Goal: Information Seeking & Learning: Learn about a topic

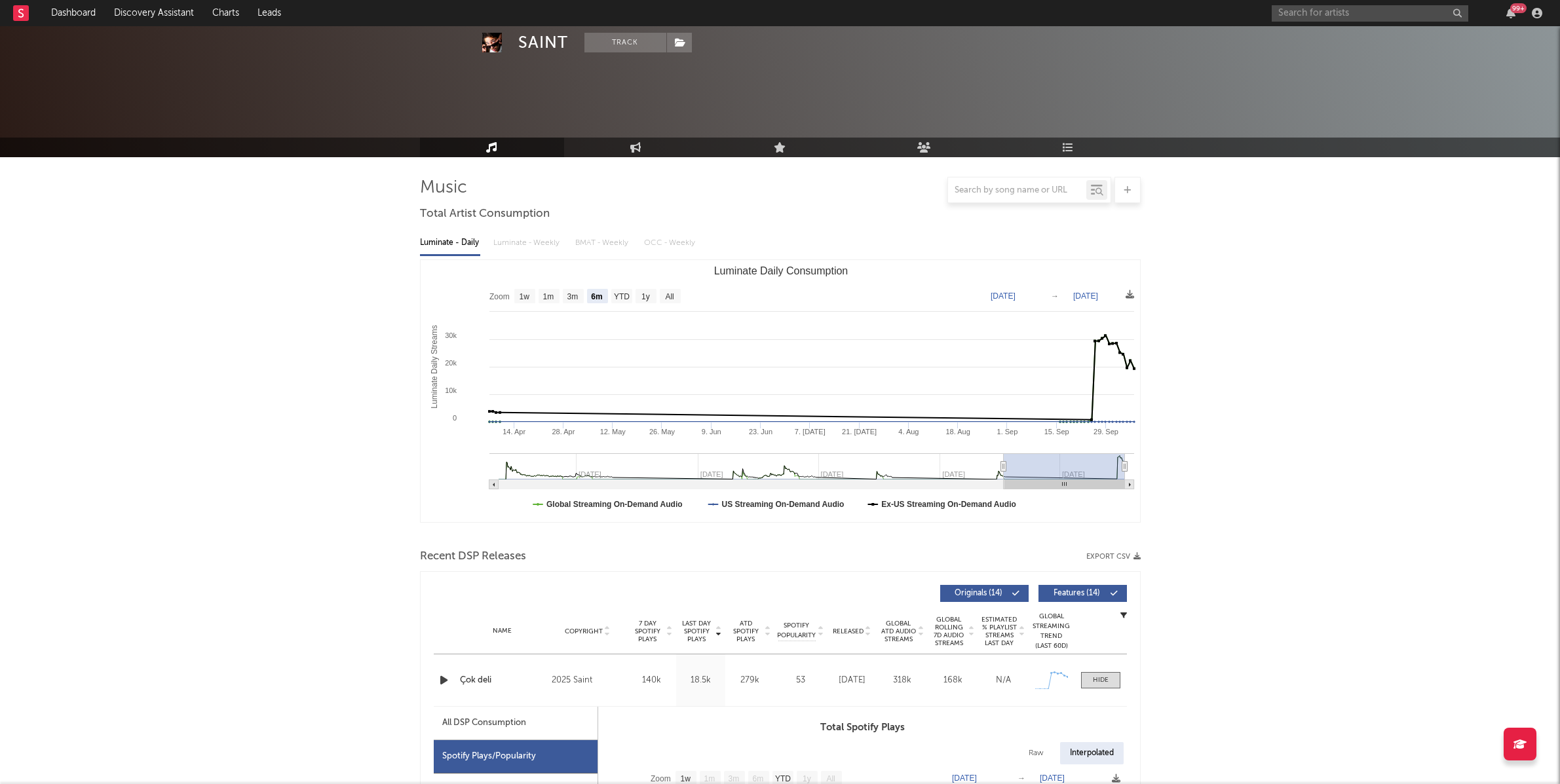
select select "6m"
select select "1w"
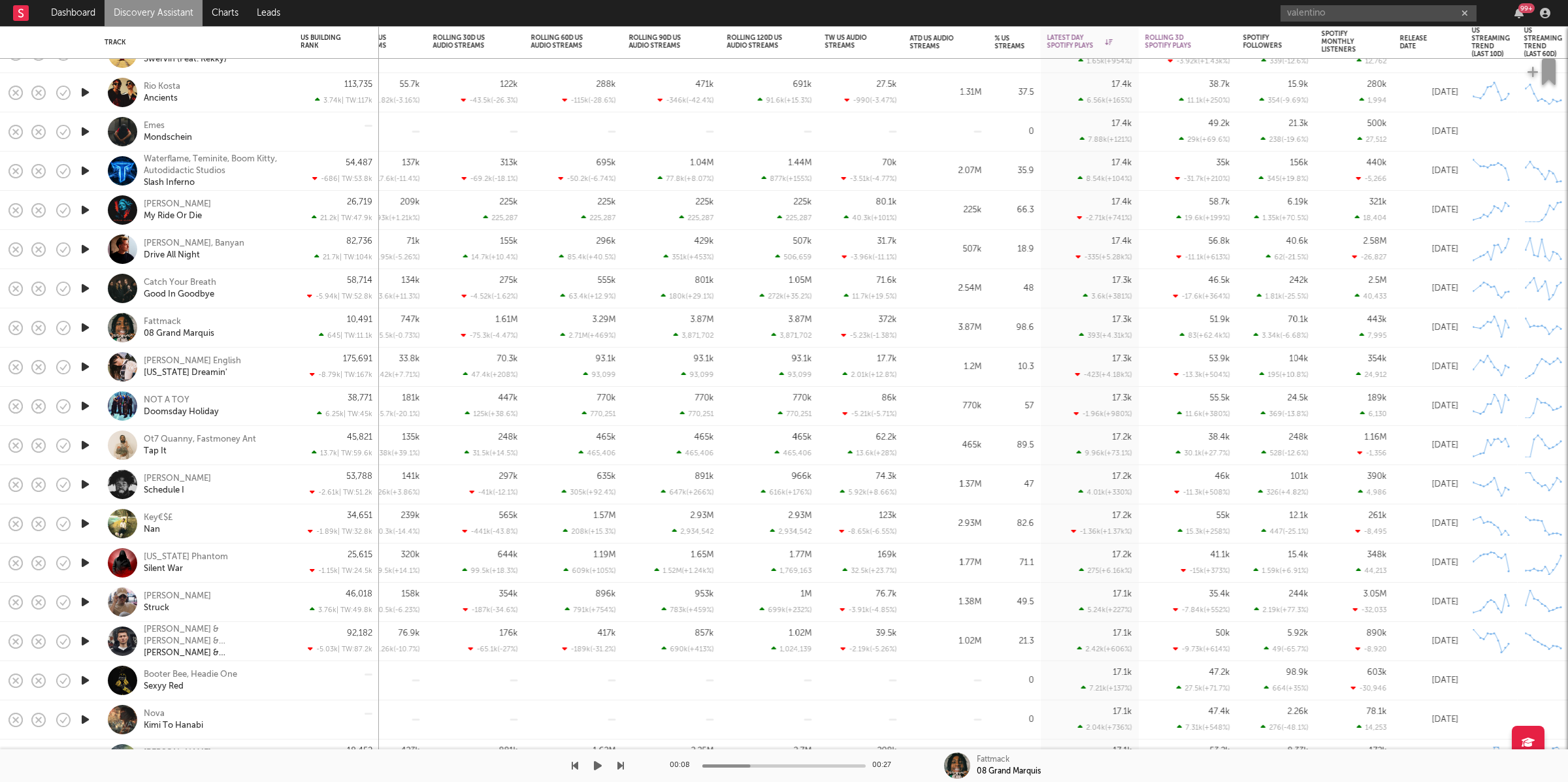
click at [595, 768] on icon "button" at bounding box center [598, 765] width 7 height 10
click at [599, 765] on icon "button" at bounding box center [598, 765] width 6 height 10
click at [594, 763] on icon "button" at bounding box center [598, 765] width 7 height 10
click at [620, 764] on icon "button" at bounding box center [620, 765] width 6 height 10
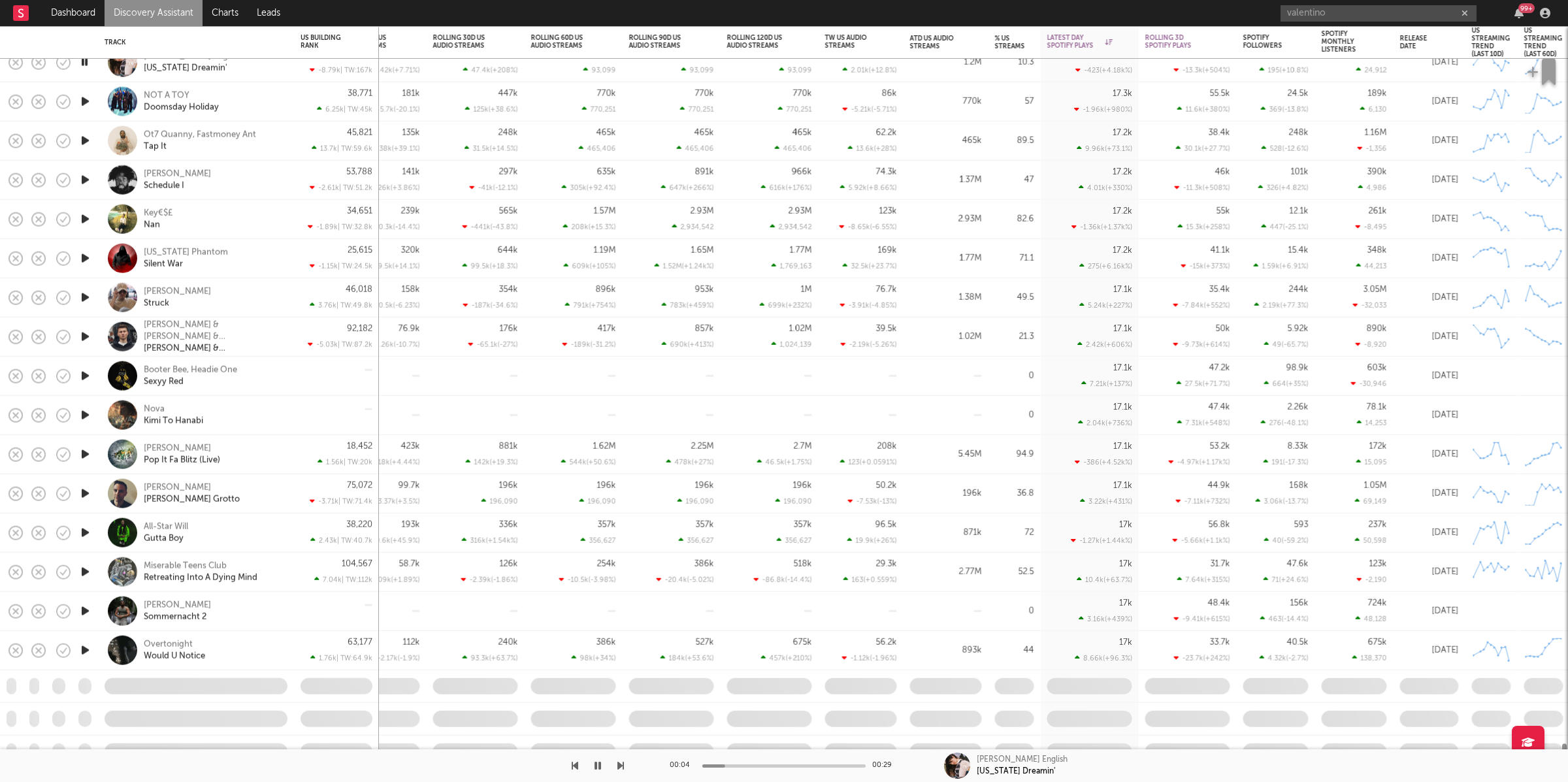
click at [622, 765] on icon "button" at bounding box center [620, 765] width 6 height 10
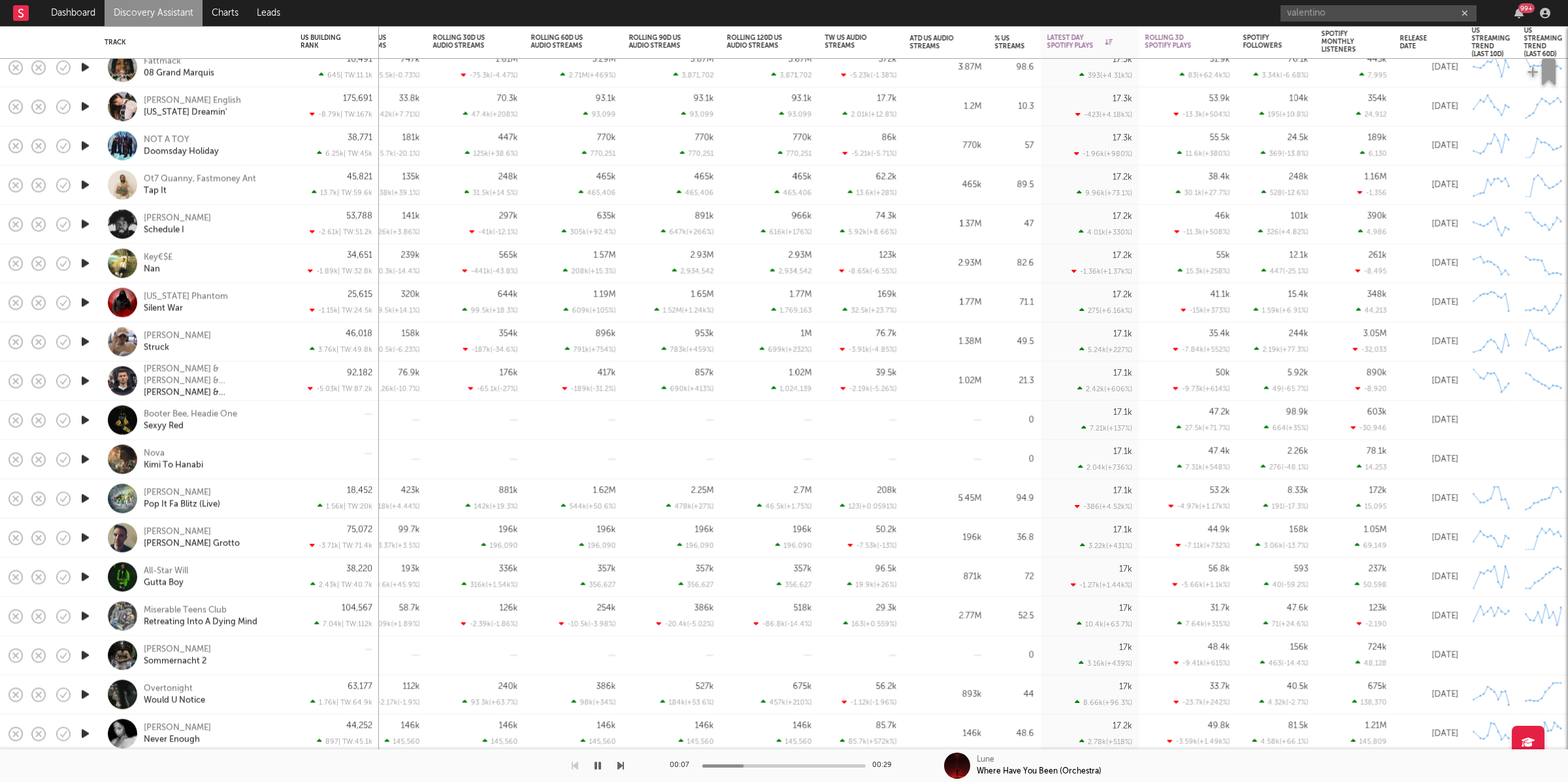
click at [624, 765] on div "00:07 00:29 Lune Where Have You Been (Orchestra)" at bounding box center [784, 765] width 1568 height 32
click at [620, 765] on icon "button" at bounding box center [620, 765] width 6 height 10
click at [85, 143] on icon "button" at bounding box center [84, 147] width 14 height 17
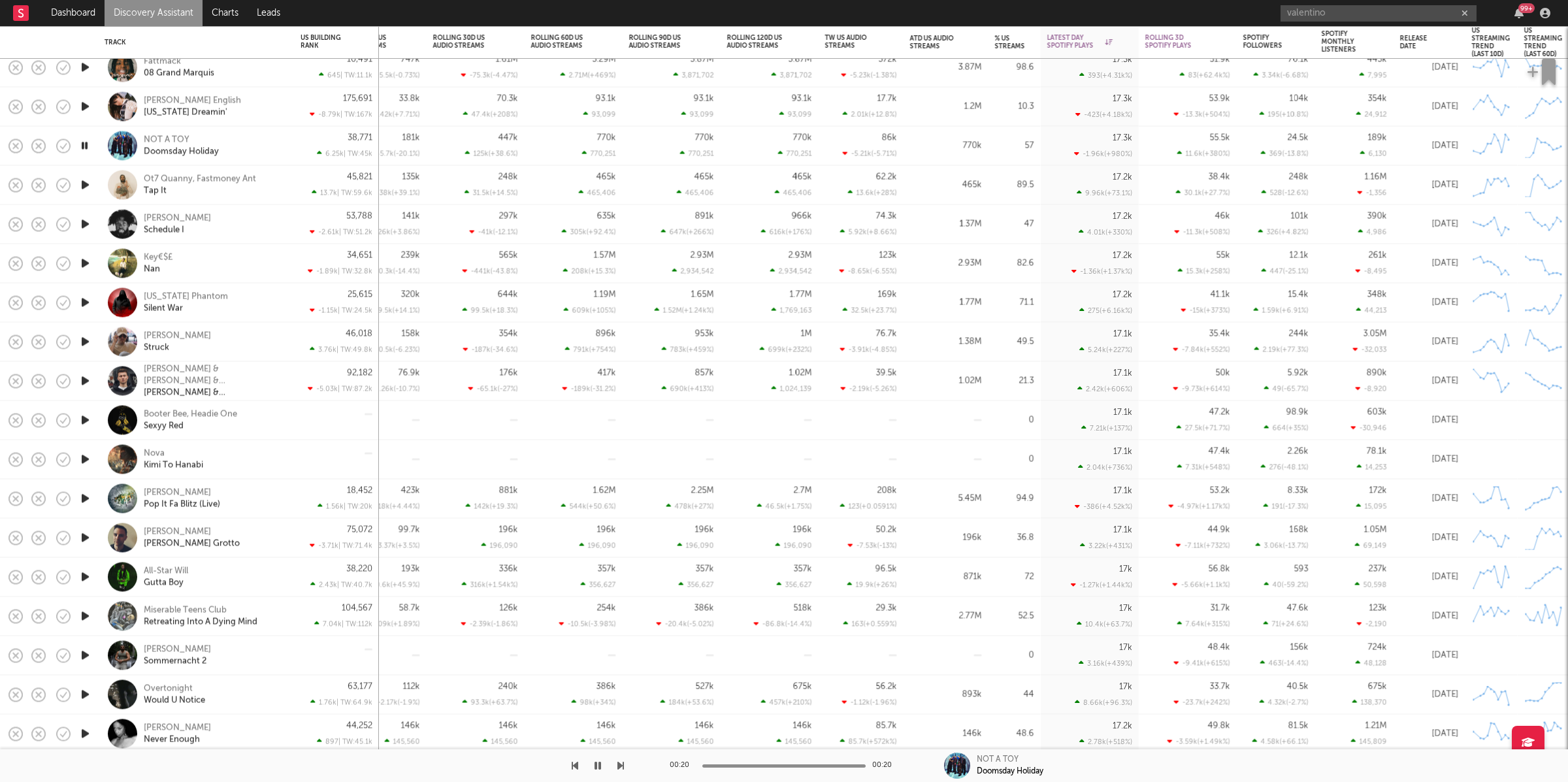
click at [620, 769] on icon "button" at bounding box center [620, 765] width 6 height 10
click at [605, 769] on div at bounding box center [312, 765] width 623 height 32
click at [602, 772] on button "button" at bounding box center [598, 765] width 13 height 32
click at [599, 764] on button "button" at bounding box center [598, 765] width 13 height 32
click at [598, 764] on icon "button" at bounding box center [598, 765] width 6 height 10
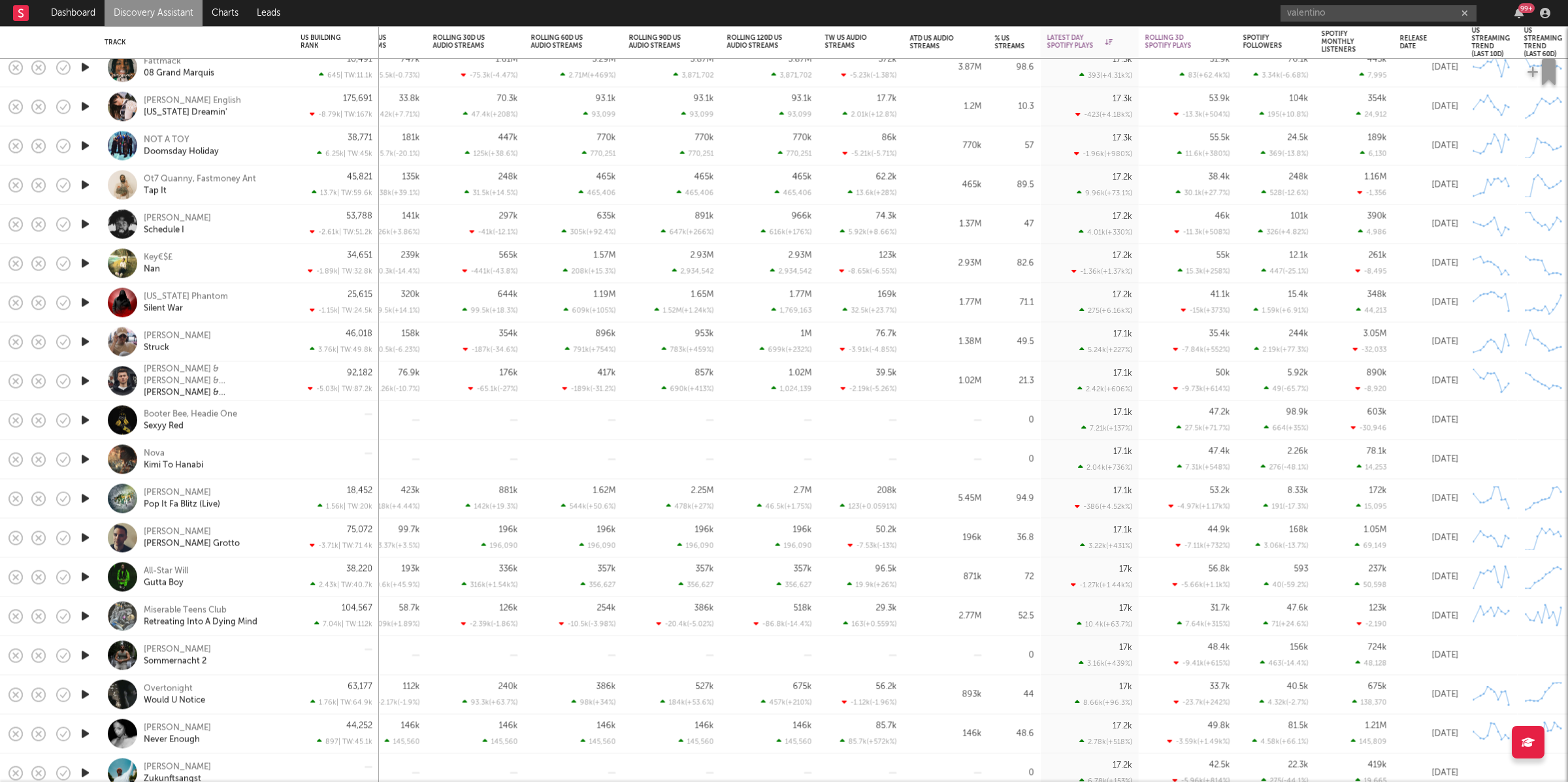
click at [286, 180] on div "Ot7 Quanny, Fastmoney Ant Tap It" at bounding box center [196, 186] width 183 height 39
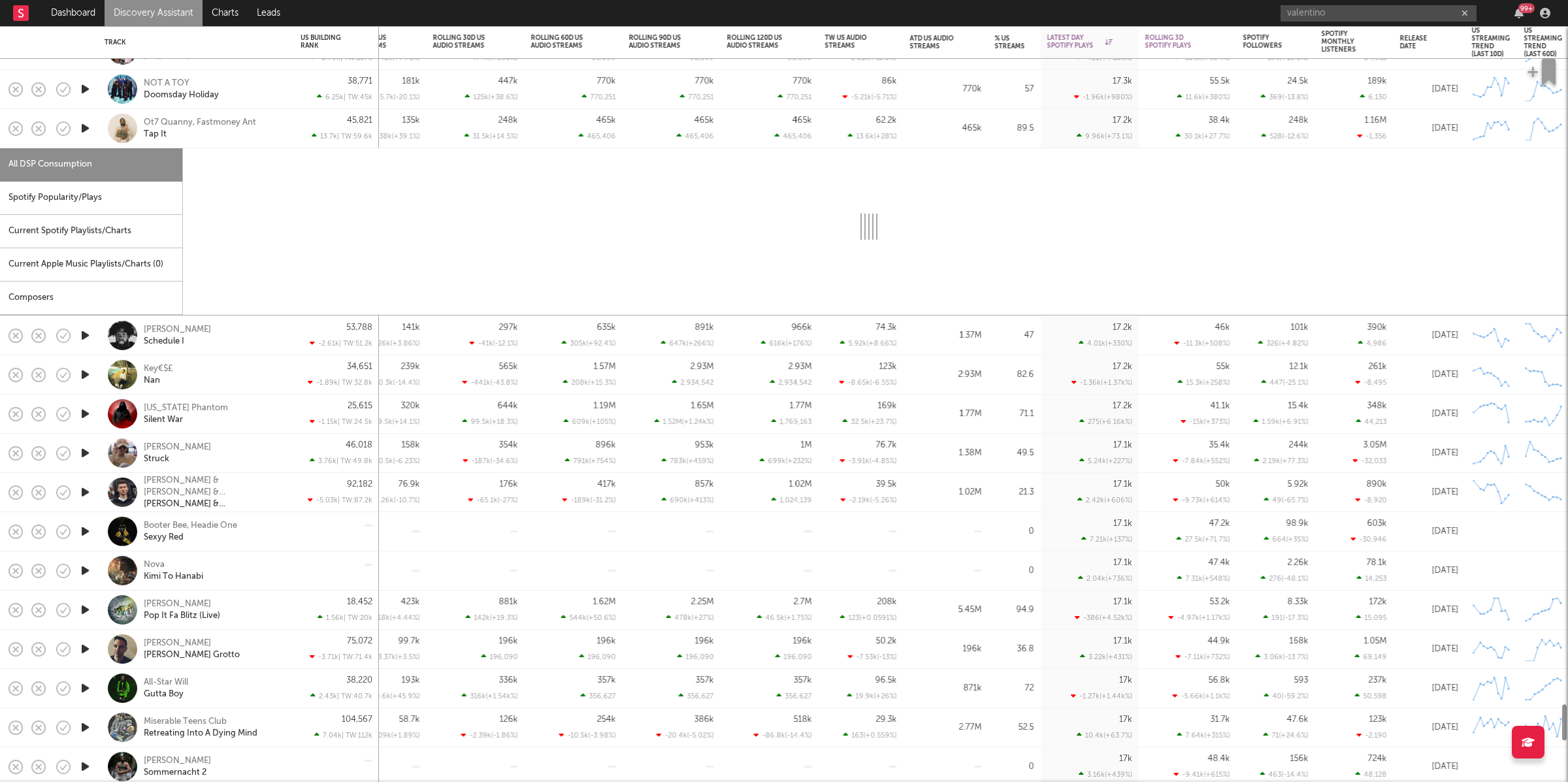
select select "1w"
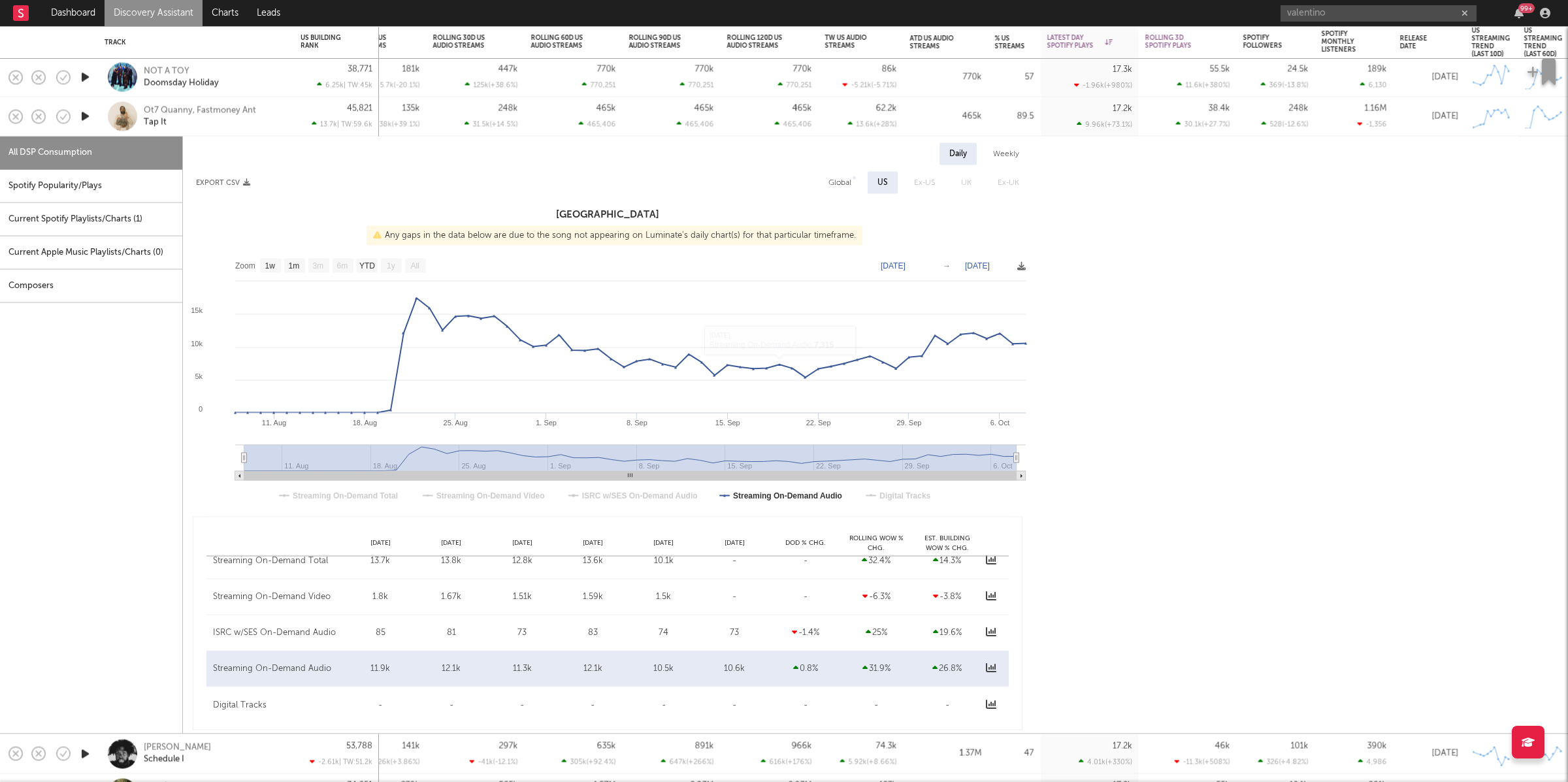
click at [130, 172] on div "Spotify Popularity/Plays" at bounding box center [91, 186] width 182 height 33
select select "1w"
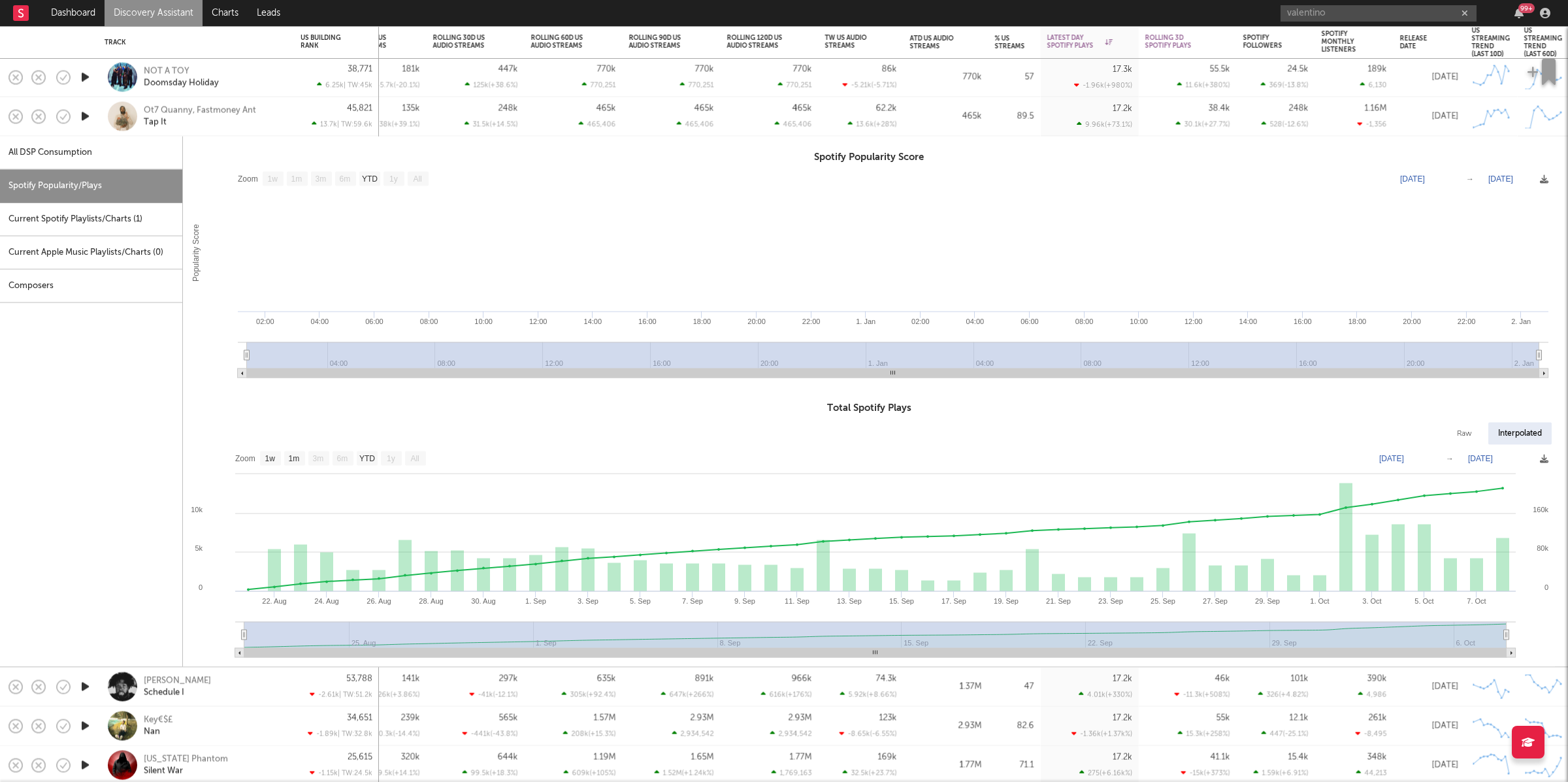
click at [281, 127] on div "Ot7 Quanny, Fastmoney Ant Tap It" at bounding box center [213, 116] width 140 height 23
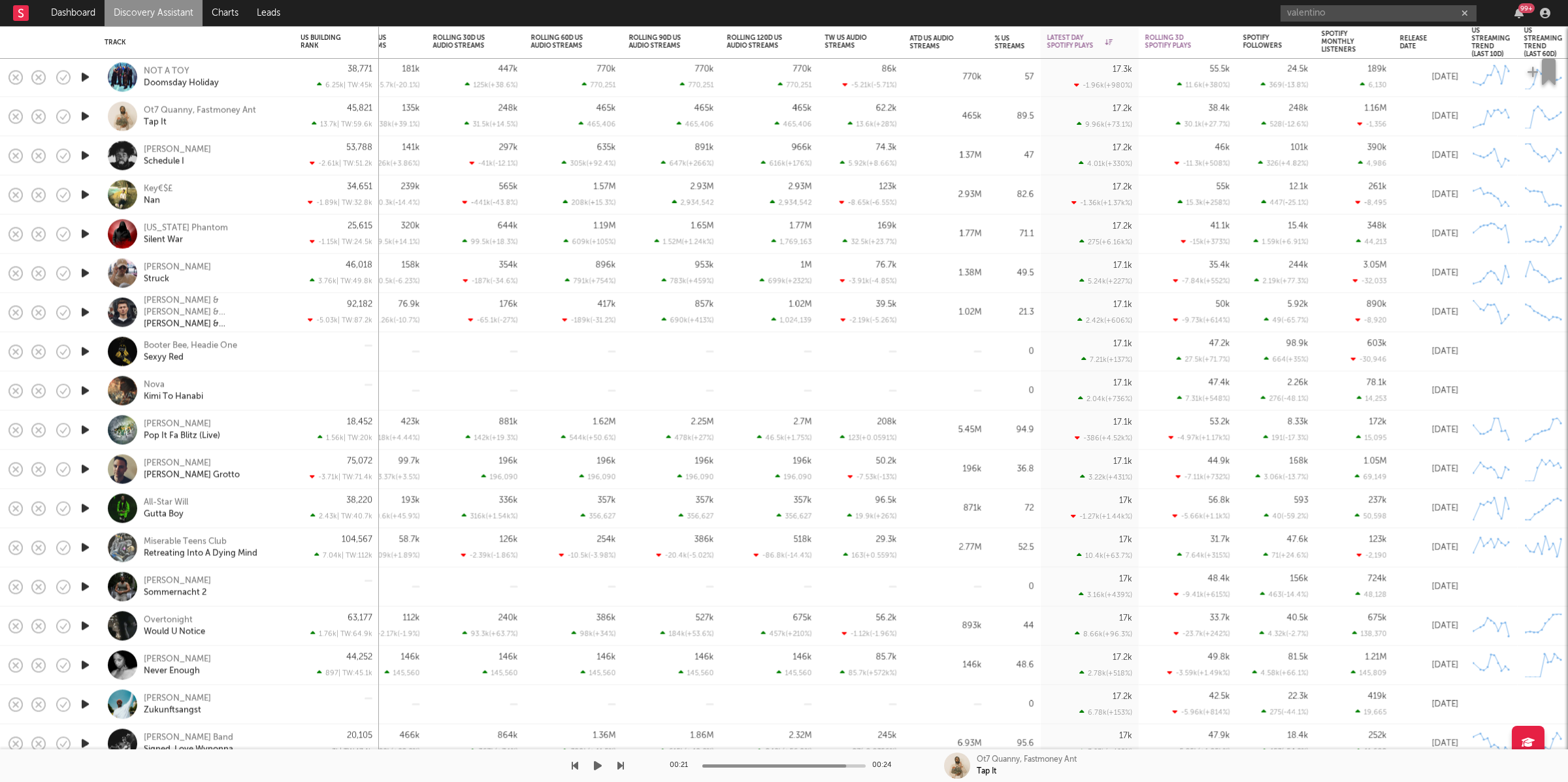
click at [599, 769] on icon "button" at bounding box center [598, 765] width 7 height 10
click at [621, 767] on icon "button" at bounding box center [620, 765] width 6 height 10
click at [249, 162] on div "[PERSON_NAME] Schedule I" at bounding box center [213, 155] width 140 height 23
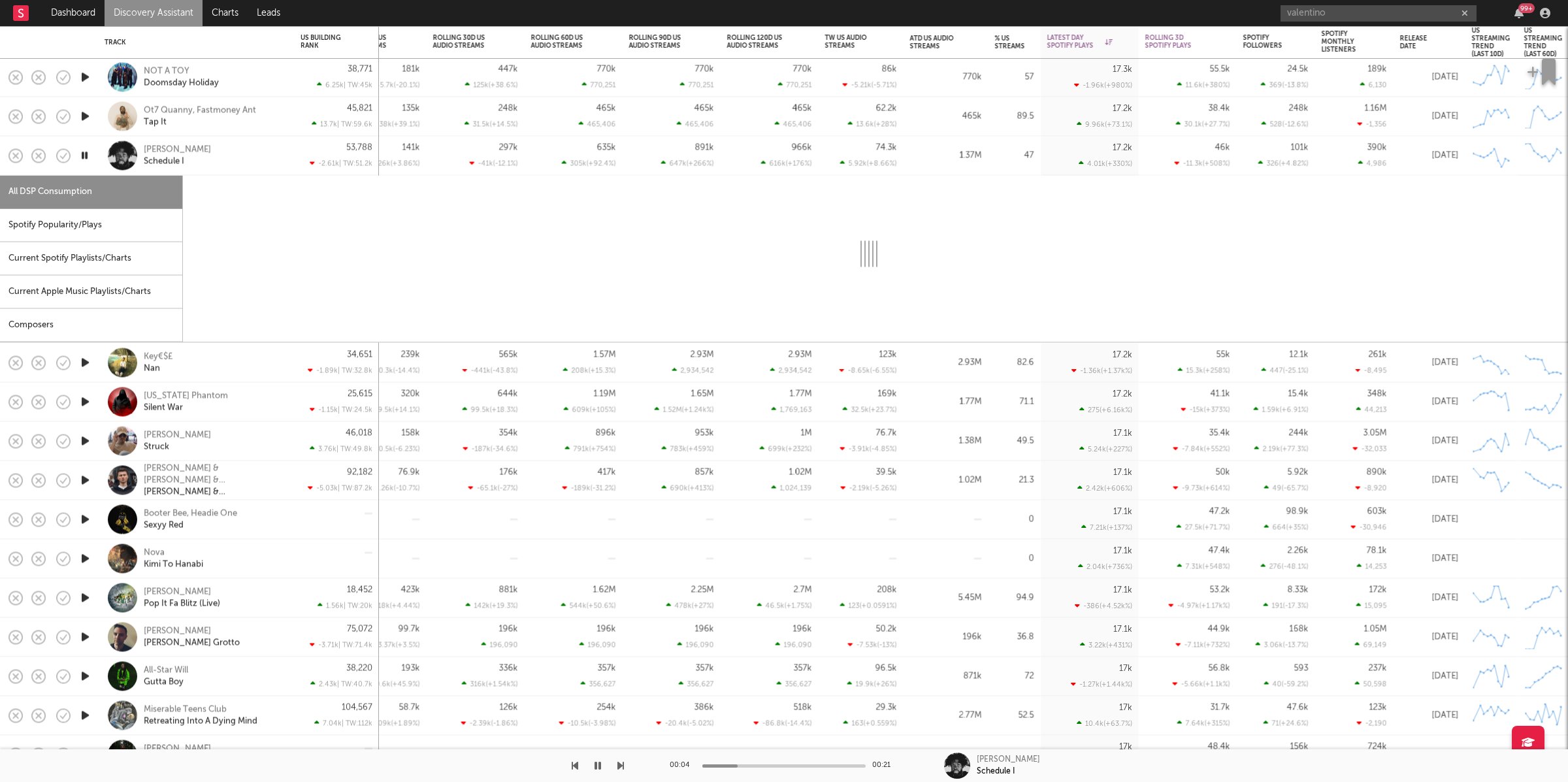
click at [100, 207] on div "All DSP Consumption" at bounding box center [91, 192] width 182 height 33
click at [98, 230] on div "Spotify Popularity/Plays" at bounding box center [91, 225] width 182 height 33
select select "1w"
select select "6m"
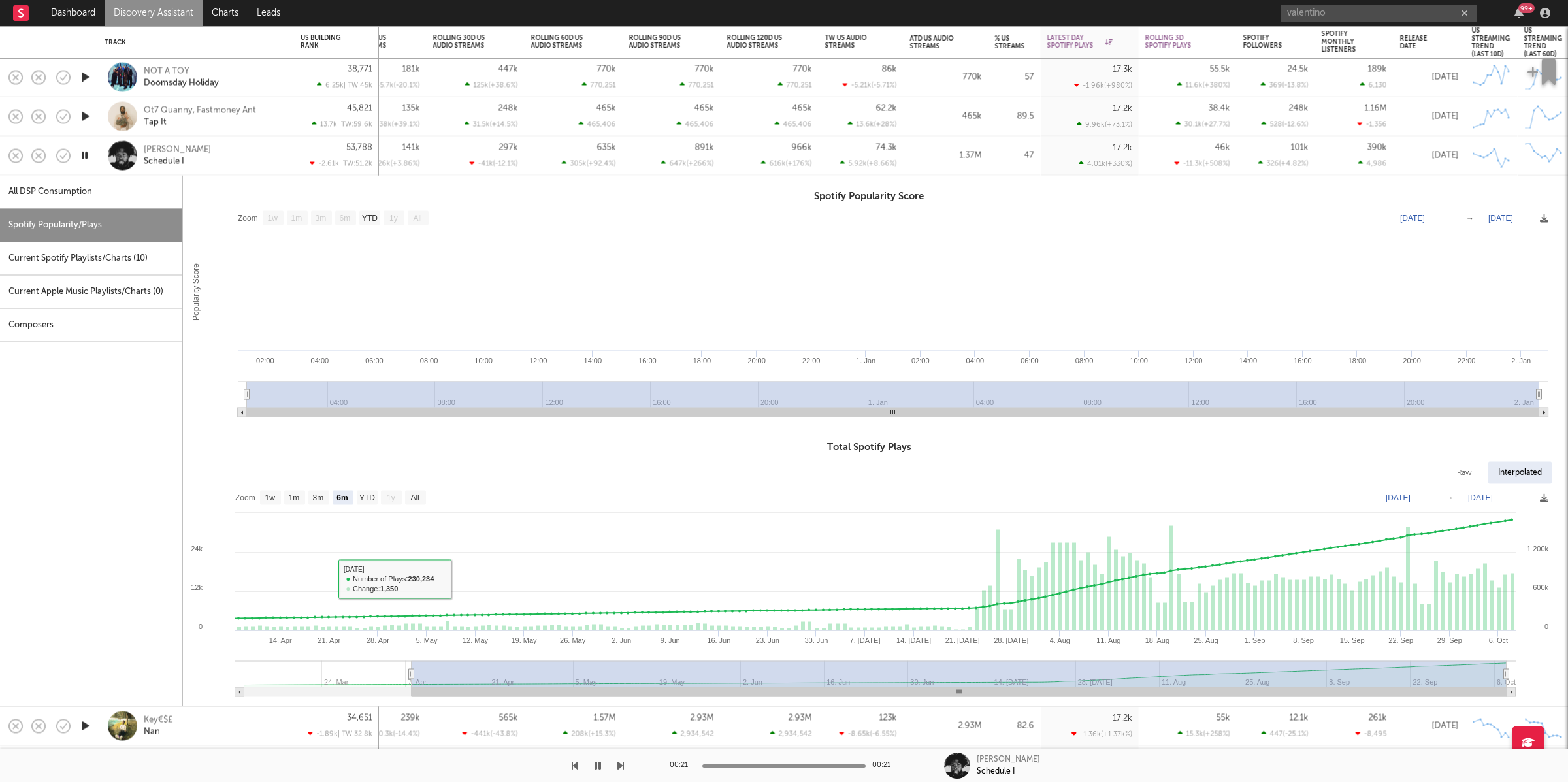
click at [260, 169] on div "[PERSON_NAME] Schedule I" at bounding box center [196, 156] width 183 height 39
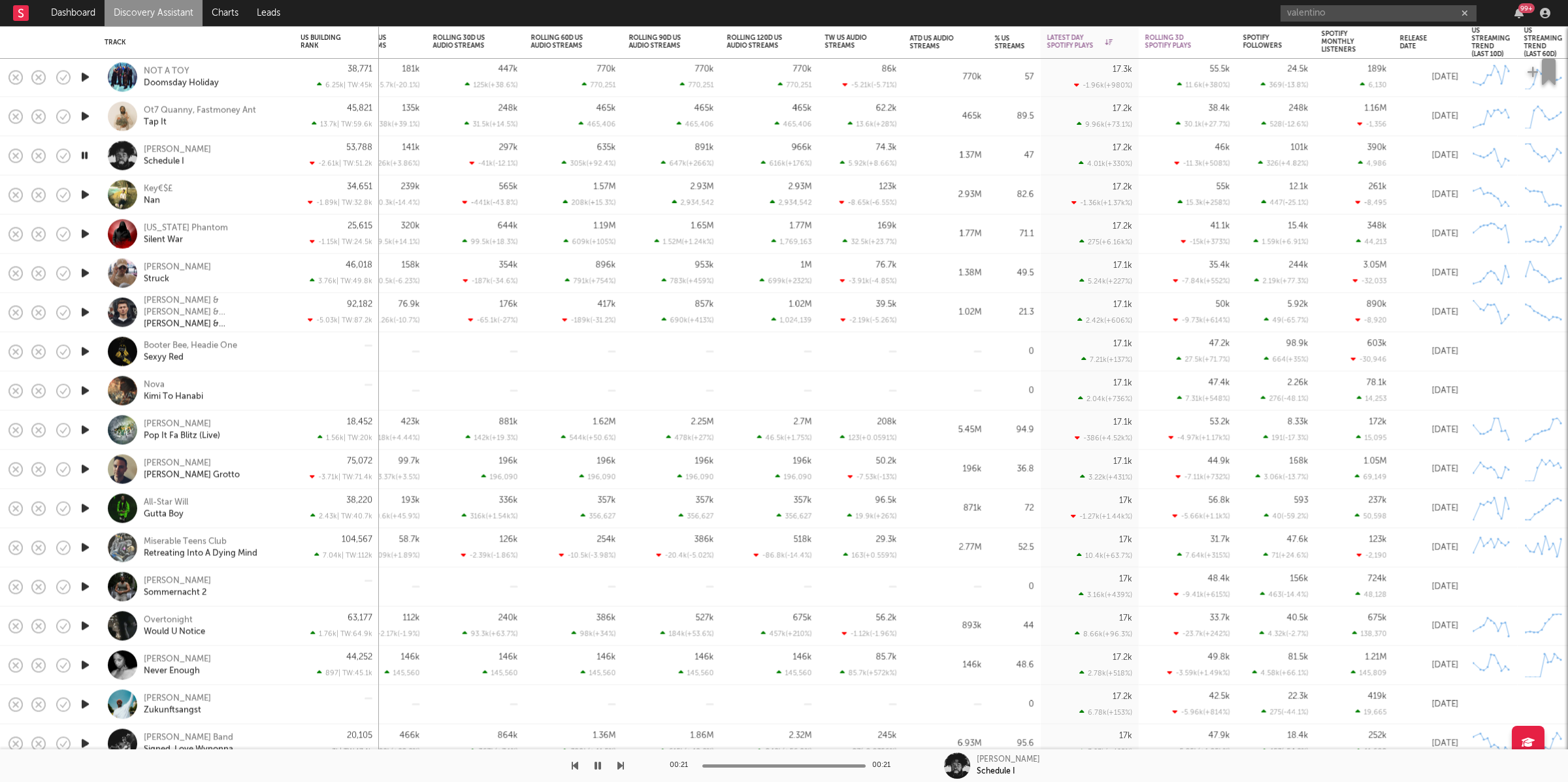
click at [84, 195] on icon "button" at bounding box center [84, 195] width 14 height 17
click at [624, 769] on div "00:26 00:26 Key€$£ Nan" at bounding box center [784, 765] width 1568 height 32
click at [622, 765] on icon "button" at bounding box center [620, 765] width 6 height 10
click at [622, 764] on icon "button" at bounding box center [620, 765] width 6 height 10
click at [265, 279] on div "[PERSON_NAME] Struck" at bounding box center [213, 273] width 140 height 23
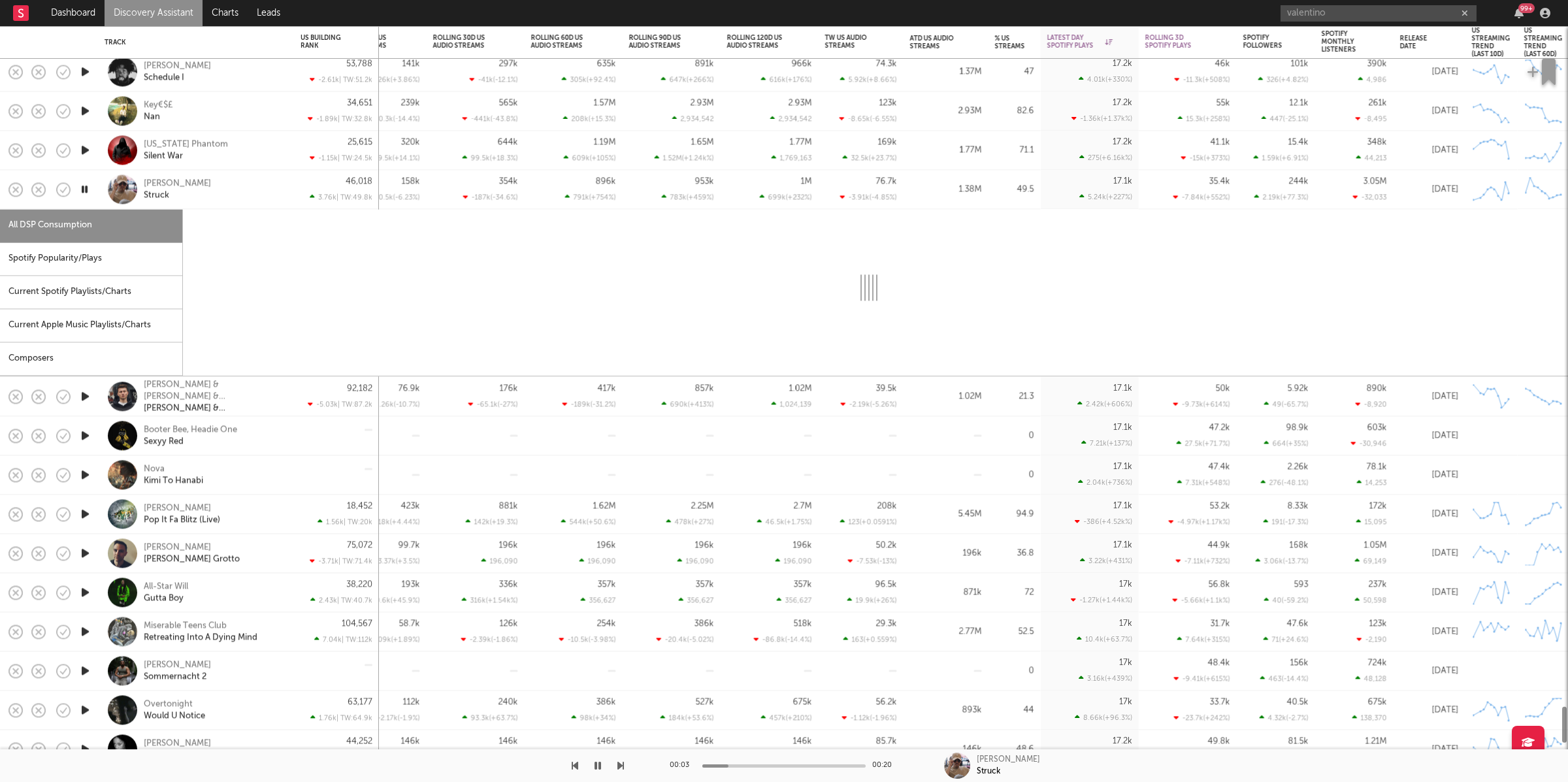
select select "6m"
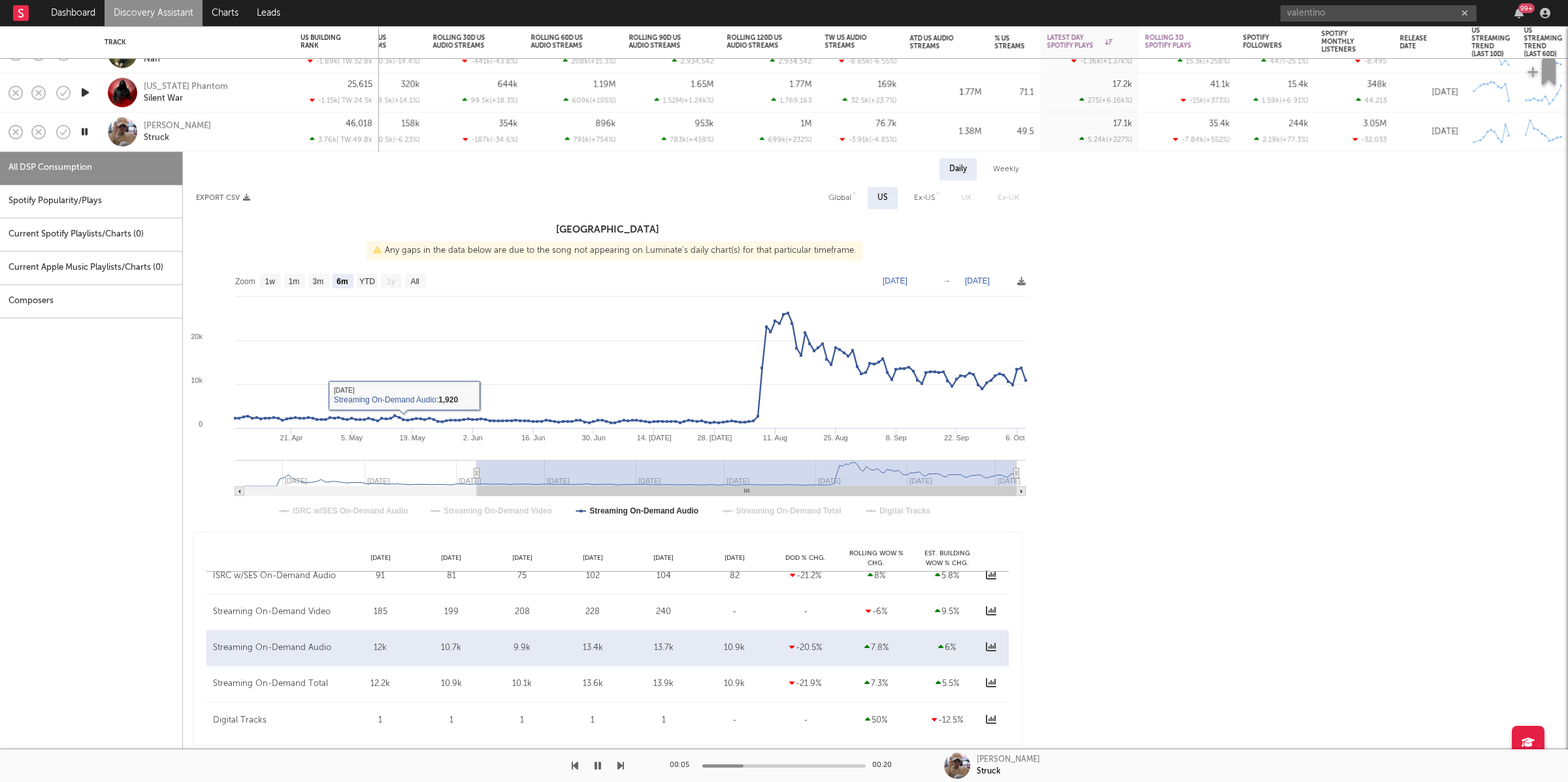
click at [140, 208] on div "Spotify Popularity/Plays" at bounding box center [91, 201] width 182 height 33
select select "1w"
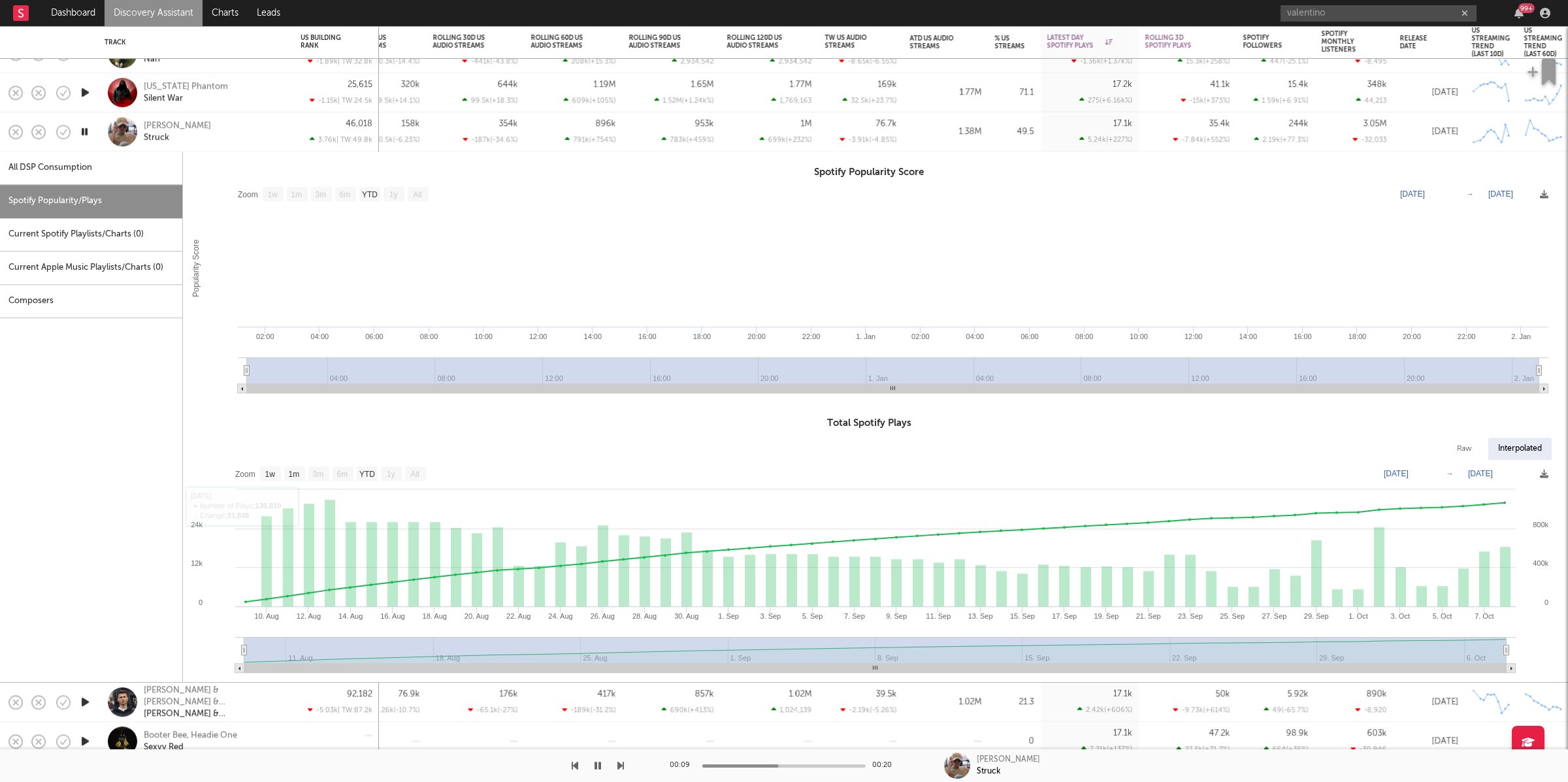
click at [220, 135] on div "[PERSON_NAME] Struck" at bounding box center [213, 132] width 140 height 23
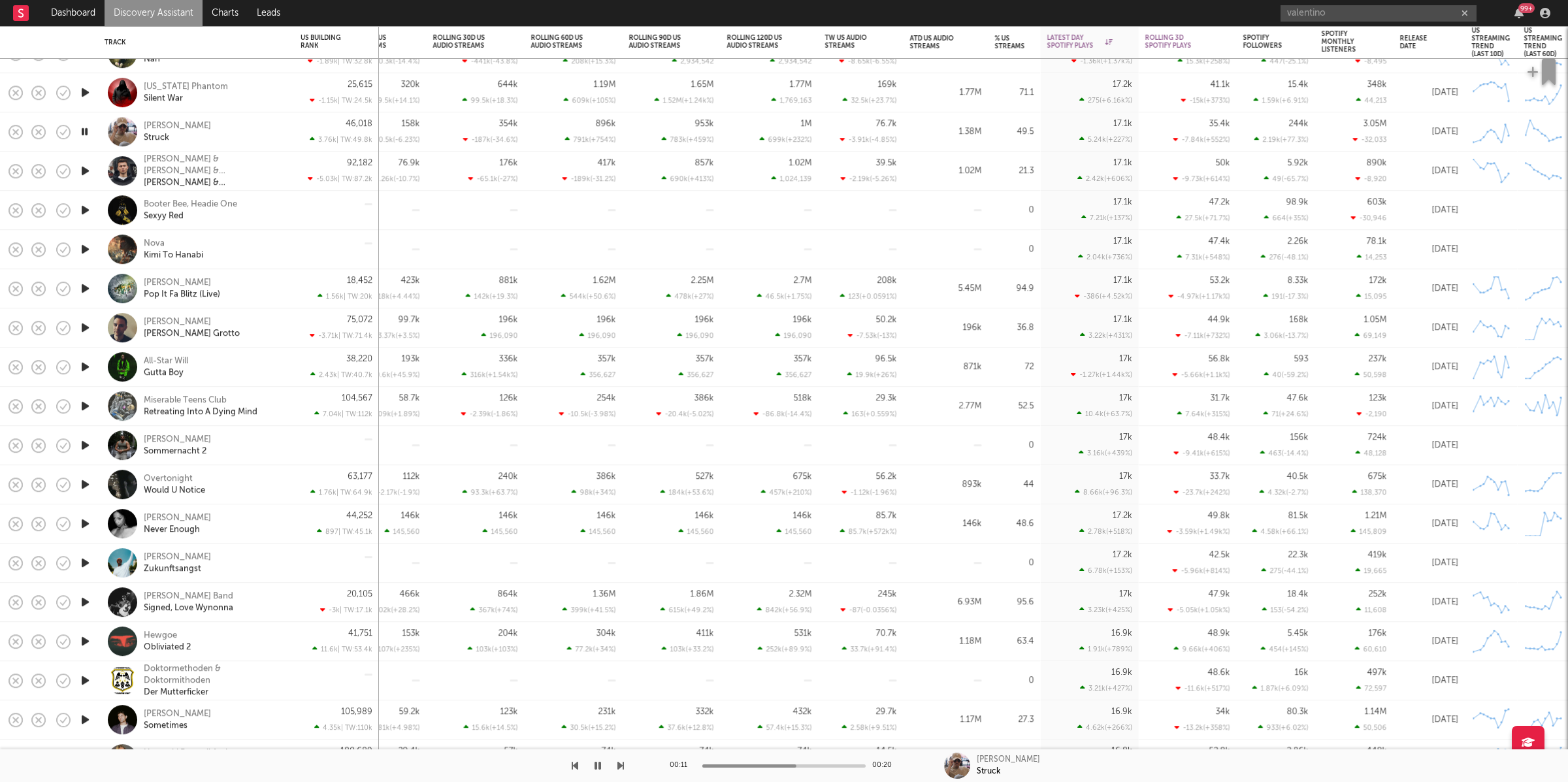
click at [620, 763] on icon "button" at bounding box center [620, 765] width 6 height 10
click at [236, 286] on div "[PERSON_NAME] Pop It Fa Blitz (Live)" at bounding box center [213, 288] width 140 height 23
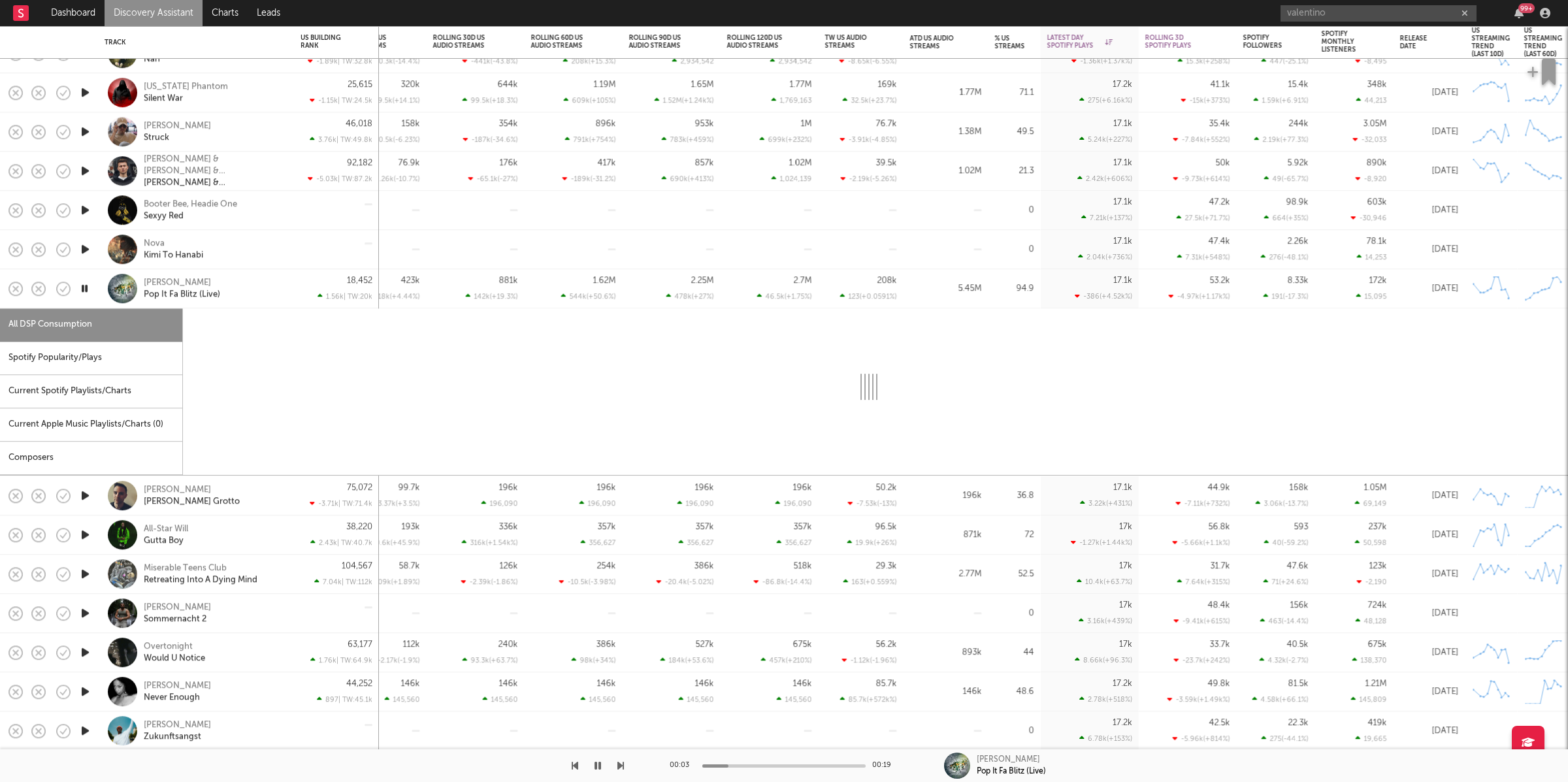
select select "6m"
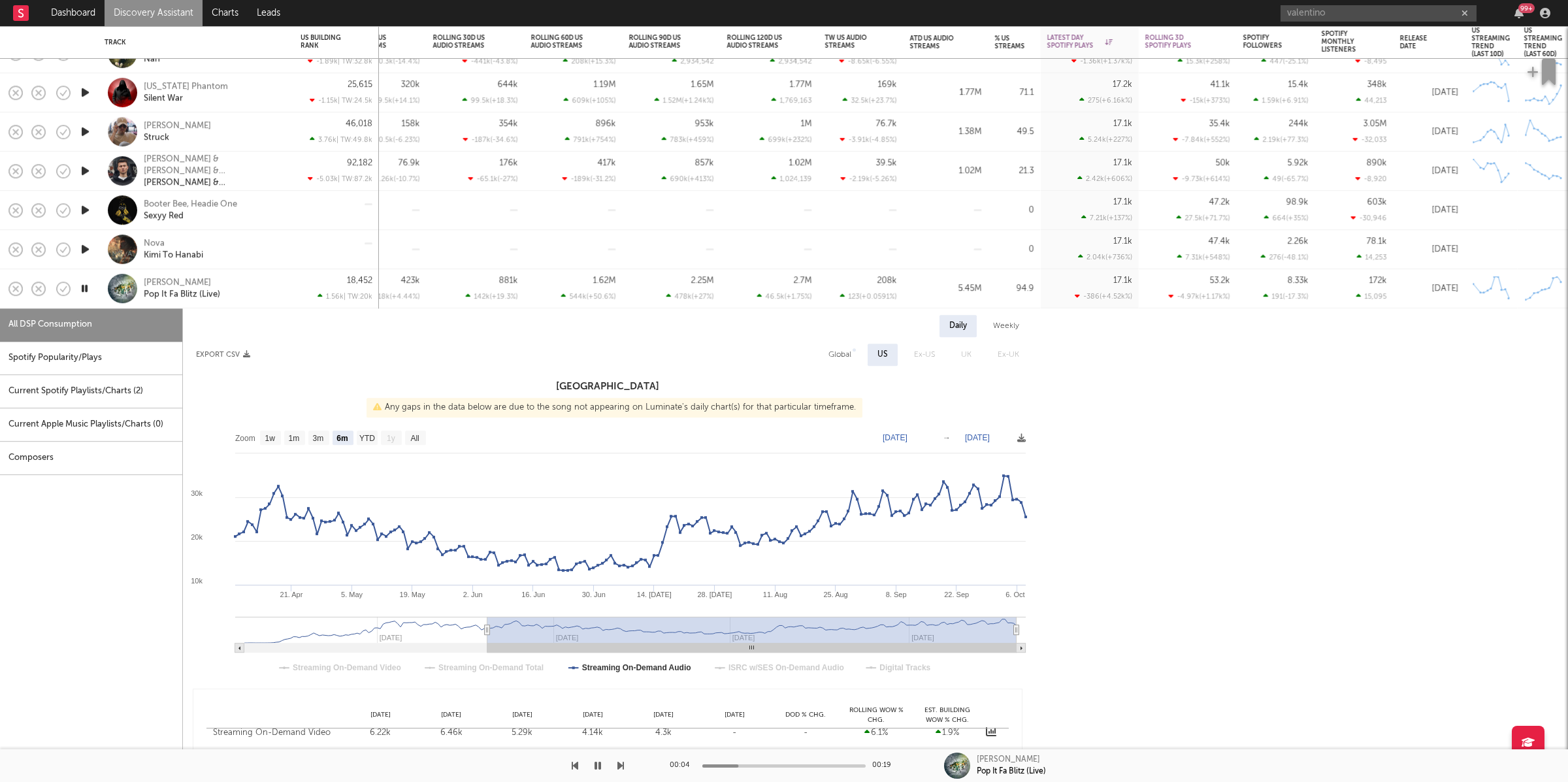
click at [251, 287] on div "[PERSON_NAME] Pop It Fa Blitz (Live)" at bounding box center [213, 288] width 140 height 23
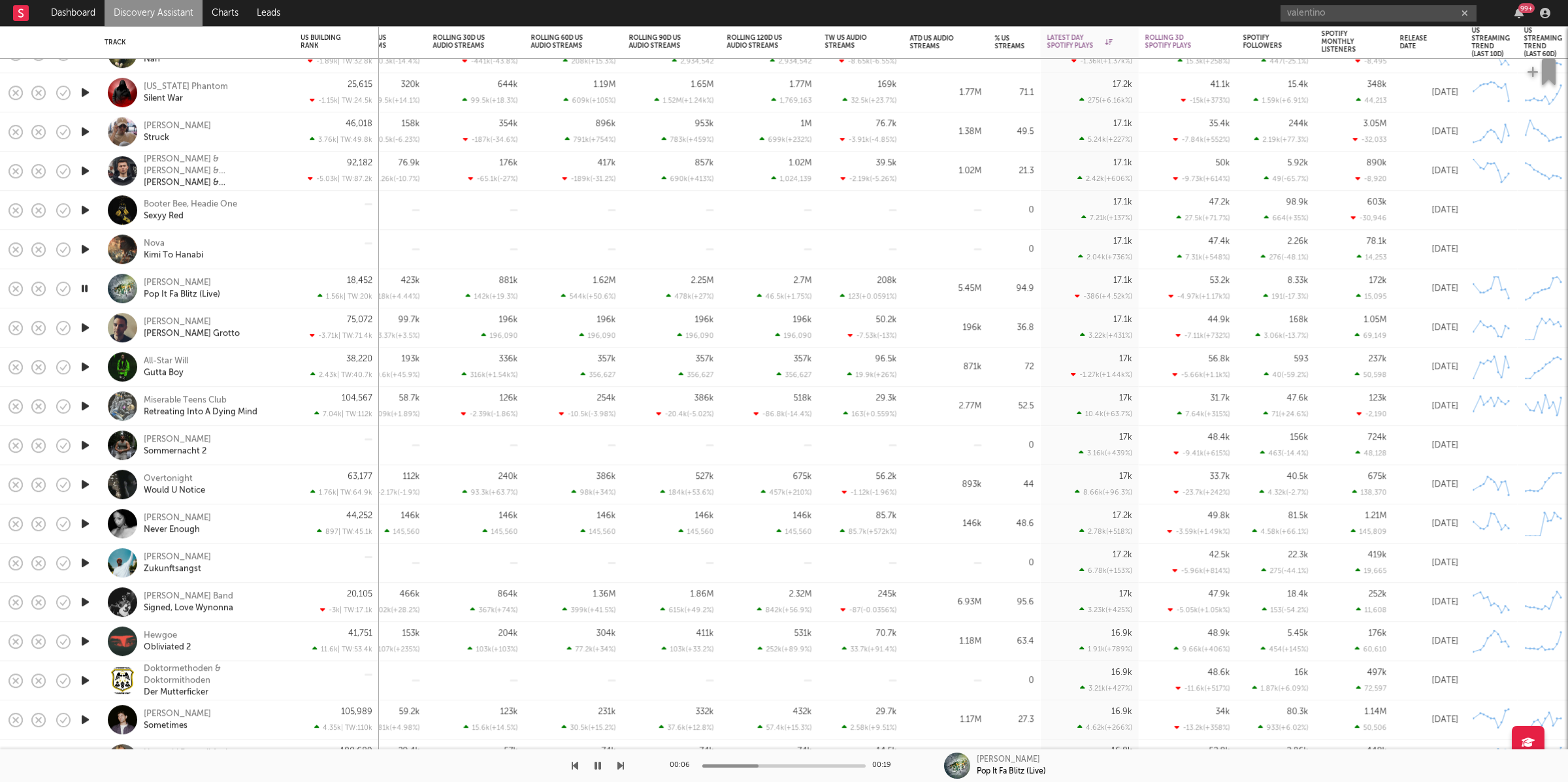
click at [618, 763] on icon "button" at bounding box center [620, 765] width 6 height 10
click at [623, 765] on icon "button" at bounding box center [620, 765] width 6 height 10
click at [254, 371] on div "All-Star Will Gutta Boy" at bounding box center [213, 366] width 140 height 23
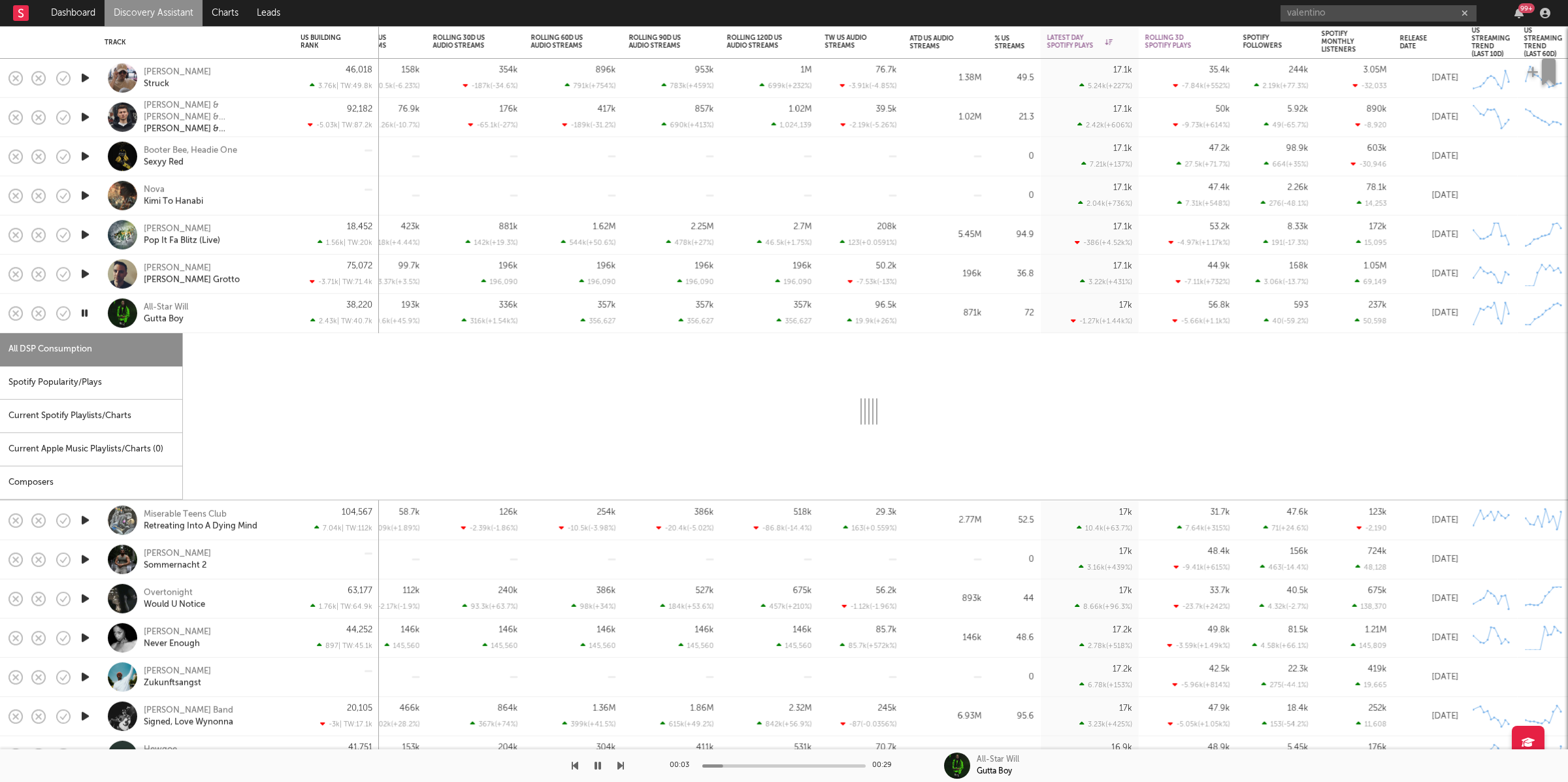
click at [68, 379] on div "Spotify Popularity/Plays" at bounding box center [91, 383] width 182 height 33
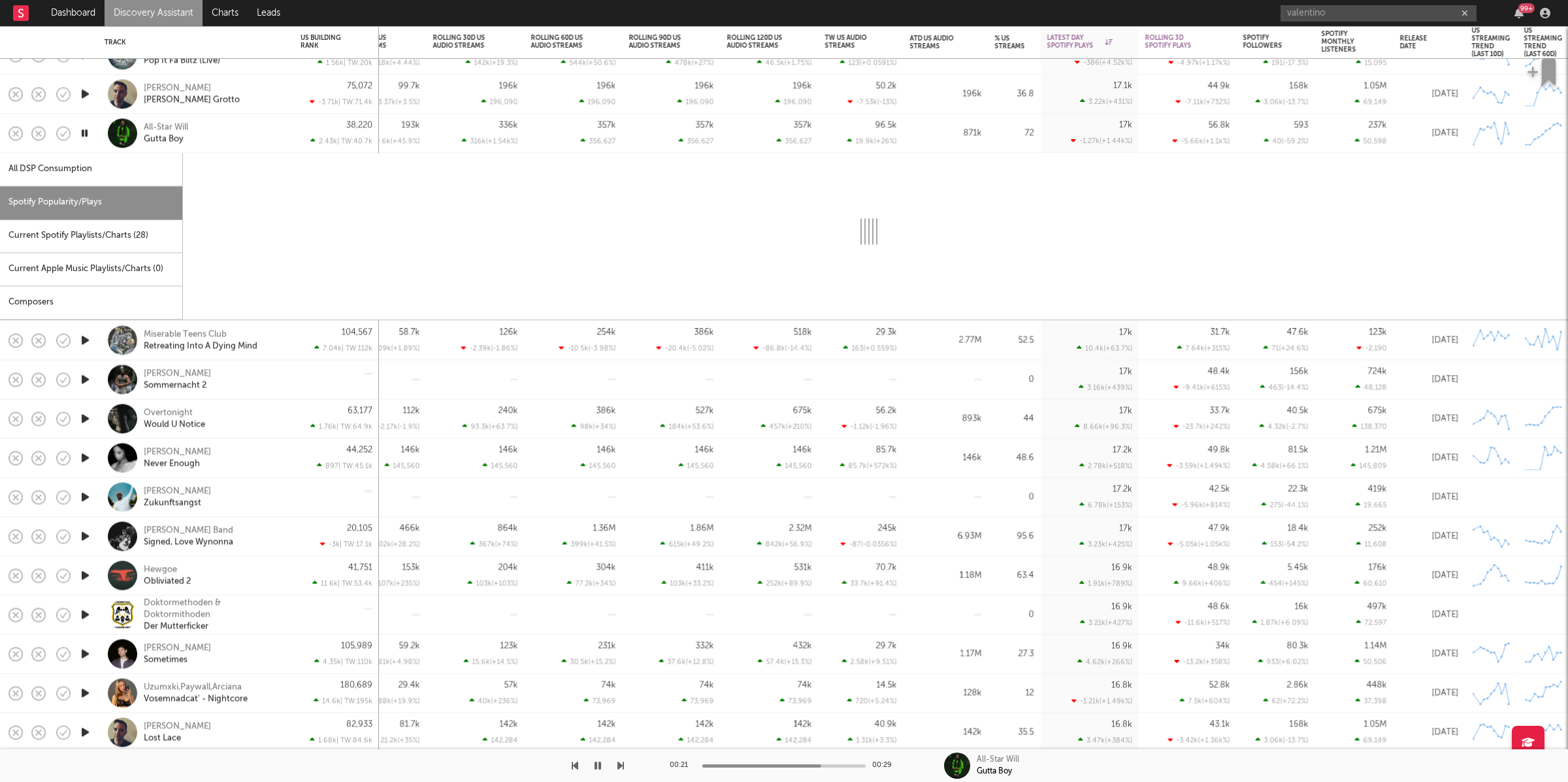
drag, startPoint x: 246, startPoint y: 140, endPoint x: 522, endPoint y: 461, distance: 423.3
click at [246, 140] on div "All-Star Will Gutta Boy" at bounding box center [213, 133] width 140 height 23
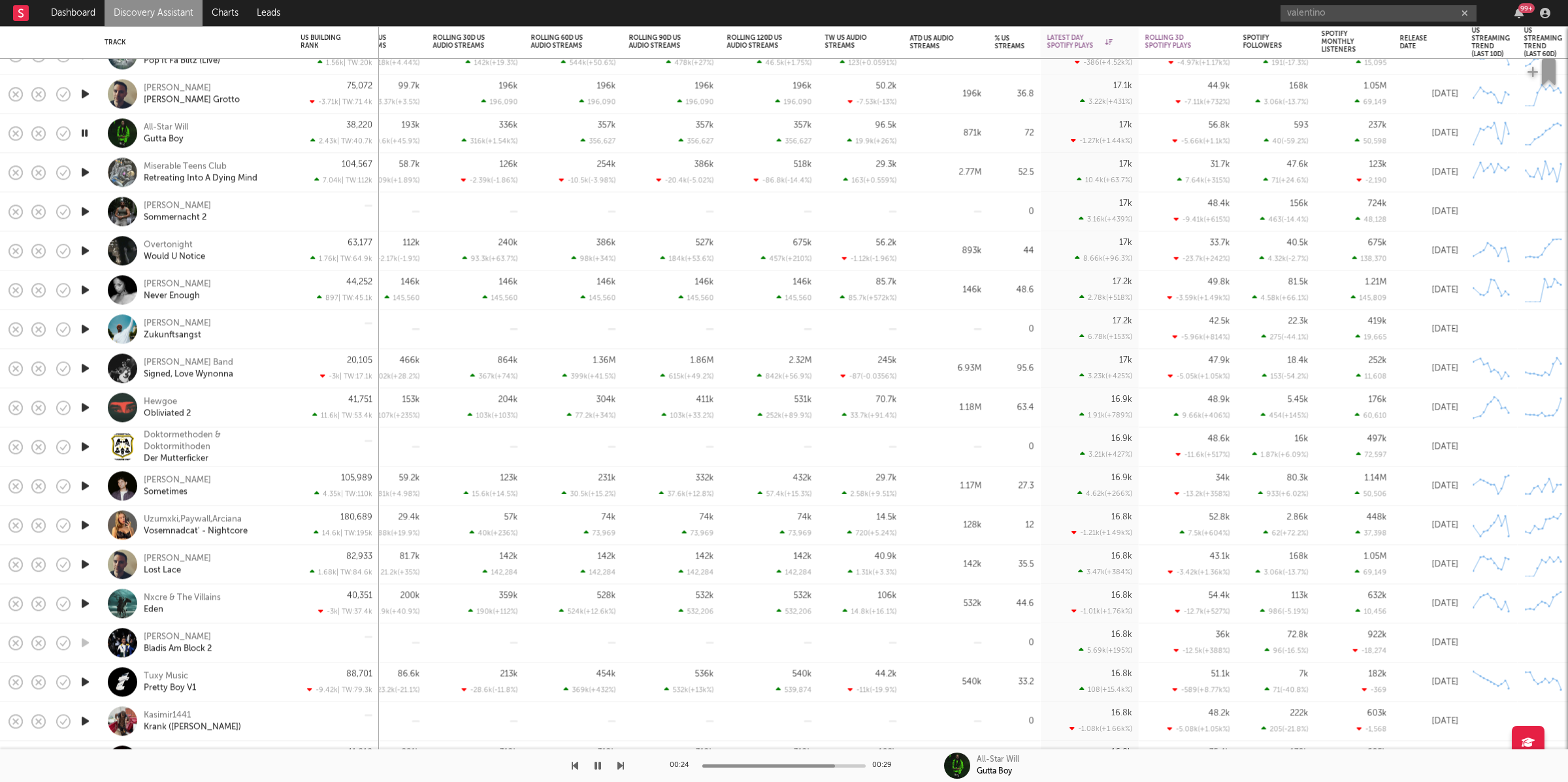
click at [619, 763] on icon "button" at bounding box center [620, 765] width 6 height 10
click at [614, 768] on div at bounding box center [312, 765] width 623 height 32
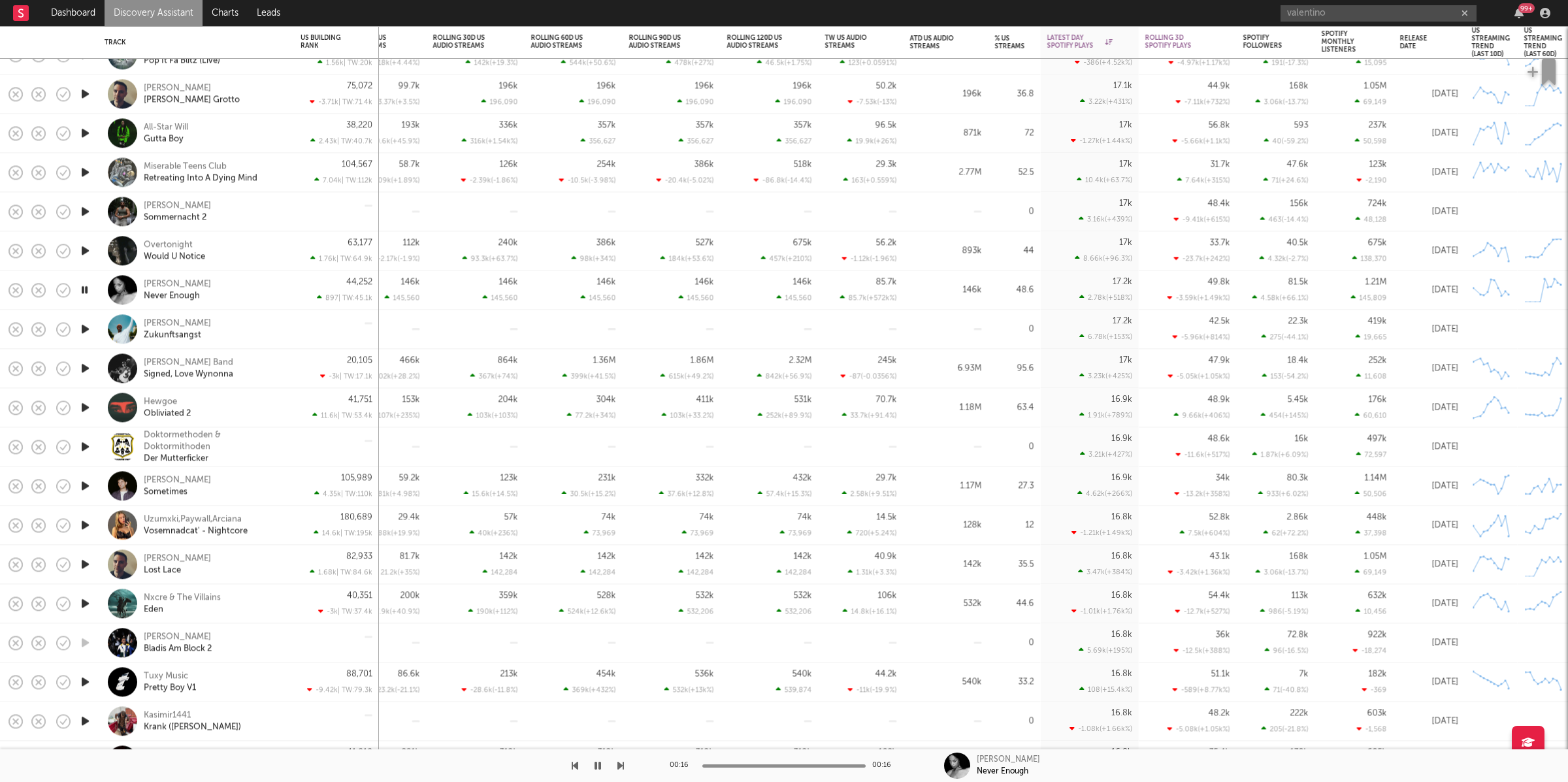
click at [616, 765] on div at bounding box center [312, 765] width 623 height 32
click at [621, 765] on icon "button" at bounding box center [620, 765] width 6 height 10
click at [227, 334] on div "[PERSON_NAME] Zukunftsangst" at bounding box center [213, 328] width 140 height 23
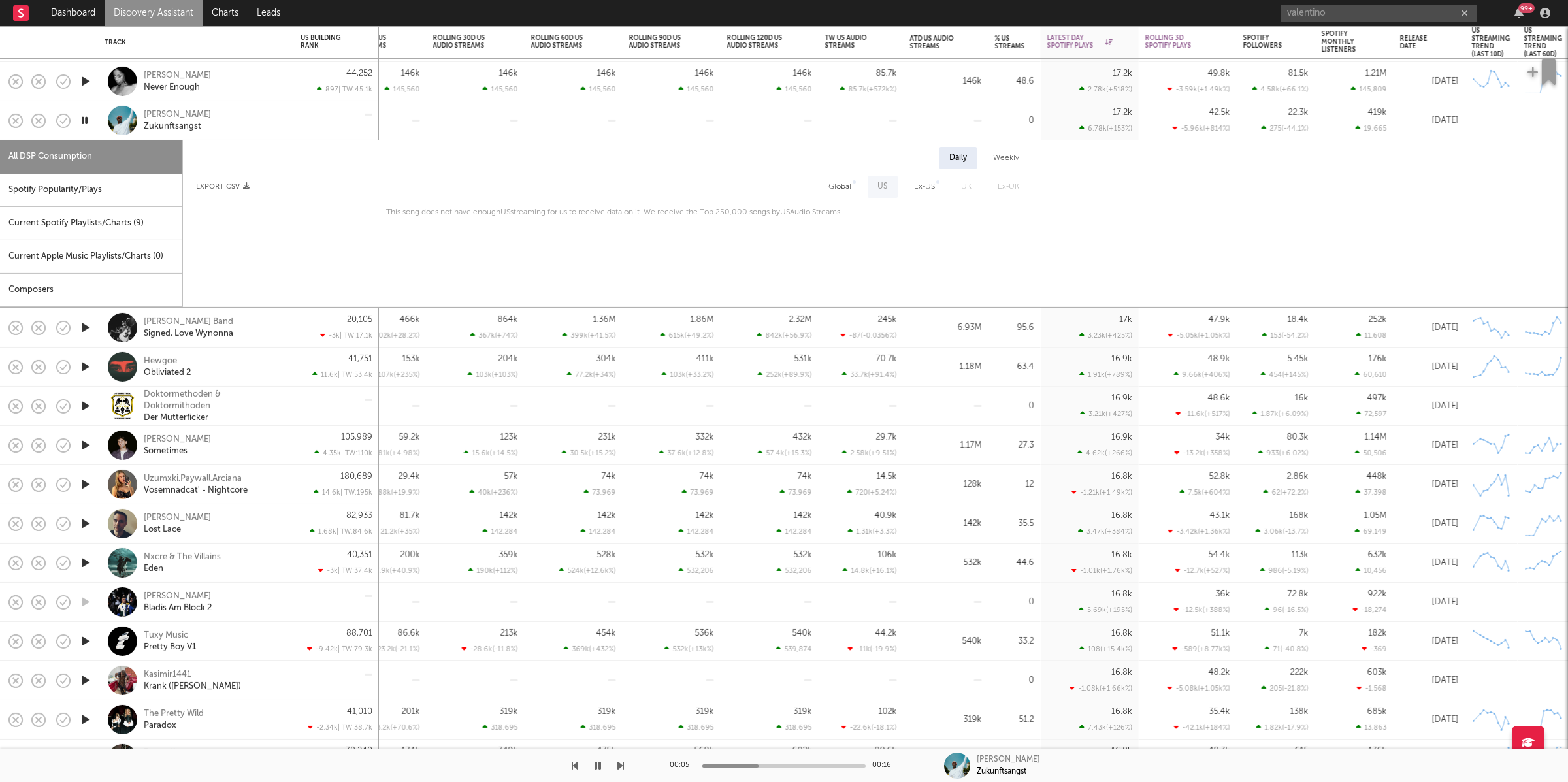
click at [849, 191] on div "Global" at bounding box center [840, 186] width 23 height 16
select select "1w"
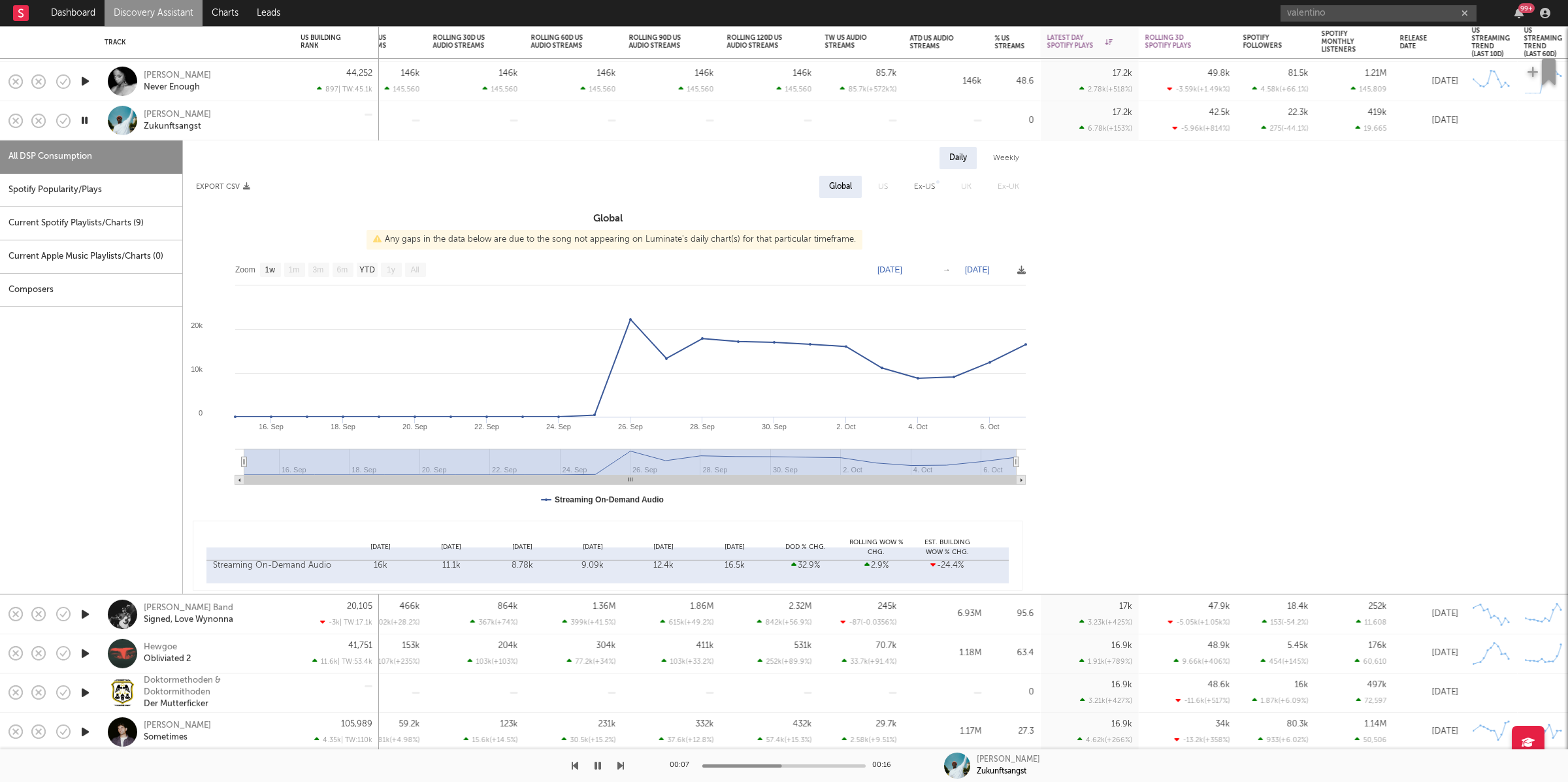
click at [137, 191] on div "Spotify Popularity/Plays" at bounding box center [91, 190] width 182 height 33
select select "1w"
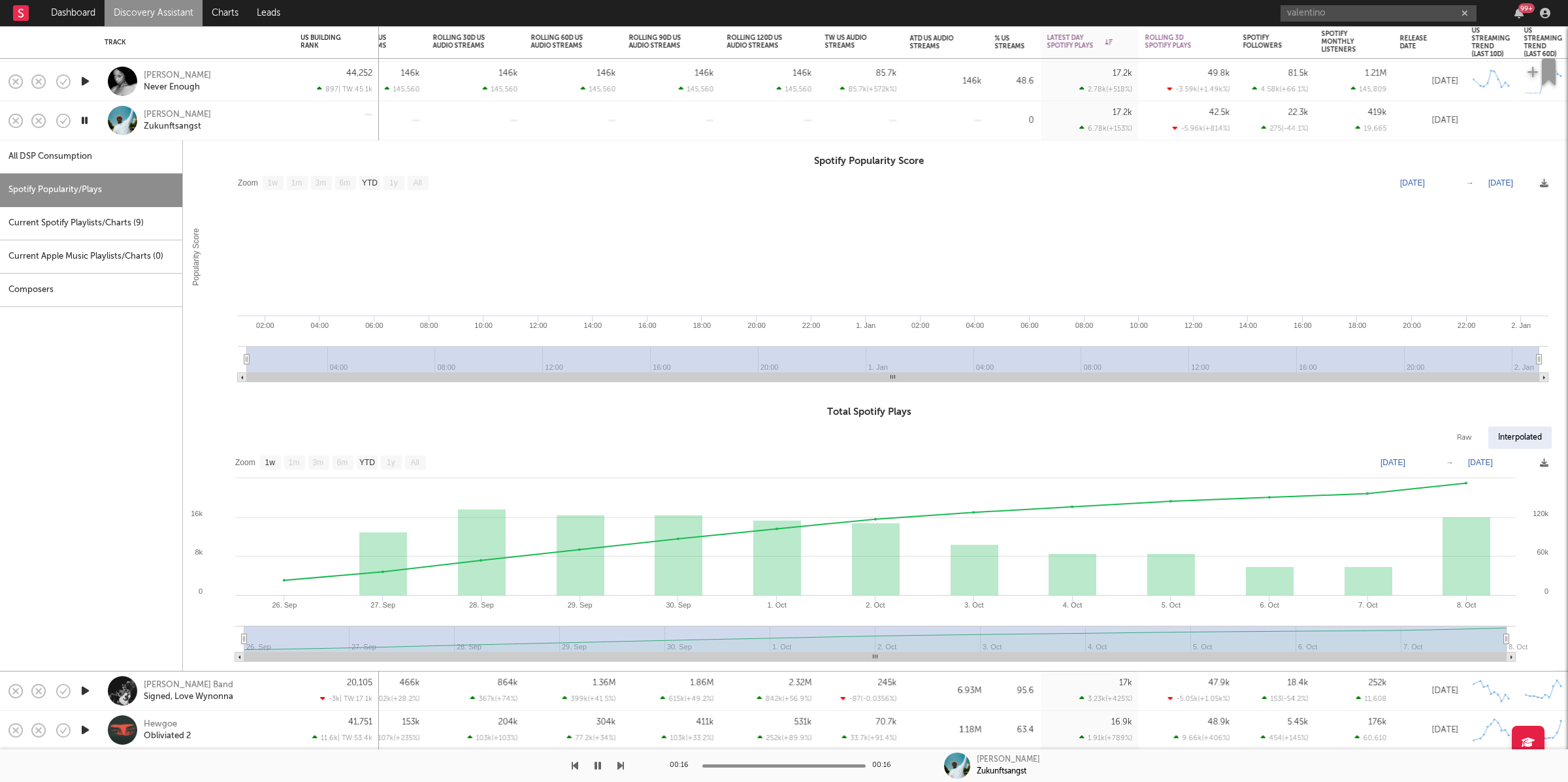
click at [251, 125] on div "[PERSON_NAME] Zukunftsangst" at bounding box center [213, 120] width 140 height 23
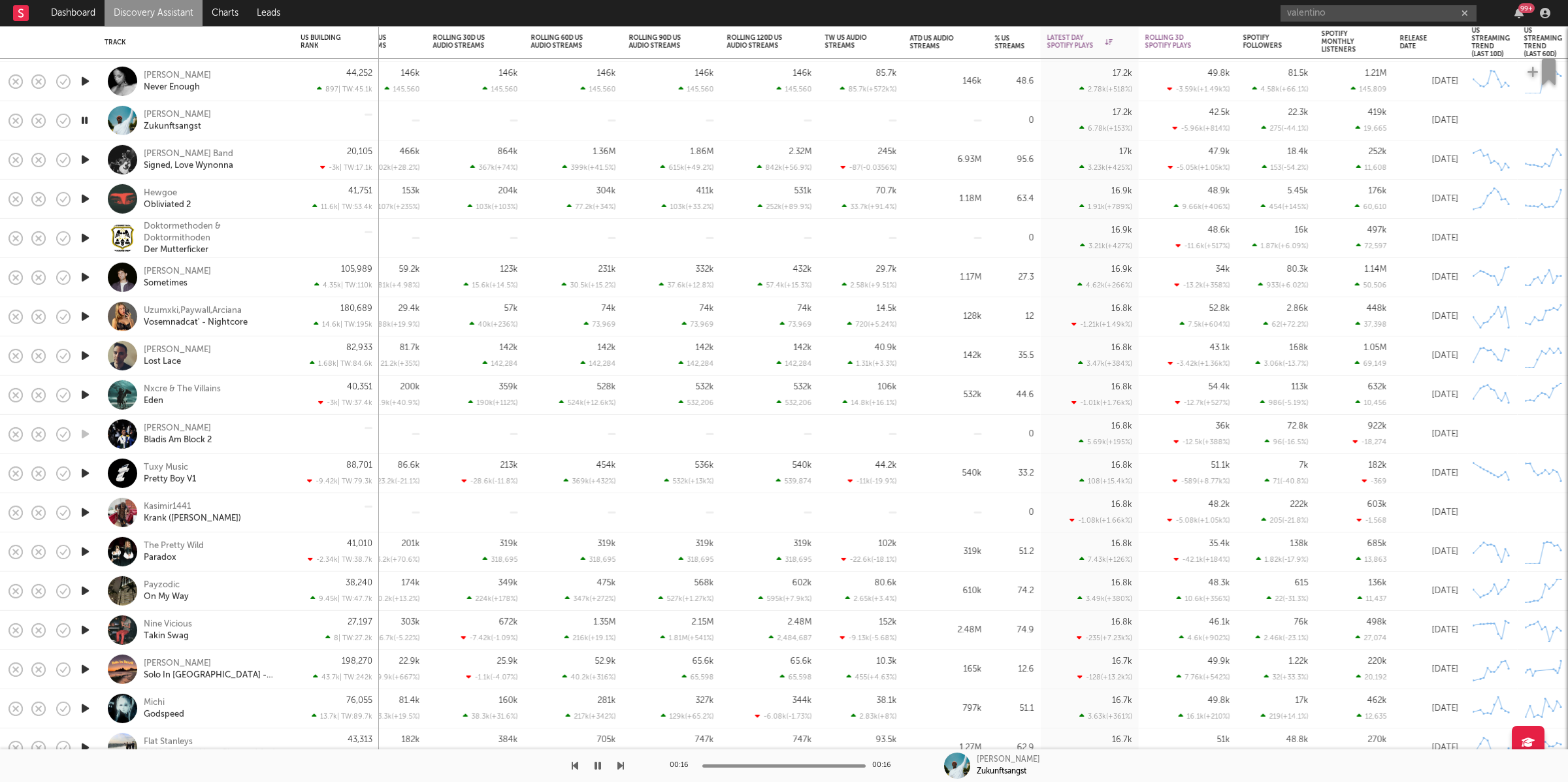
click at [623, 765] on icon "button" at bounding box center [620, 765] width 6 height 10
click at [622, 765] on icon "button" at bounding box center [620, 765] width 6 height 10
click at [249, 212] on div "Hewgoe Obliviated 2" at bounding box center [196, 199] width 183 height 39
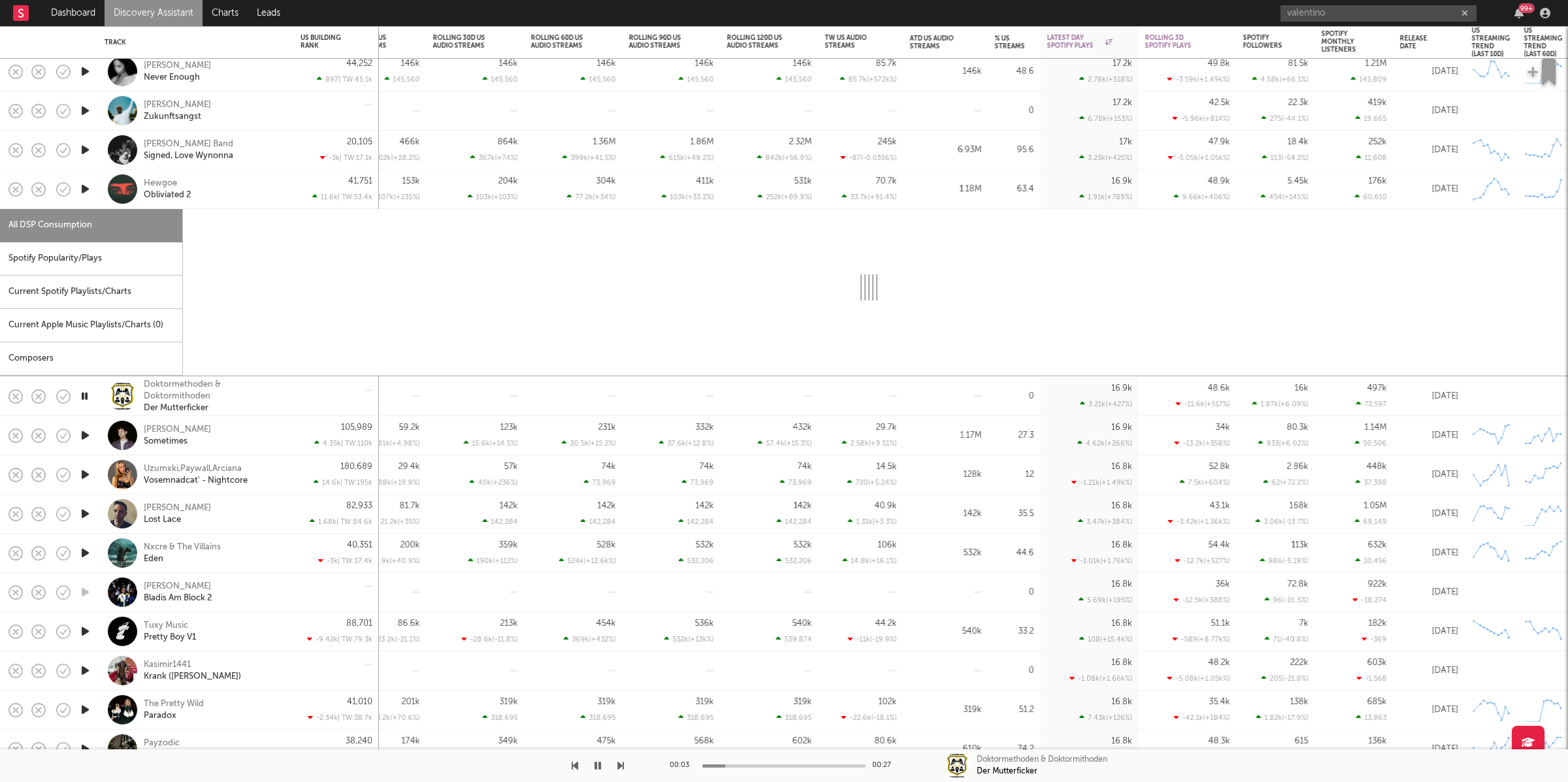
select select "6m"
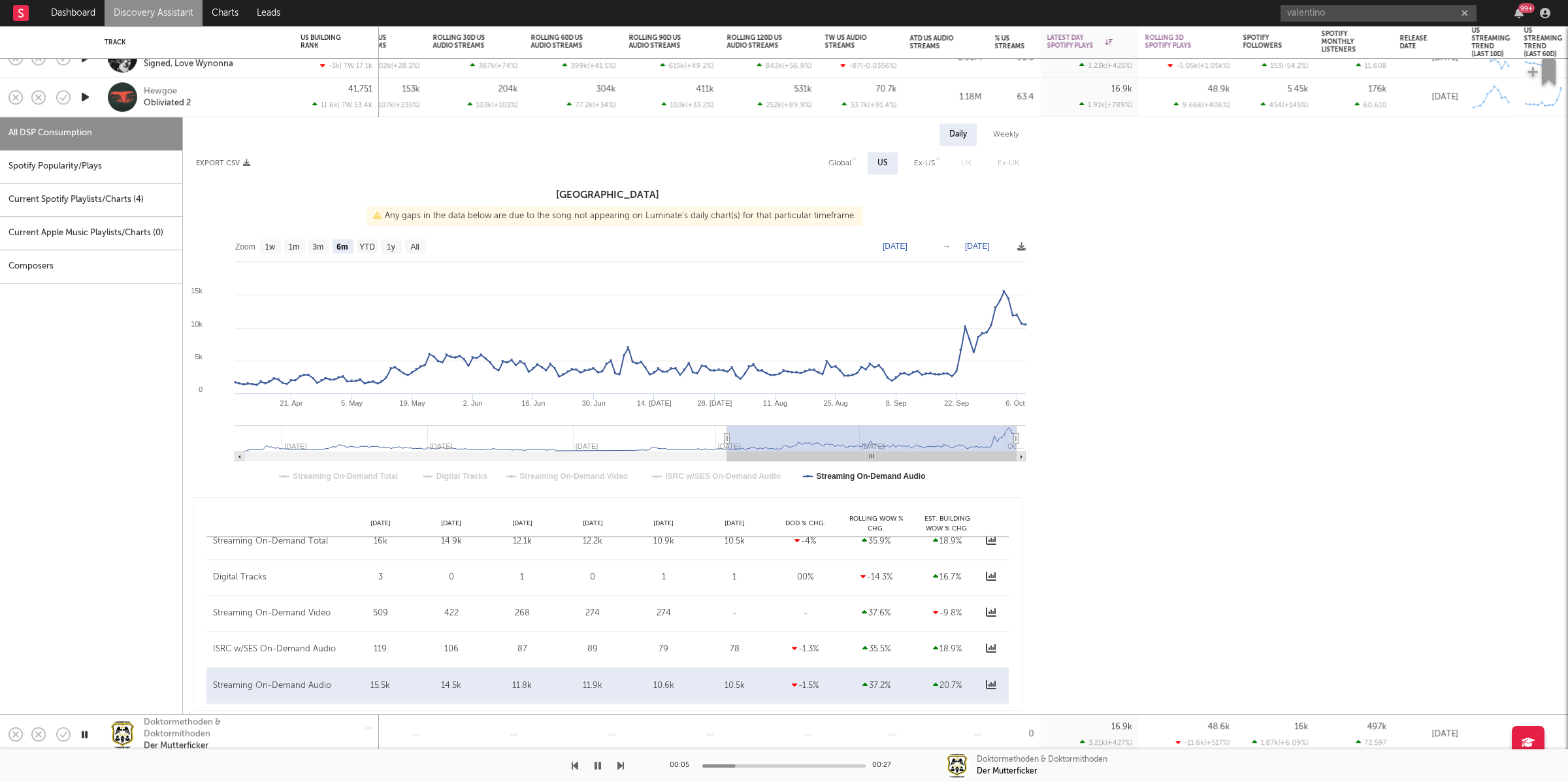
click at [113, 174] on div "Spotify Popularity/Plays" at bounding box center [91, 167] width 182 height 33
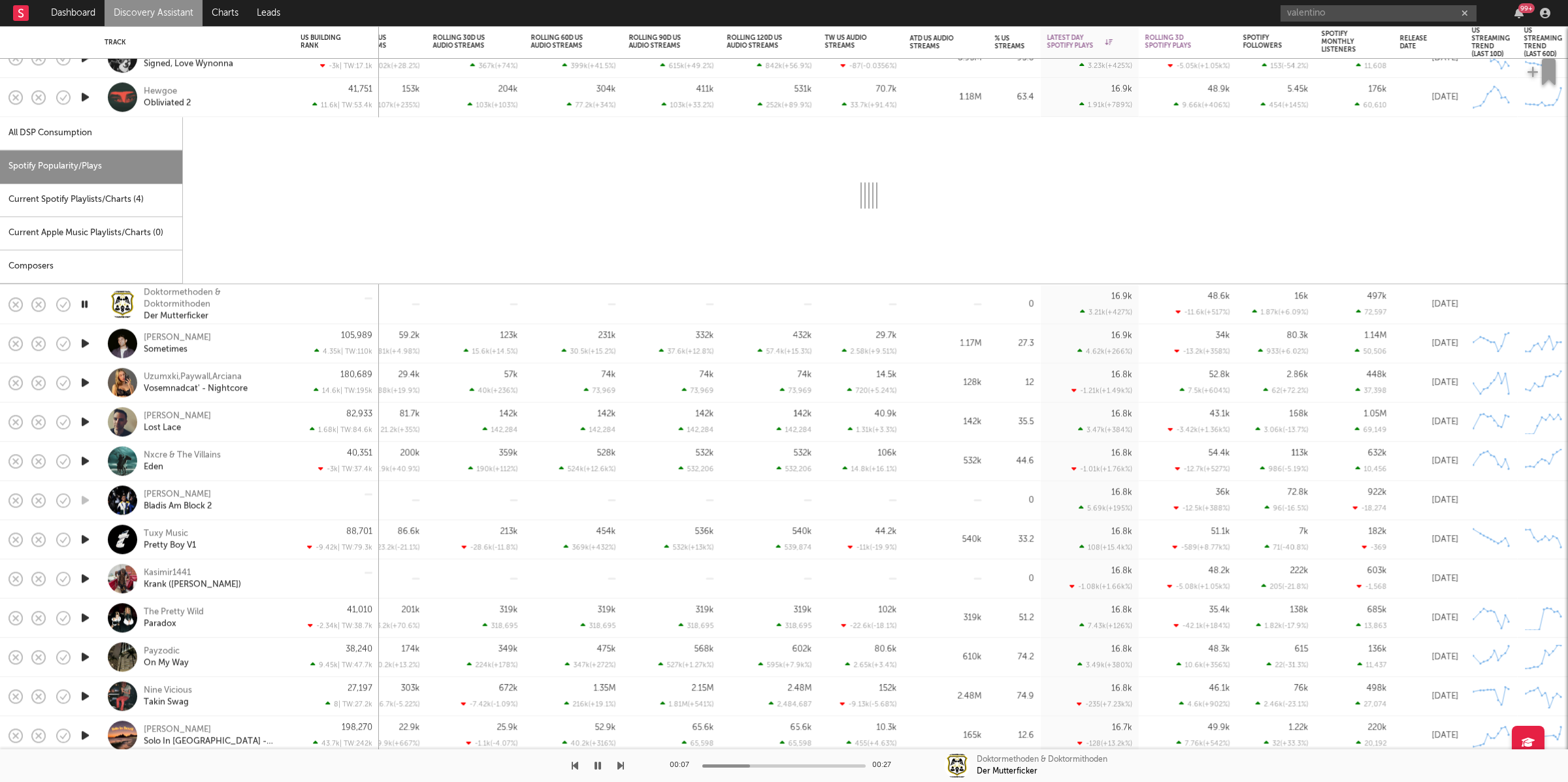
select select "1w"
select select "6m"
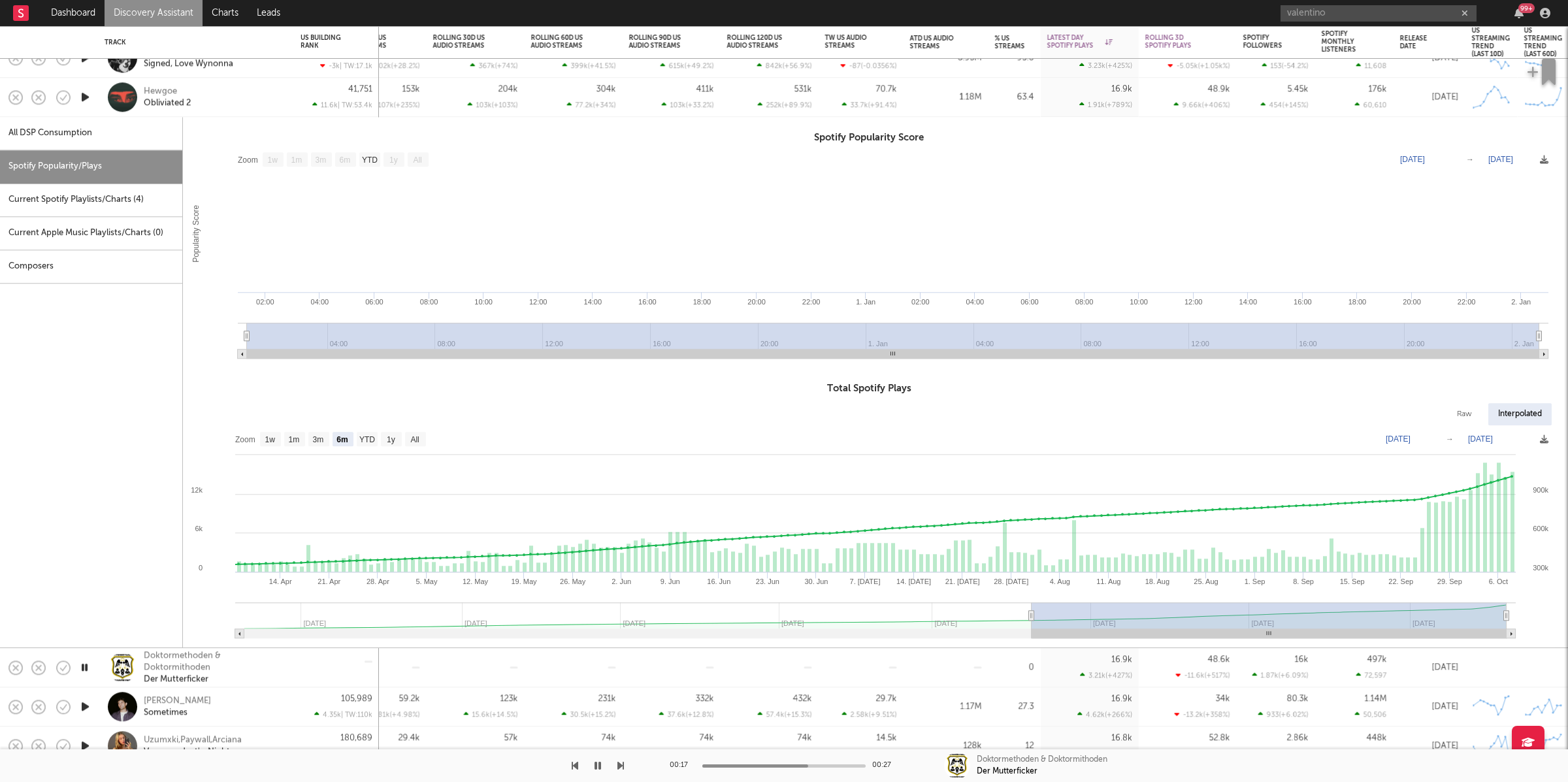
click at [85, 666] on icon "button" at bounding box center [84, 667] width 12 height 17
drag, startPoint x: 1319, startPoint y: 7, endPoint x: 1364, endPoint y: 18, distance: 46.3
click at [1319, 7] on input "valentino" at bounding box center [1378, 14] width 196 height 17
click at [1364, 18] on input "valentino" at bounding box center [1378, 14] width 196 height 17
click at [251, 87] on div "Hewgoe Obliviated 2" at bounding box center [213, 96] width 140 height 23
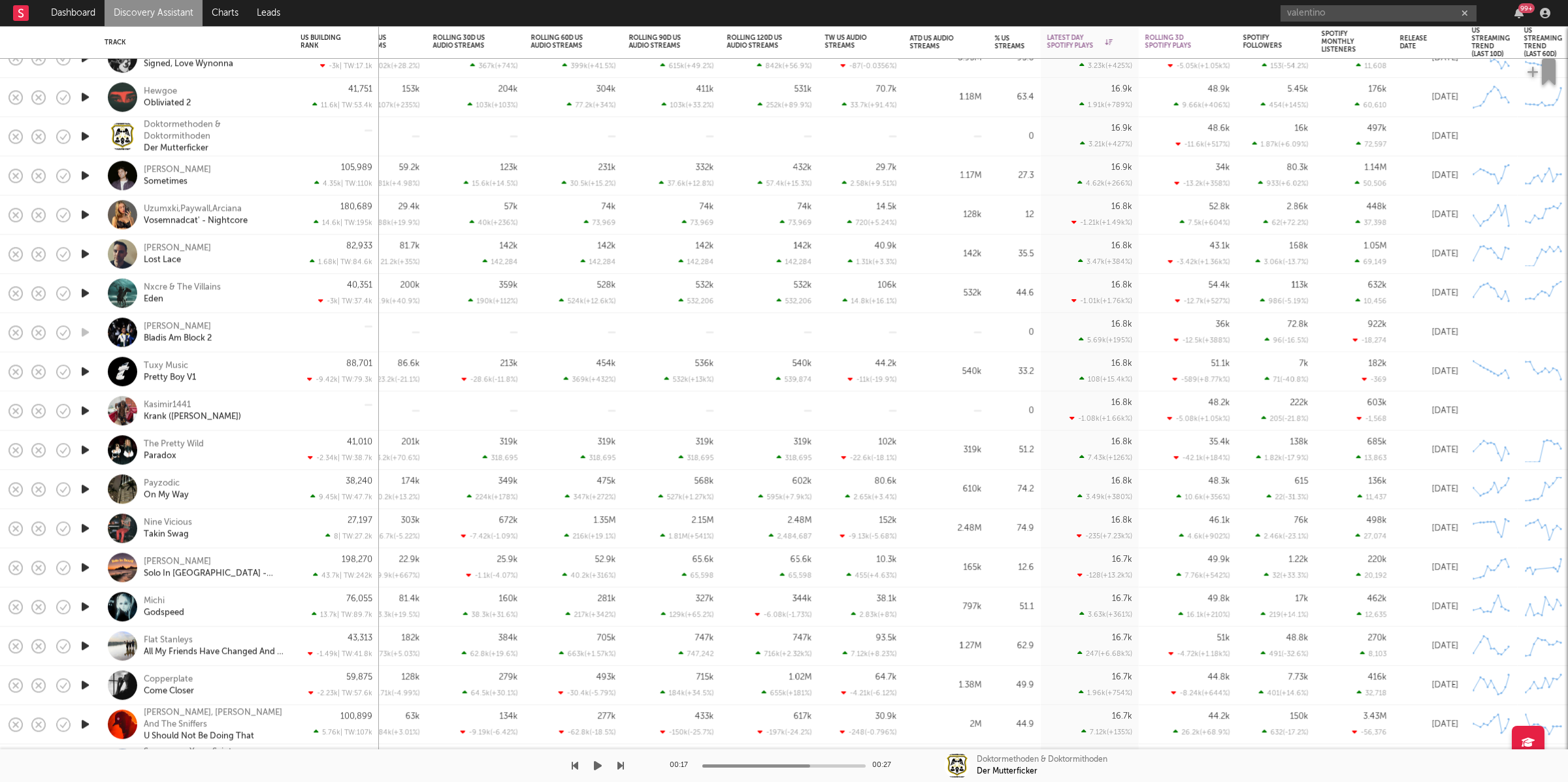
click at [598, 767] on icon "button" at bounding box center [598, 765] width 7 height 10
click at [619, 769] on icon "button" at bounding box center [620, 765] width 6 height 10
click at [617, 768] on icon "button" at bounding box center [620, 765] width 6 height 10
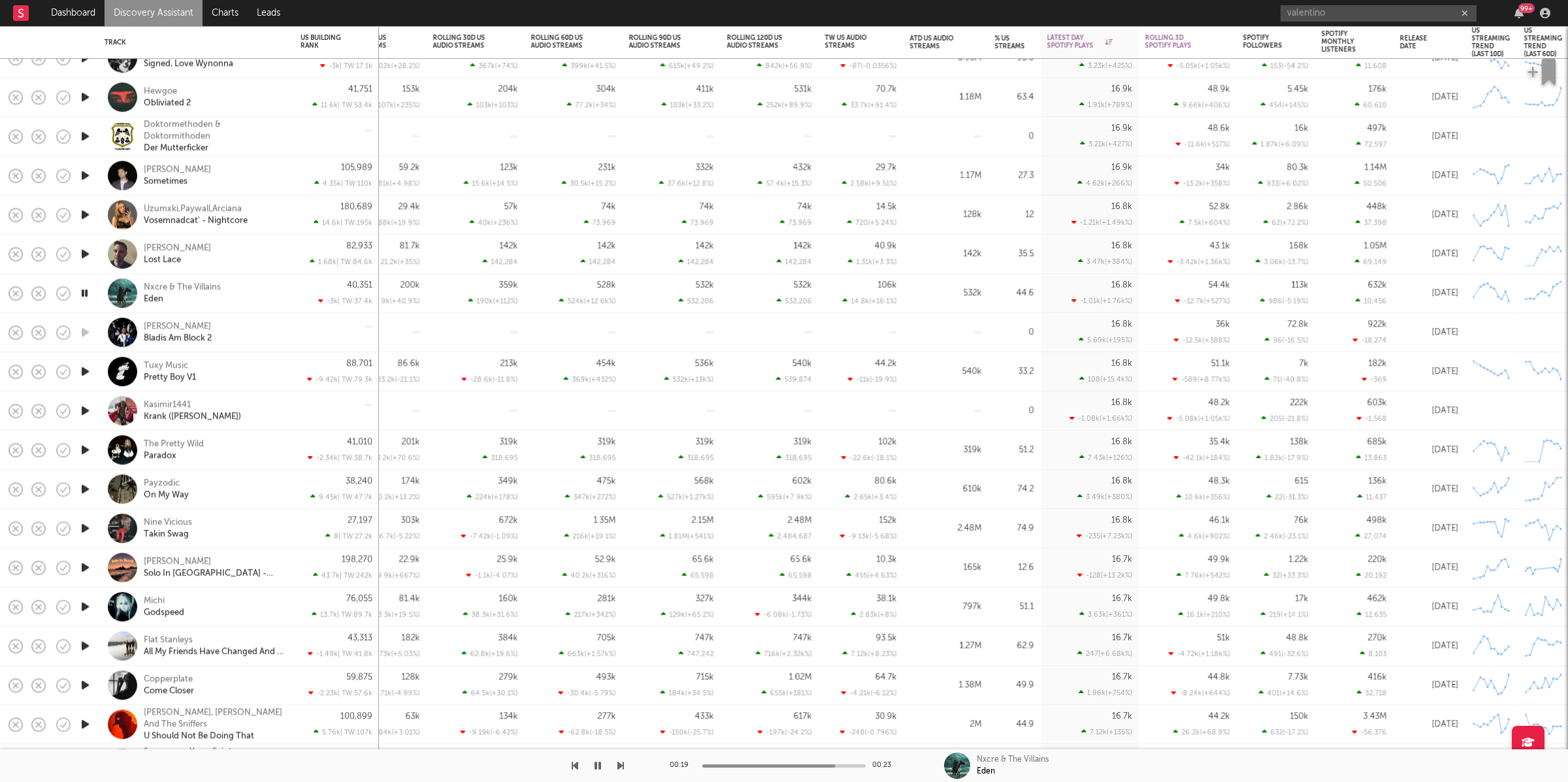
click at [620, 765] on icon "button" at bounding box center [620, 765] width 6 height 10
click at [622, 767] on icon "button" at bounding box center [620, 765] width 6 height 10
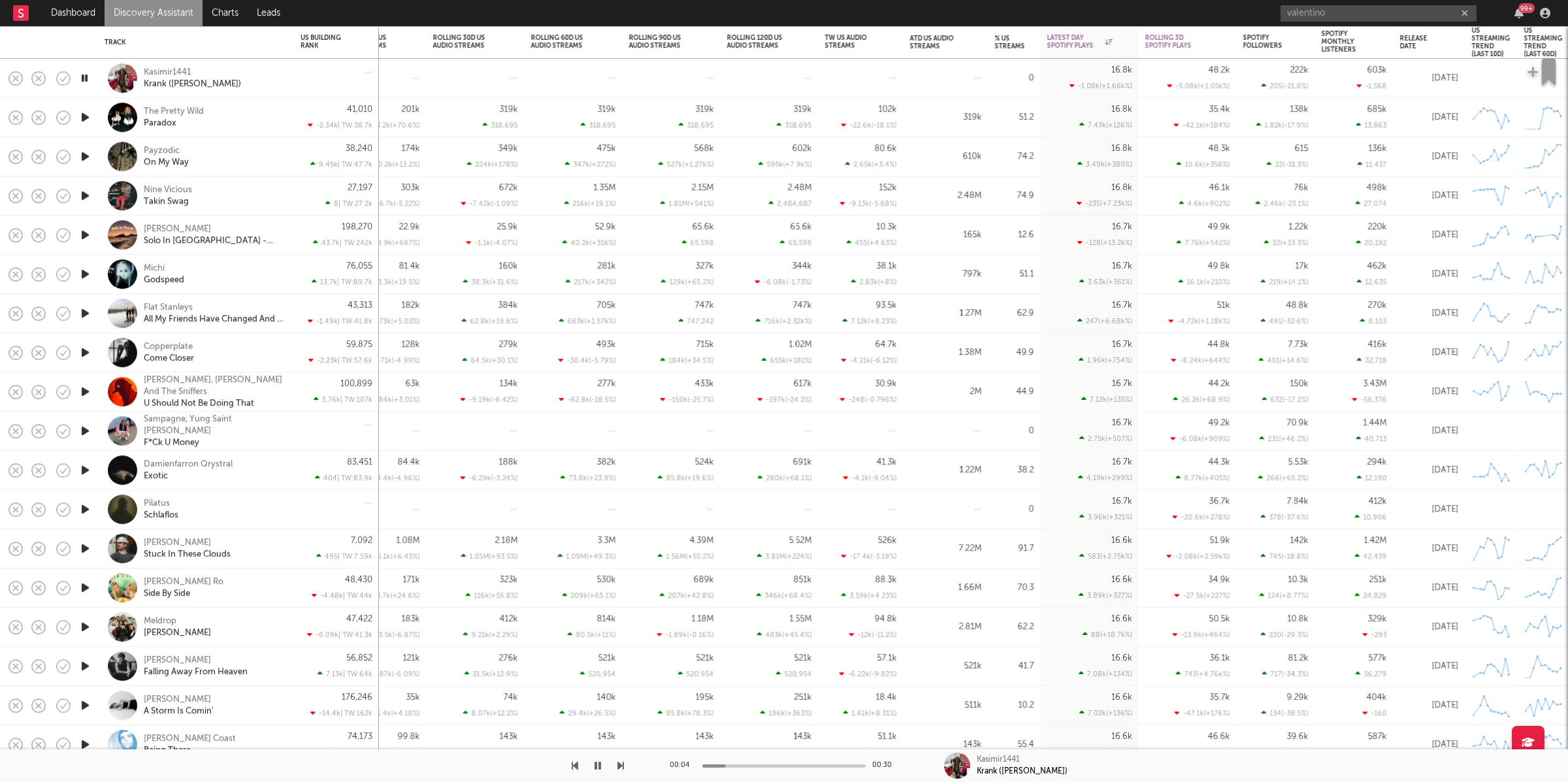
click at [242, 79] on div "Kasimir1441 [PERSON_NAME] ([PERSON_NAME])" at bounding box center [213, 78] width 140 height 23
click at [262, 83] on div "Kasimir1441 [PERSON_NAME] ([PERSON_NAME])" at bounding box center [213, 78] width 140 height 23
click at [250, 83] on div "Kasimir1441 [PERSON_NAME] ([PERSON_NAME])" at bounding box center [213, 78] width 140 height 23
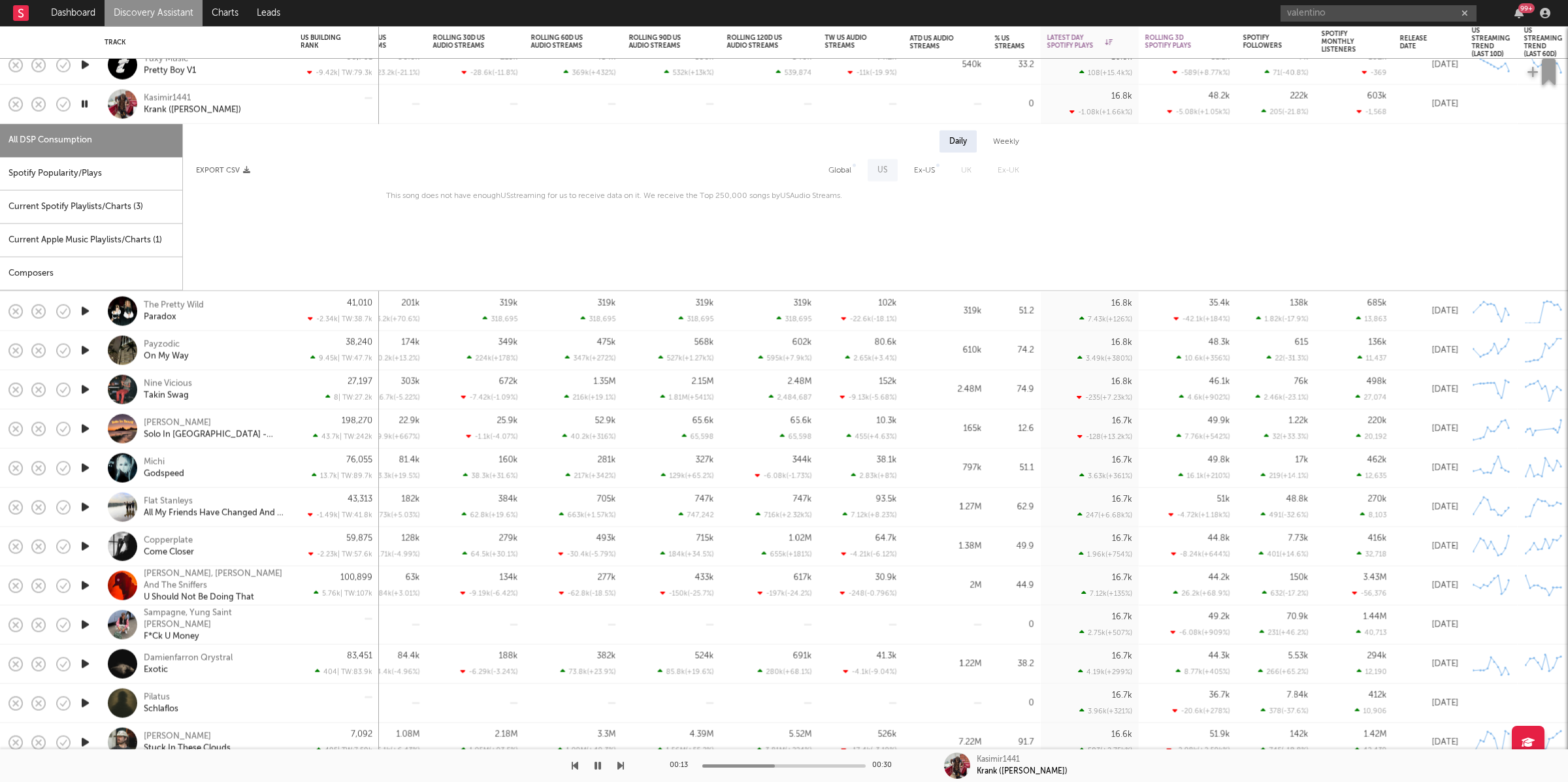
click at [599, 770] on icon "button" at bounding box center [598, 765] width 6 height 10
click at [84, 103] on icon "button" at bounding box center [84, 105] width 14 height 17
click at [100, 179] on div "Spotify Popularity/Plays" at bounding box center [91, 174] width 182 height 33
select select "1w"
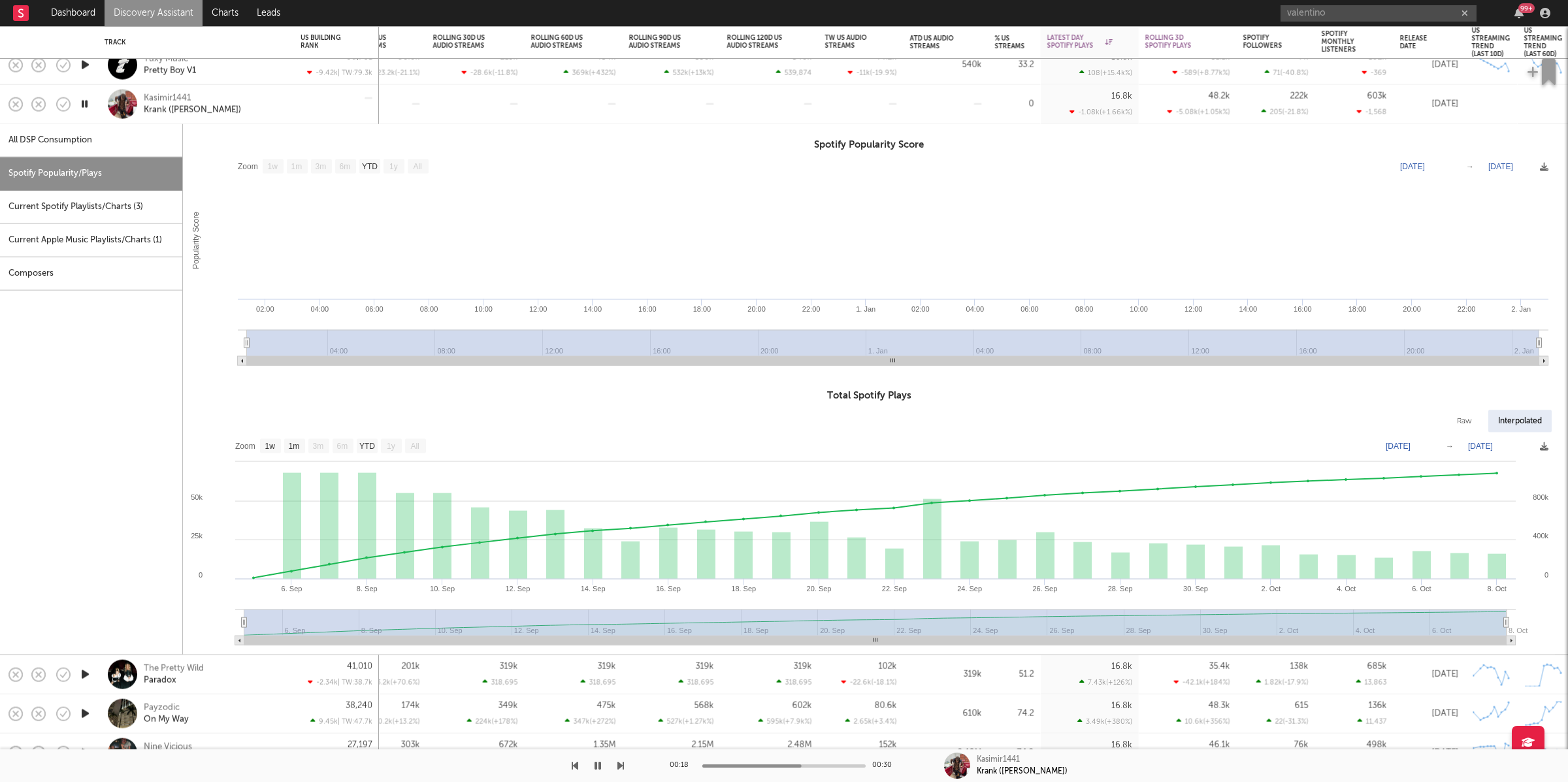
click at [292, 107] on div "Kasimir1441 [PERSON_NAME] ([PERSON_NAME])" at bounding box center [196, 105] width 196 height 39
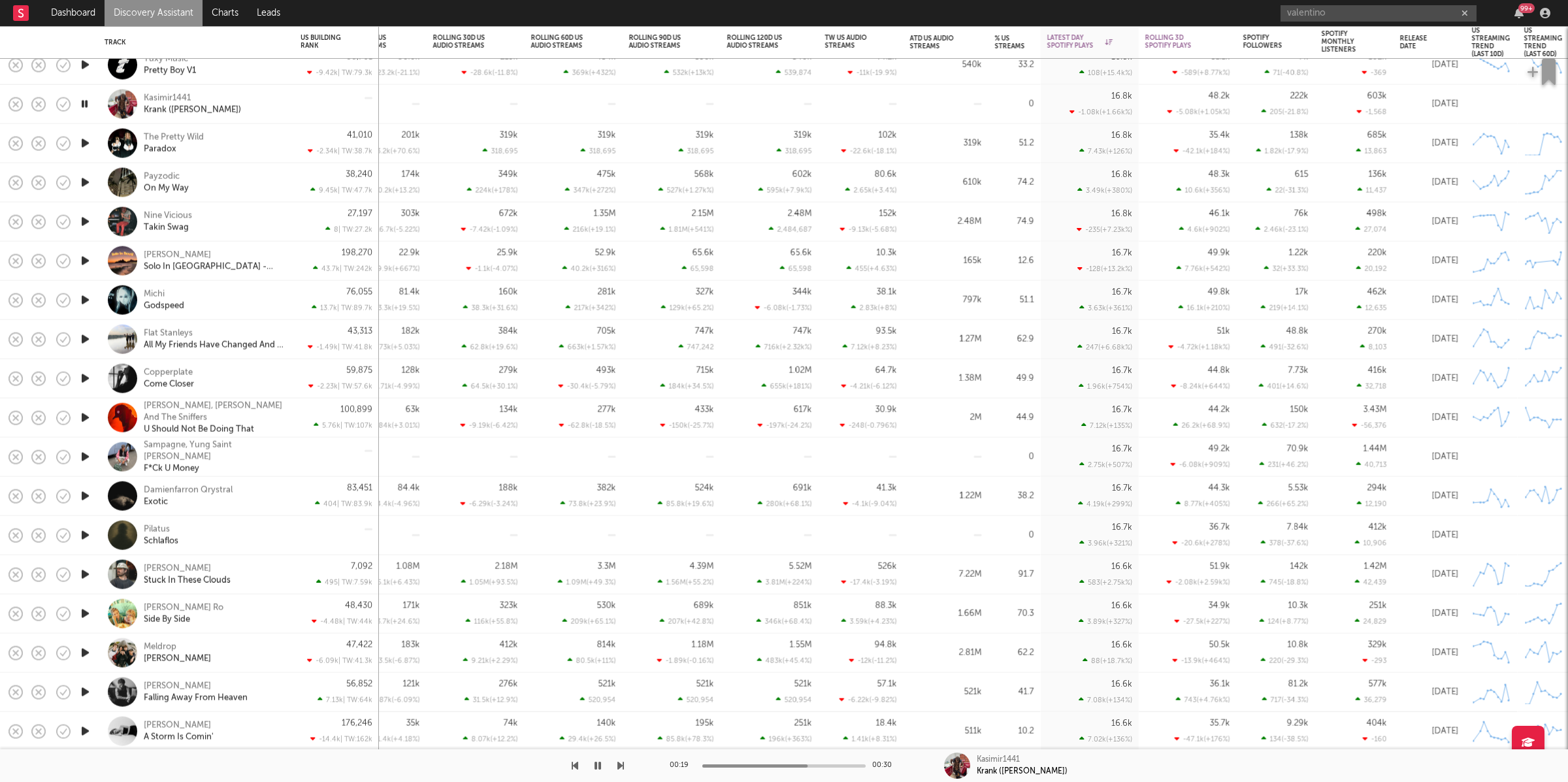
click at [83, 103] on icon "button" at bounding box center [84, 105] width 12 height 17
drag, startPoint x: 85, startPoint y: 141, endPoint x: 157, endPoint y: 153, distance: 73.0
click at [85, 141] on icon "button" at bounding box center [84, 144] width 14 height 17
click at [619, 763] on icon "button" at bounding box center [620, 765] width 6 height 10
click at [245, 191] on div "Payzodic On My Way" at bounding box center [213, 182] width 140 height 23
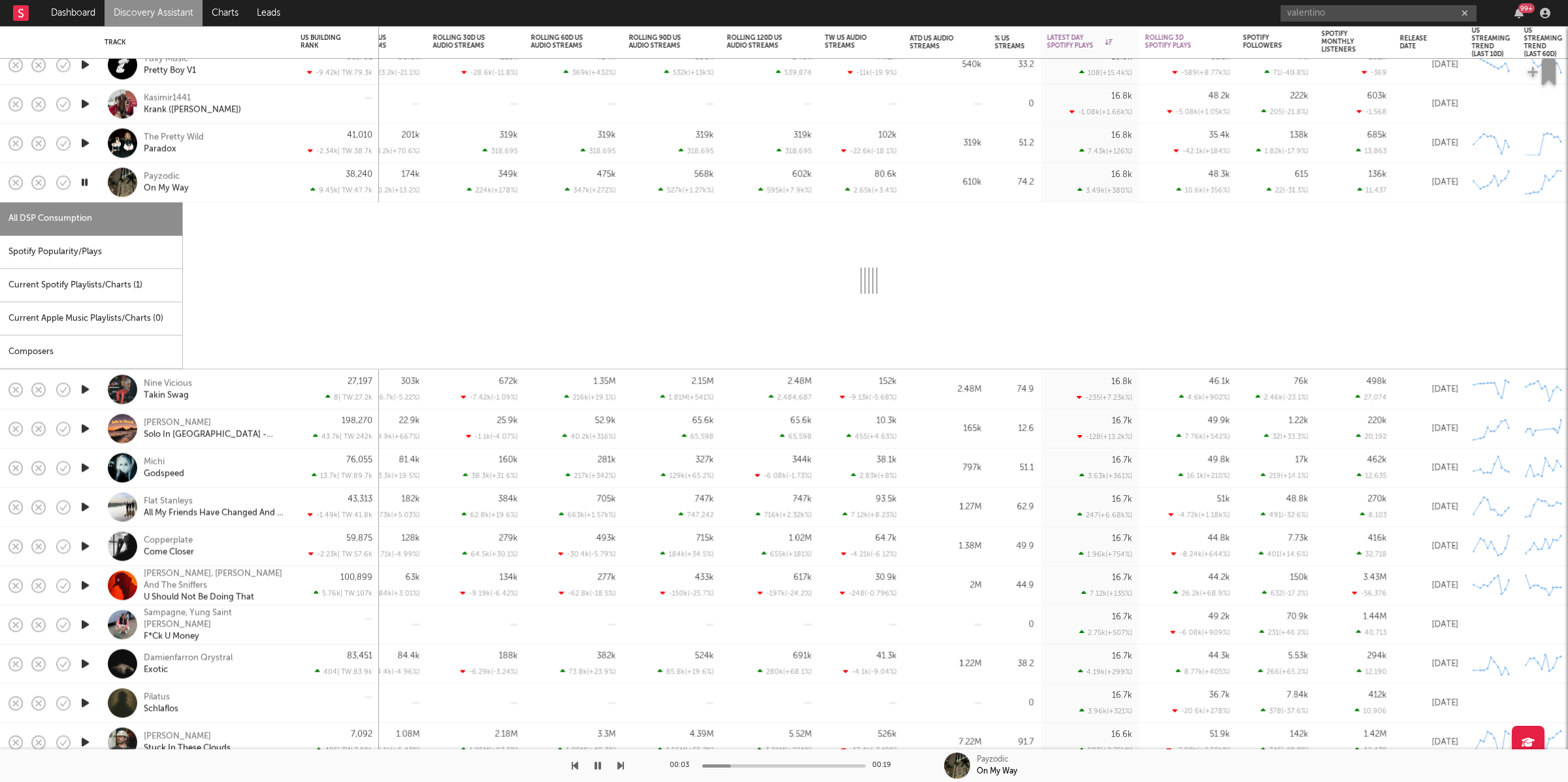
select select "1w"
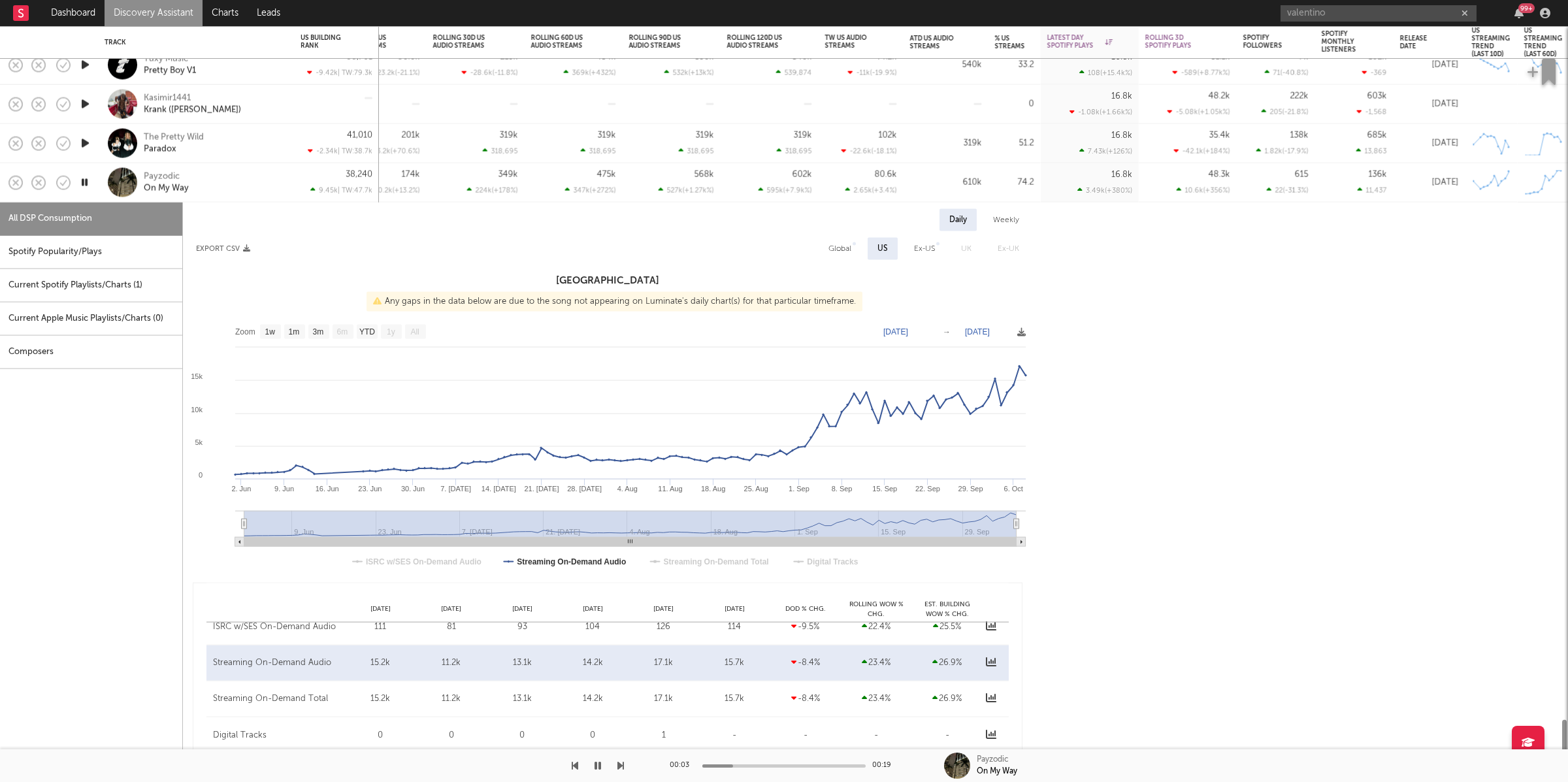
click at [84, 256] on div "Spotify Popularity/Plays" at bounding box center [91, 252] width 182 height 33
select select "1w"
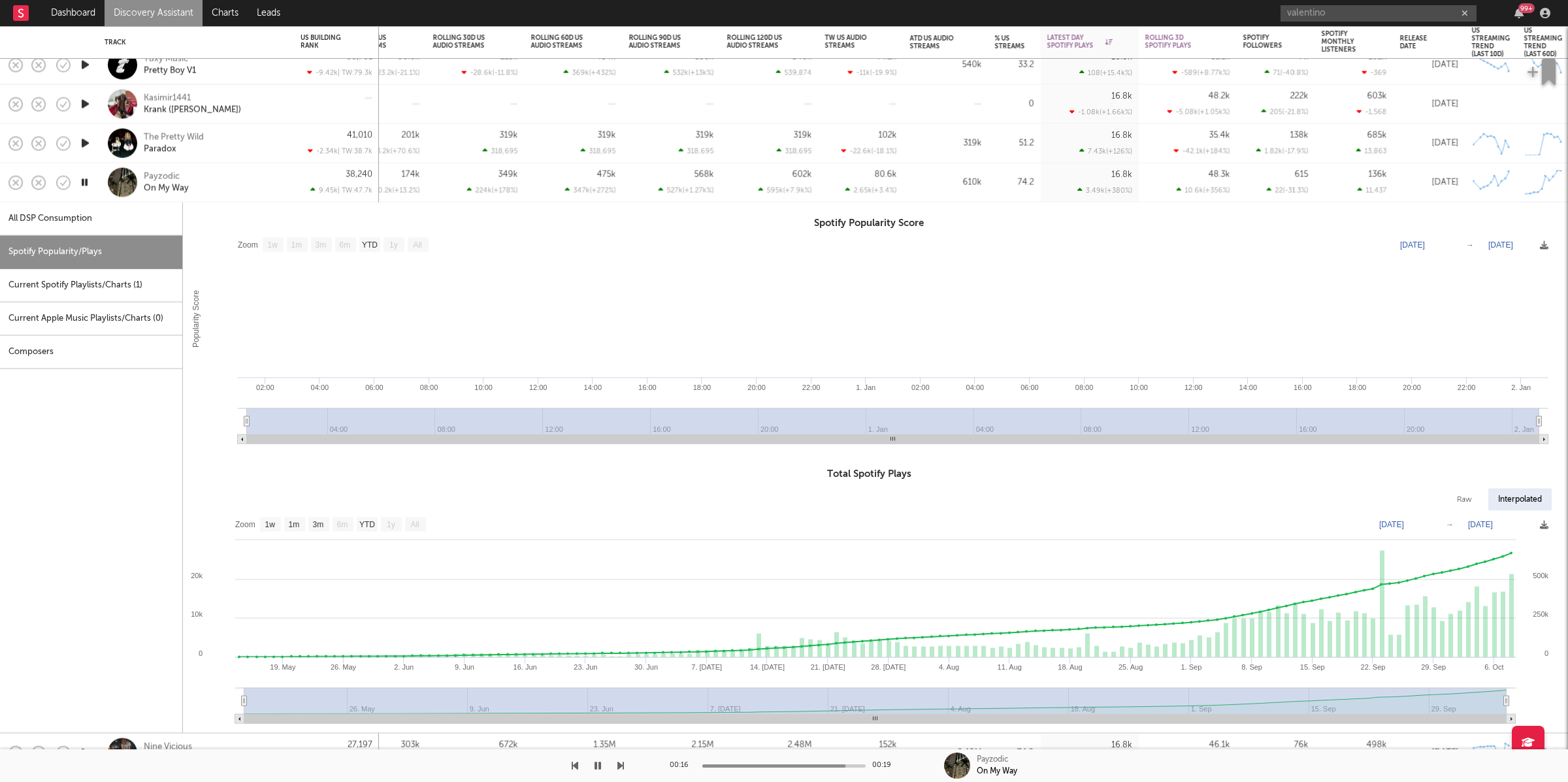
click at [84, 182] on icon "button" at bounding box center [84, 183] width 12 height 17
click at [234, 181] on div "Payzodic On My Way" at bounding box center [213, 182] width 140 height 23
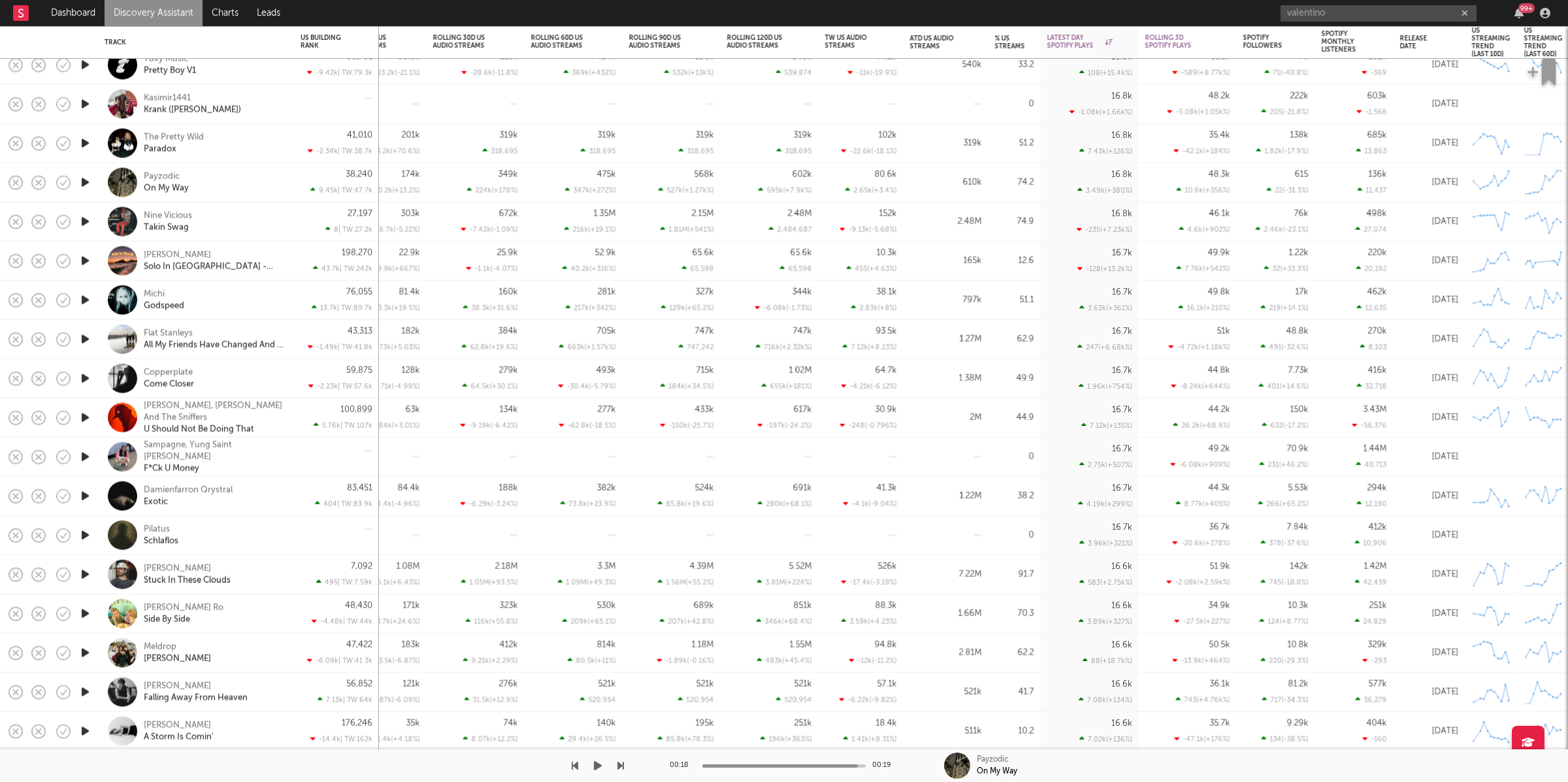
click at [622, 764] on icon "button" at bounding box center [620, 765] width 6 height 10
click at [598, 765] on icon "button" at bounding box center [598, 765] width 7 height 10
click at [620, 764] on icon "button" at bounding box center [620, 765] width 6 height 10
click at [251, 292] on div "Michi Godspeed" at bounding box center [213, 300] width 140 height 23
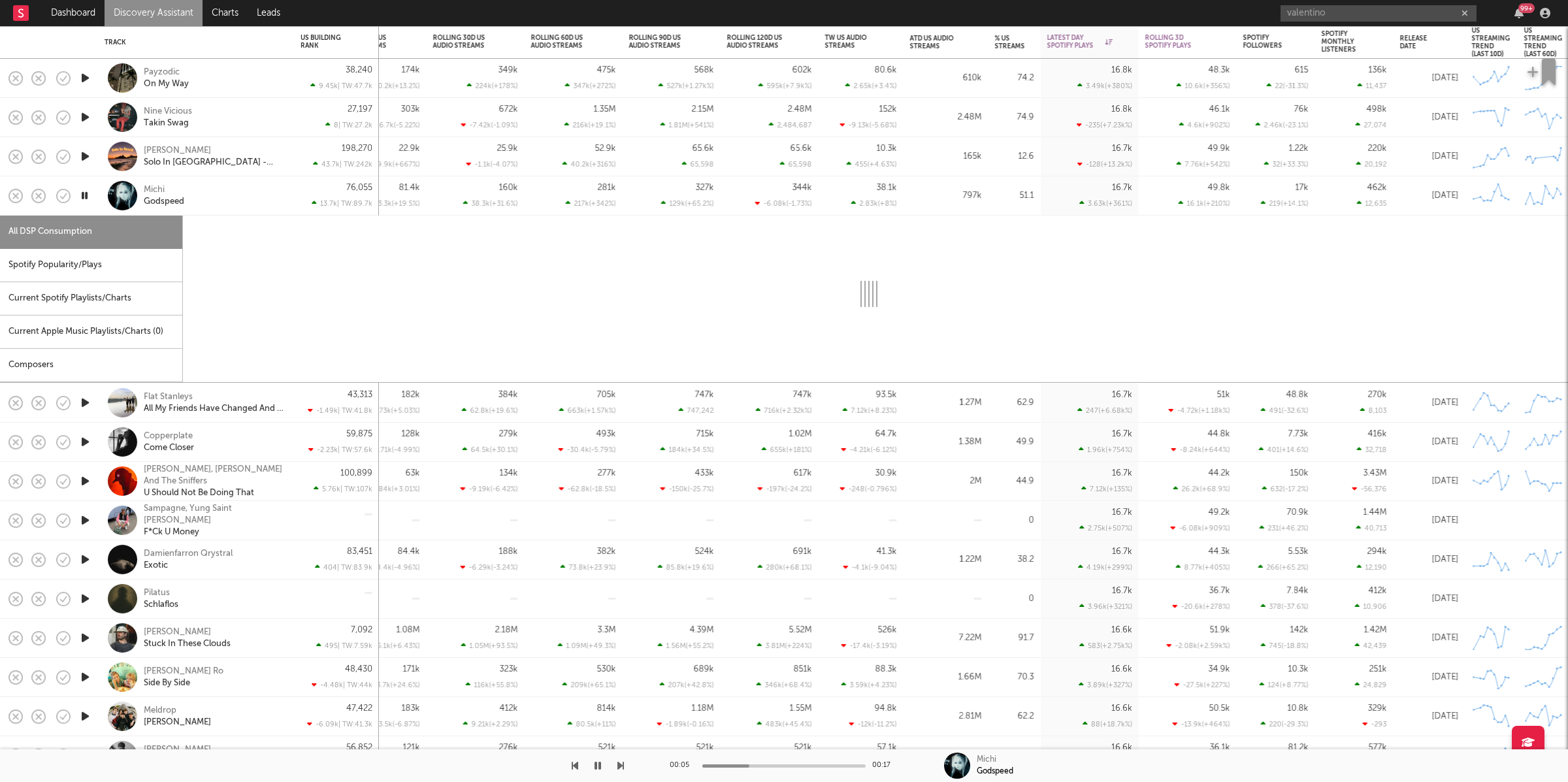
select select "6m"
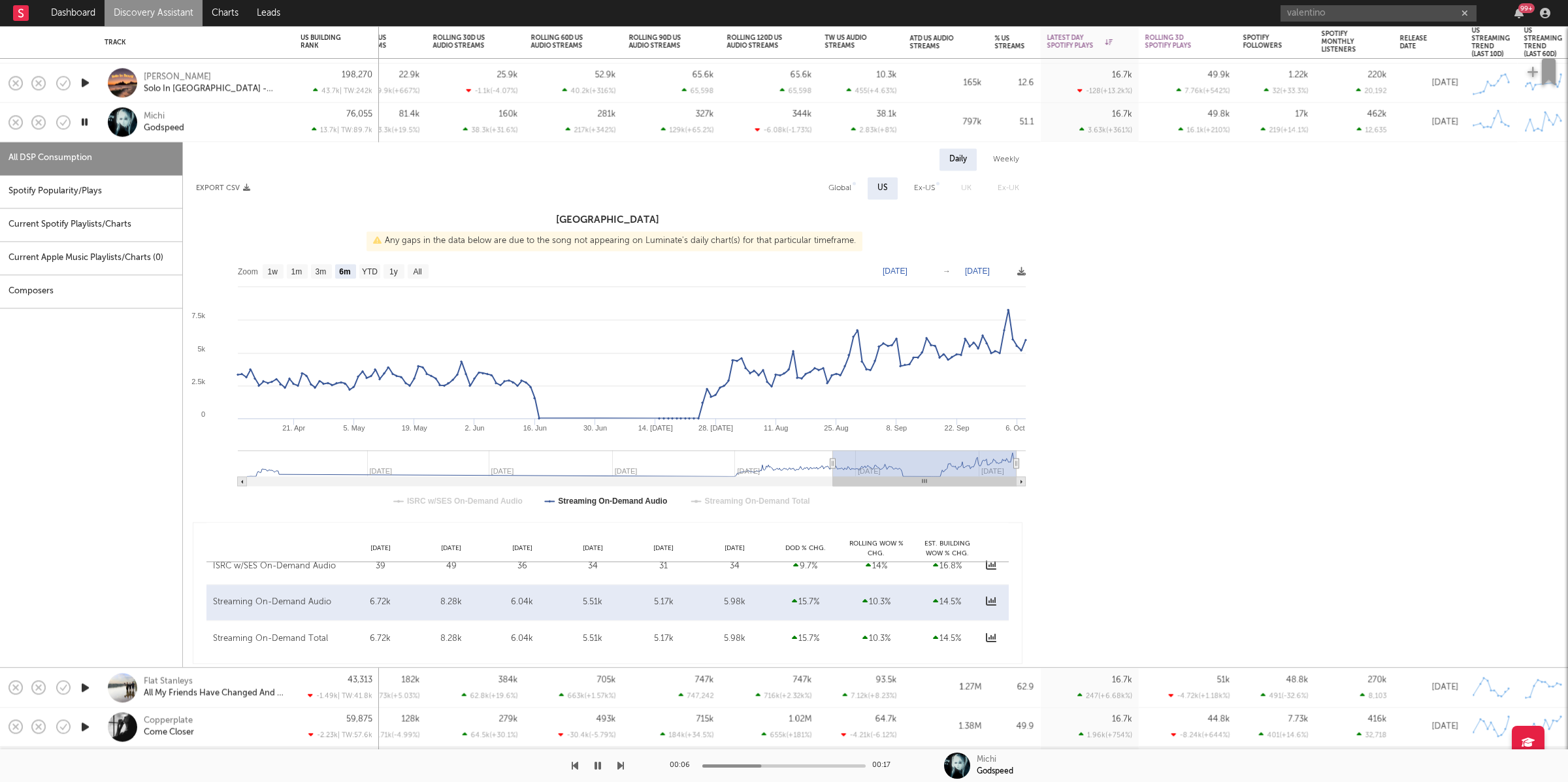
click at [109, 198] on div "Spotify Popularity/Plays" at bounding box center [91, 192] width 182 height 33
select select "1w"
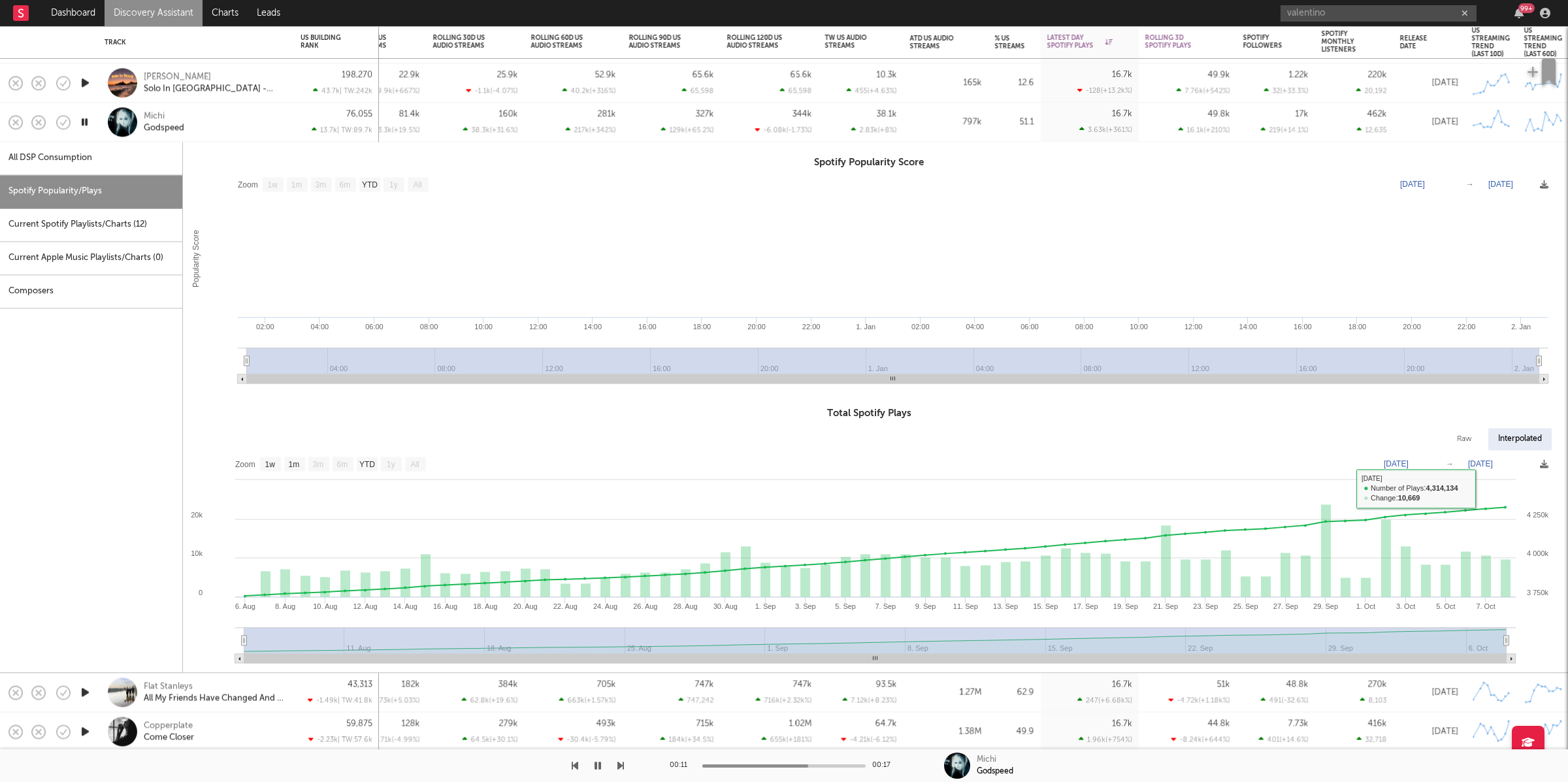
click at [254, 116] on div "Michi Godspeed" at bounding box center [213, 122] width 140 height 23
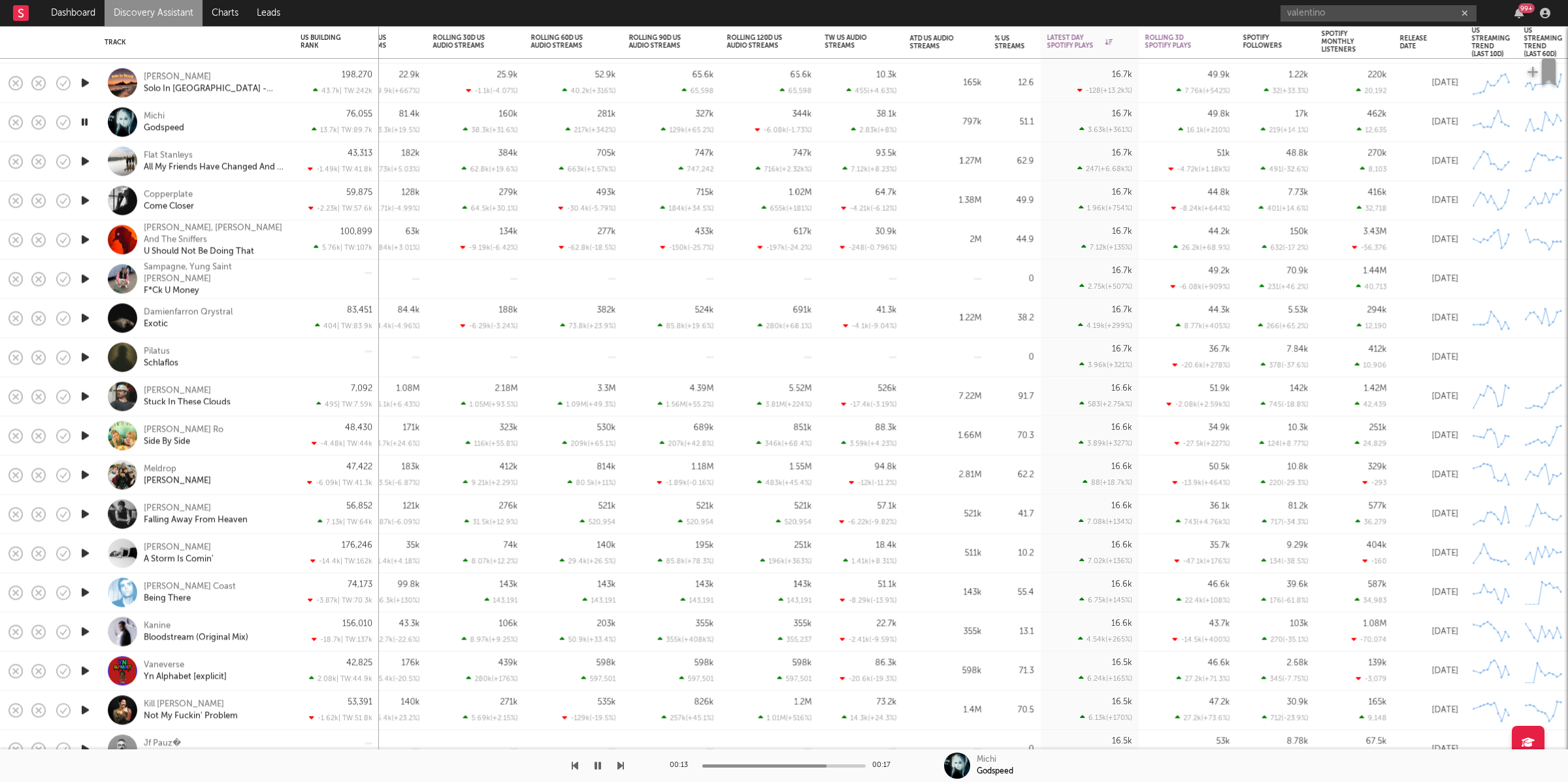
click at [87, 160] on icon "button" at bounding box center [84, 161] width 14 height 17
click at [619, 765] on icon "button" at bounding box center [620, 765] width 6 height 10
click at [233, 211] on div "Copperplate Come Closer" at bounding box center [213, 200] width 140 height 23
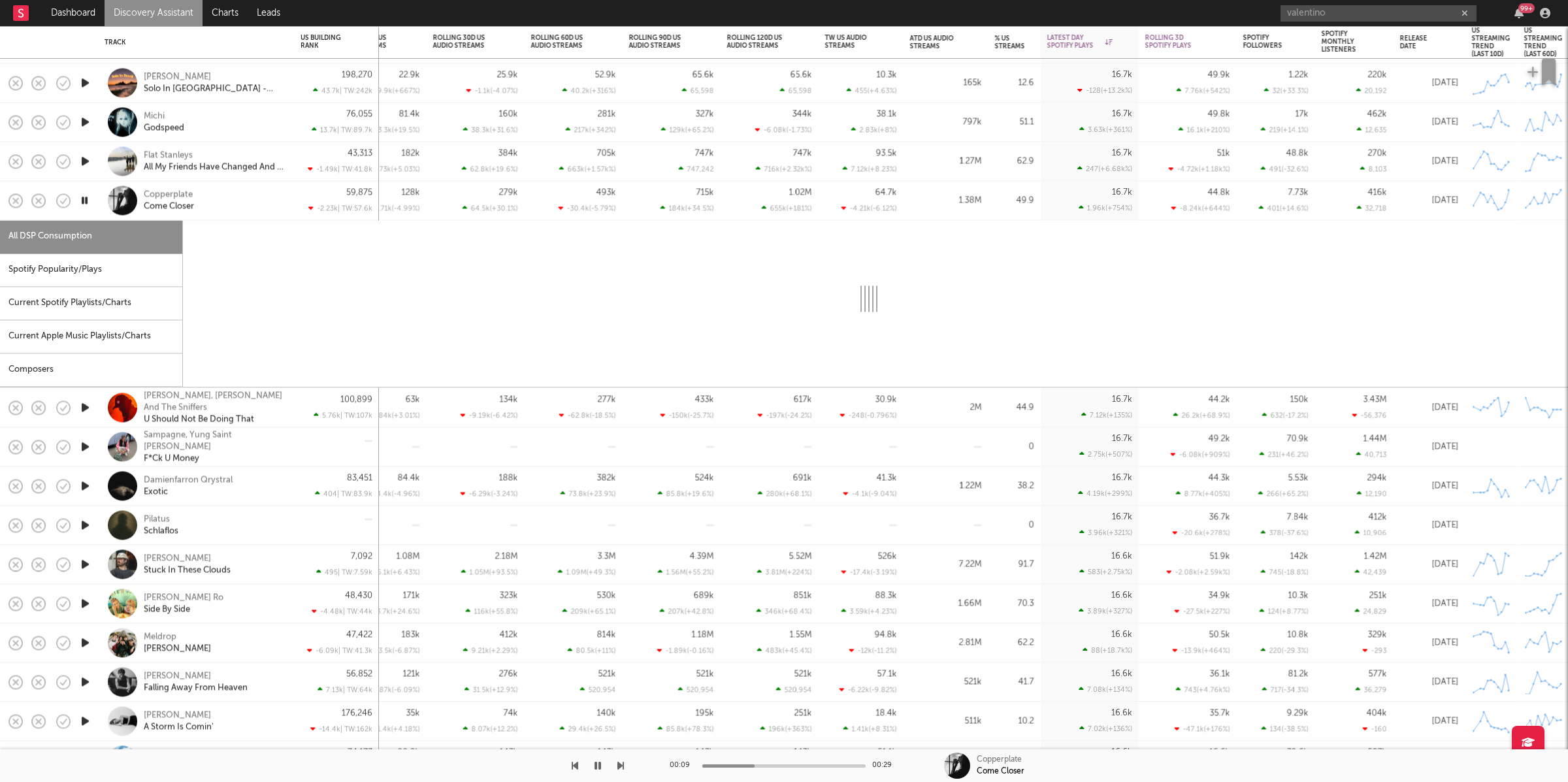
click at [92, 278] on div "Spotify Popularity/Plays" at bounding box center [91, 270] width 182 height 33
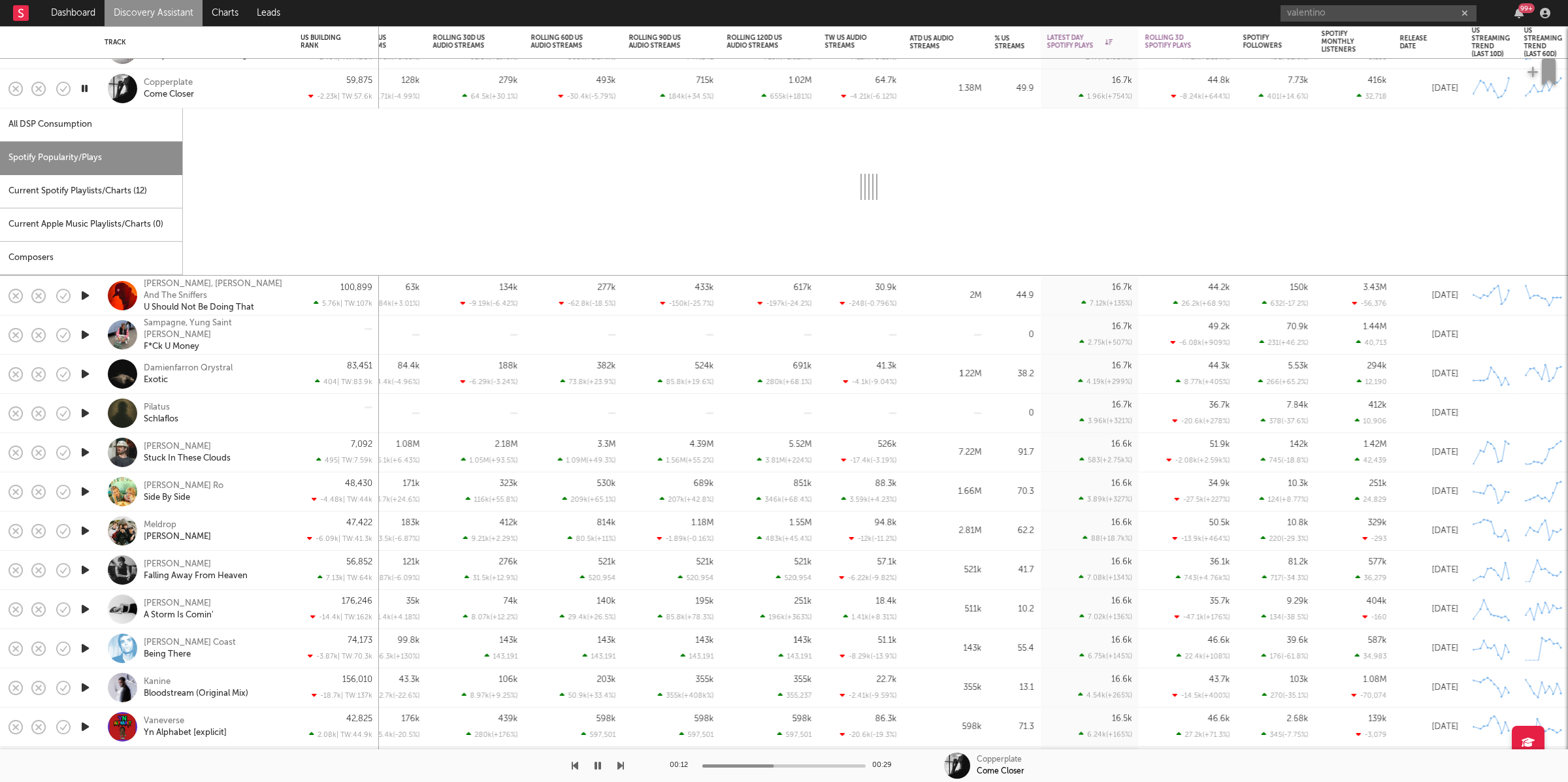
select select "1w"
select select "6m"
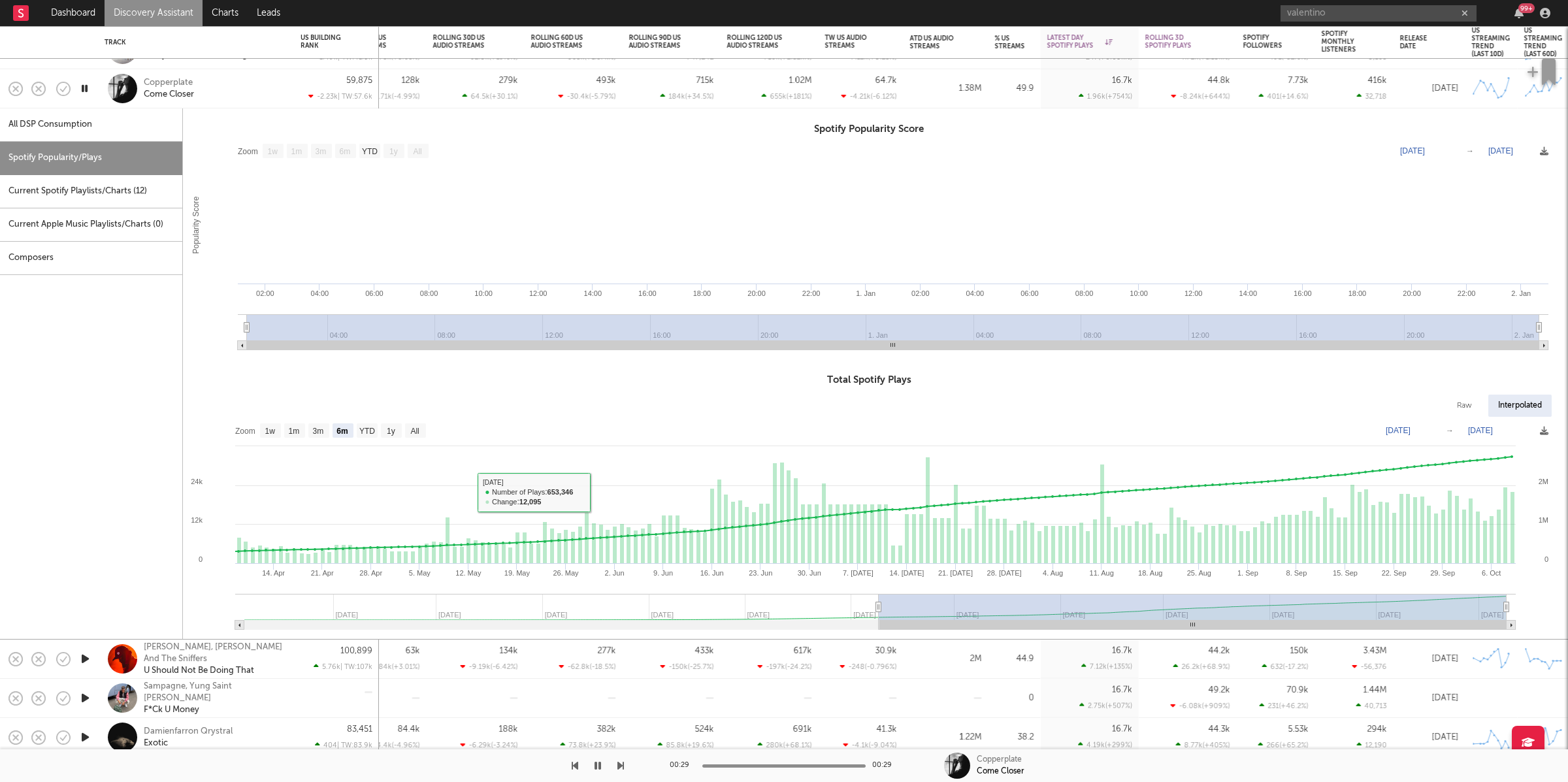
click at [231, 80] on div "Copperplate Come Closer" at bounding box center [213, 88] width 140 height 23
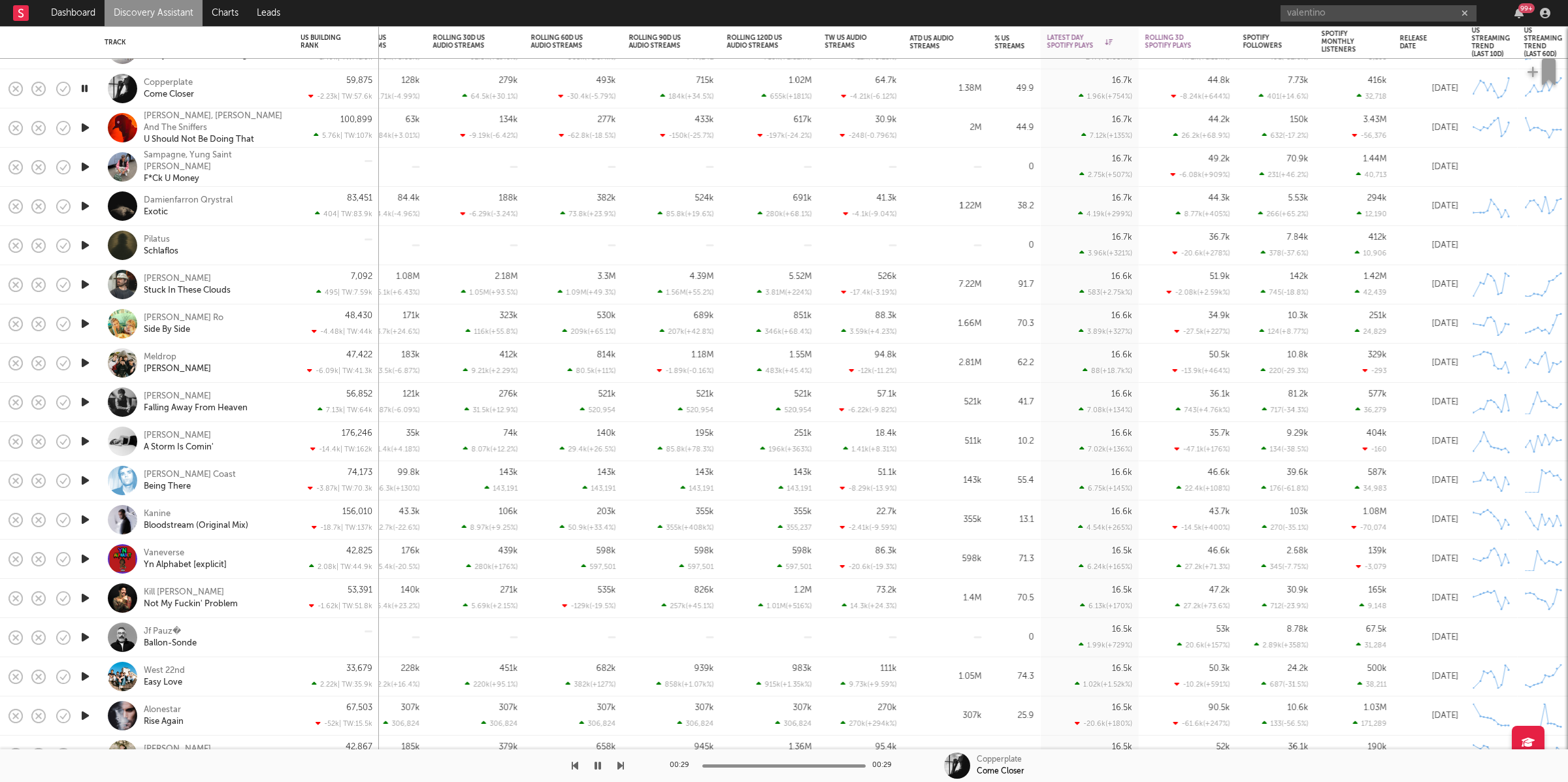
click at [87, 123] on icon "button" at bounding box center [84, 128] width 14 height 17
click at [621, 765] on icon "button" at bounding box center [620, 765] width 6 height 10
click at [294, 158] on div at bounding box center [337, 167] width 85 height 39
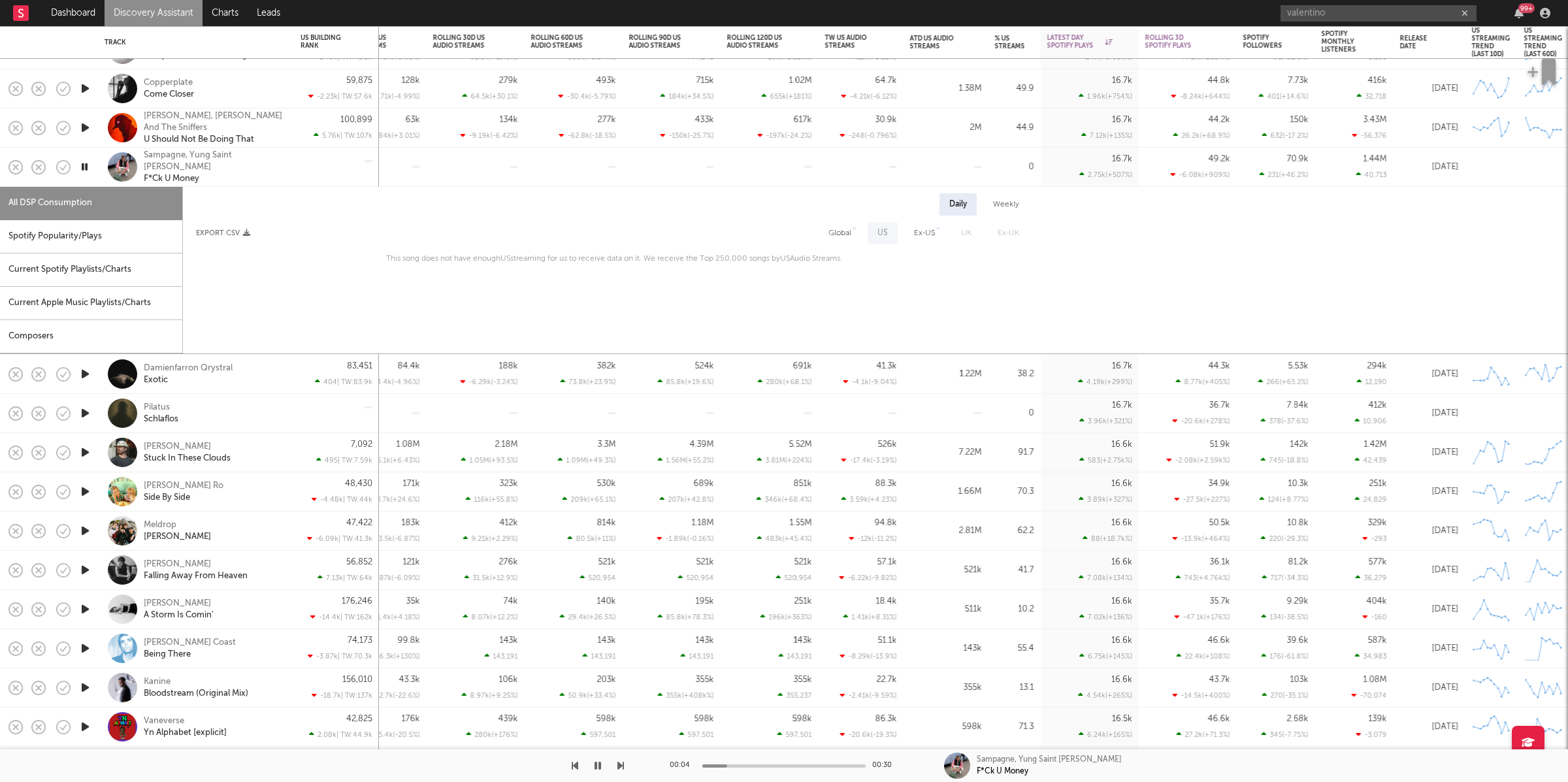
click at [69, 227] on div "Spotify Popularity/Plays" at bounding box center [91, 237] width 182 height 33
select select "1w"
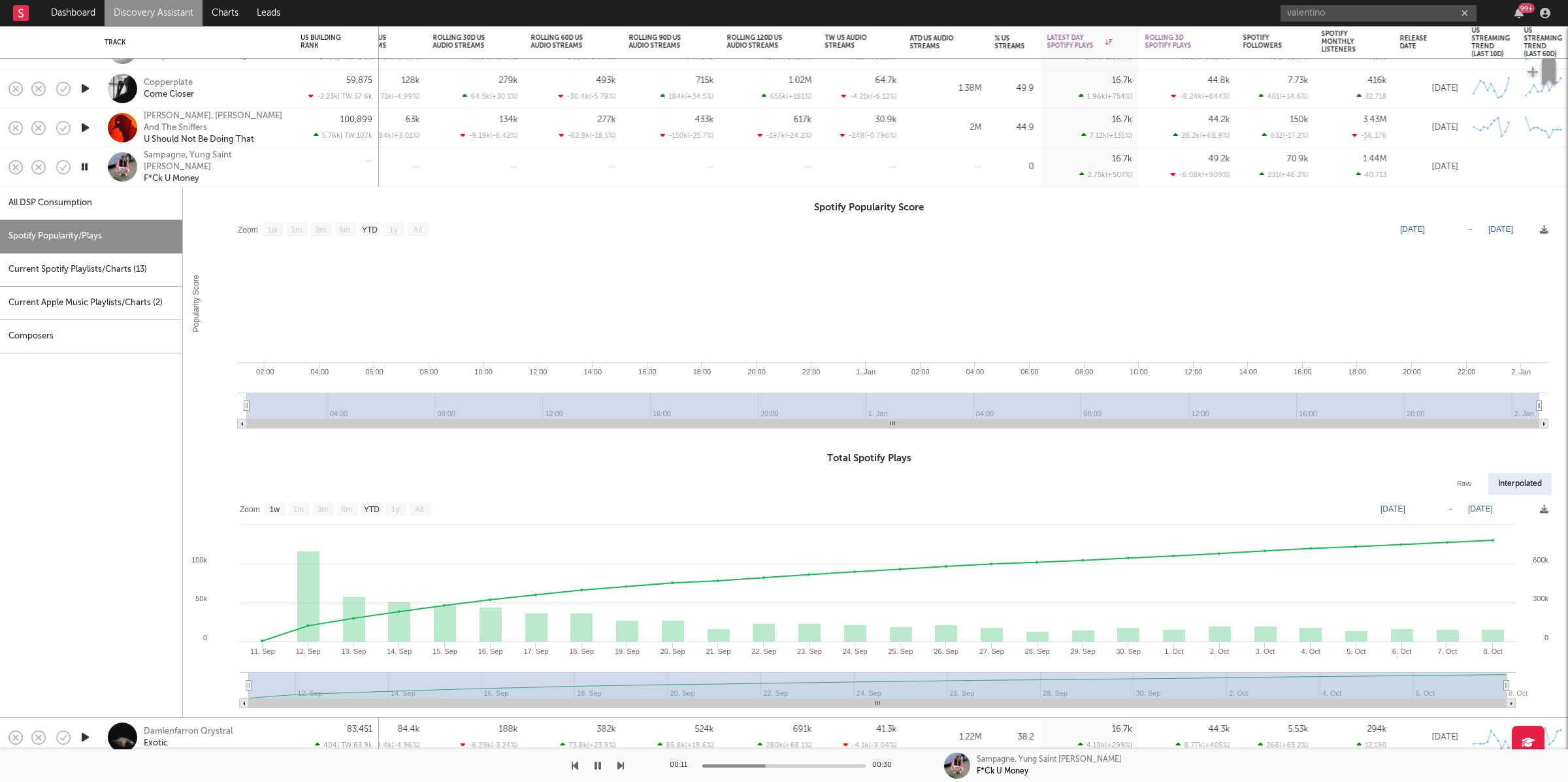
drag, startPoint x: 278, startPoint y: 162, endPoint x: 233, endPoint y: 314, distance: 158.5
click at [277, 162] on div "Sampagne, Yung Saint [PERSON_NAME] F*Ck U Money" at bounding box center [213, 167] width 140 height 35
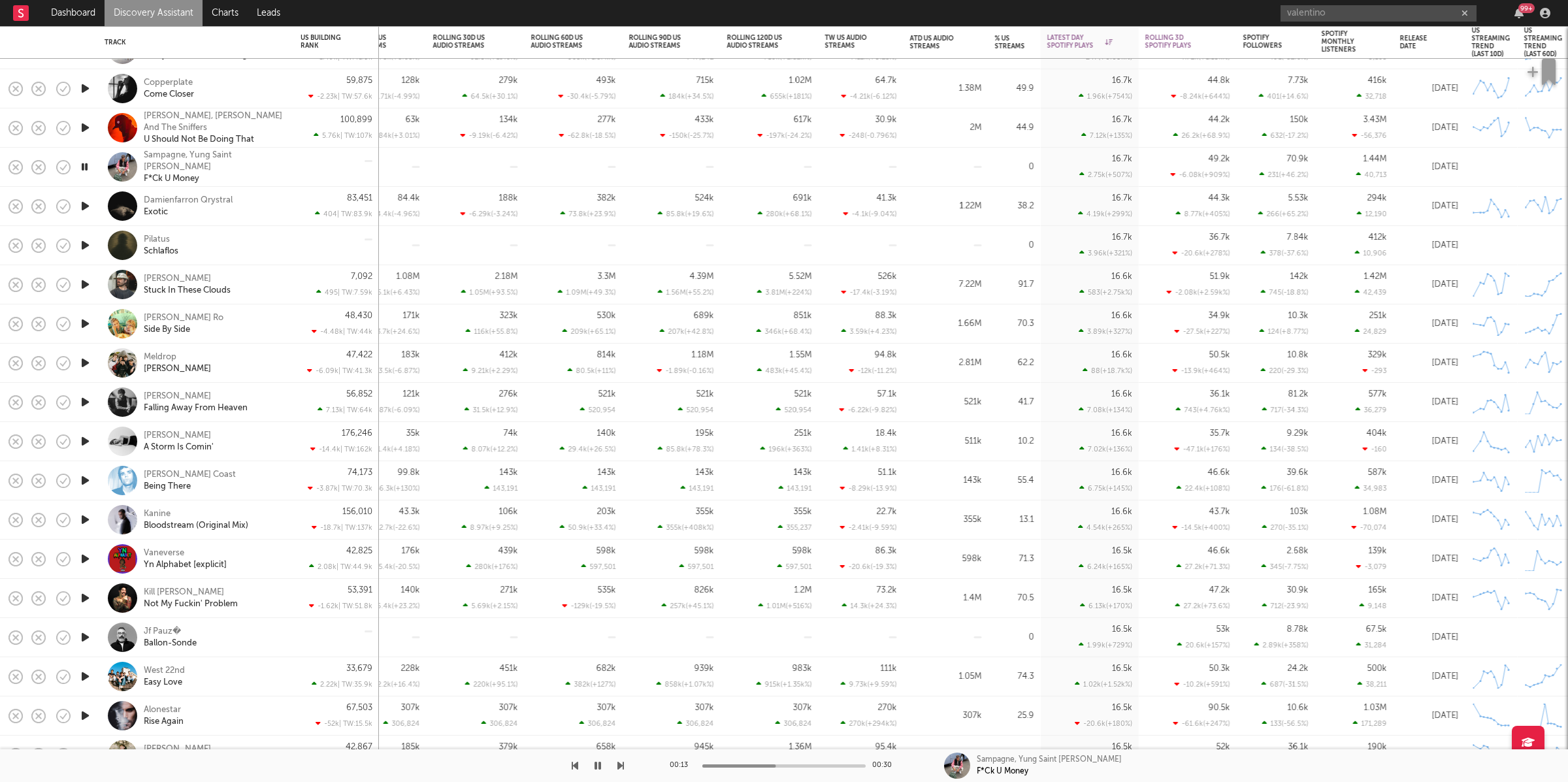
click at [81, 204] on icon "button" at bounding box center [84, 206] width 14 height 17
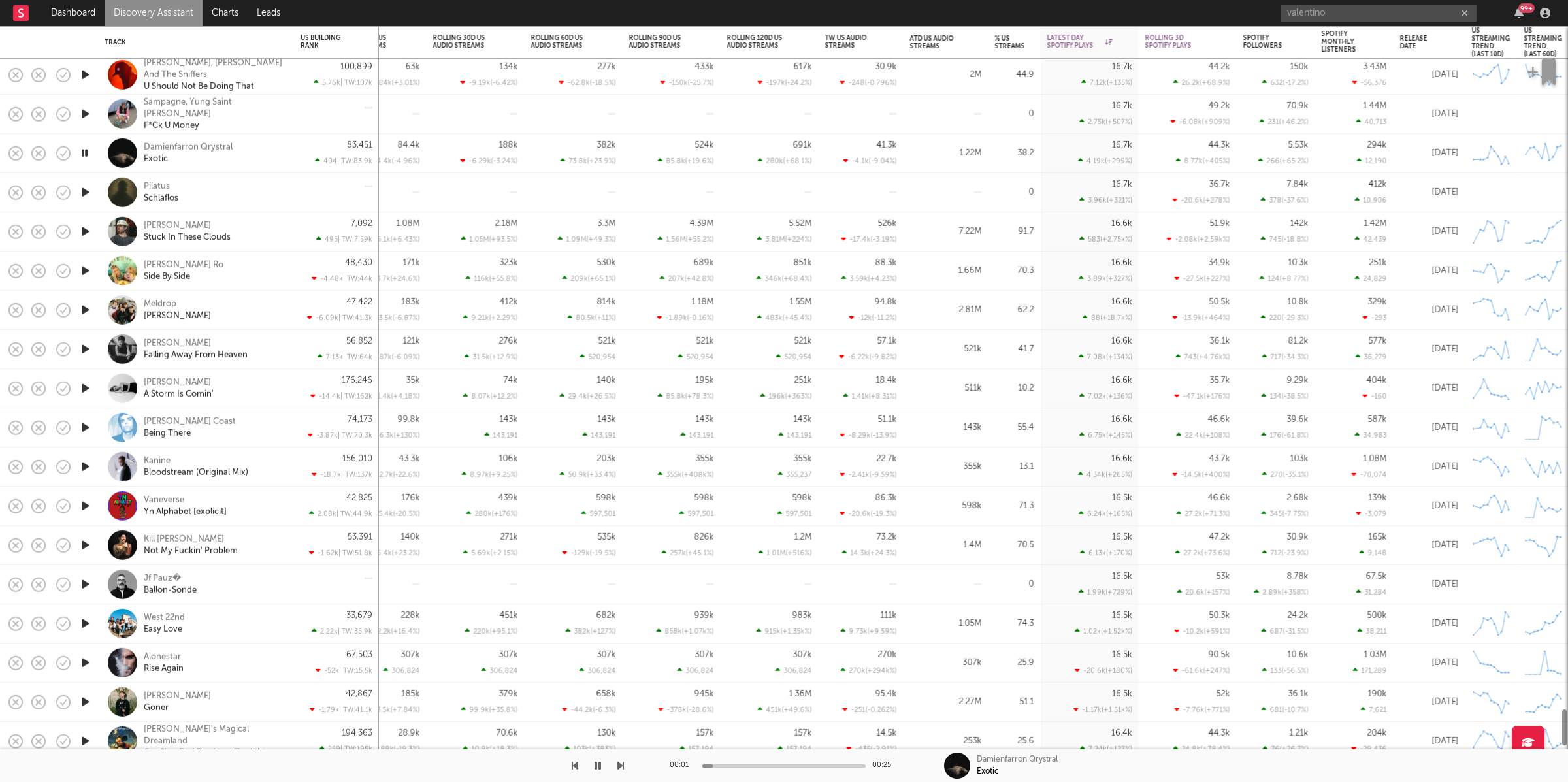
click at [251, 154] on div "Damienfarron Qrystral Exotic" at bounding box center [213, 152] width 140 height 23
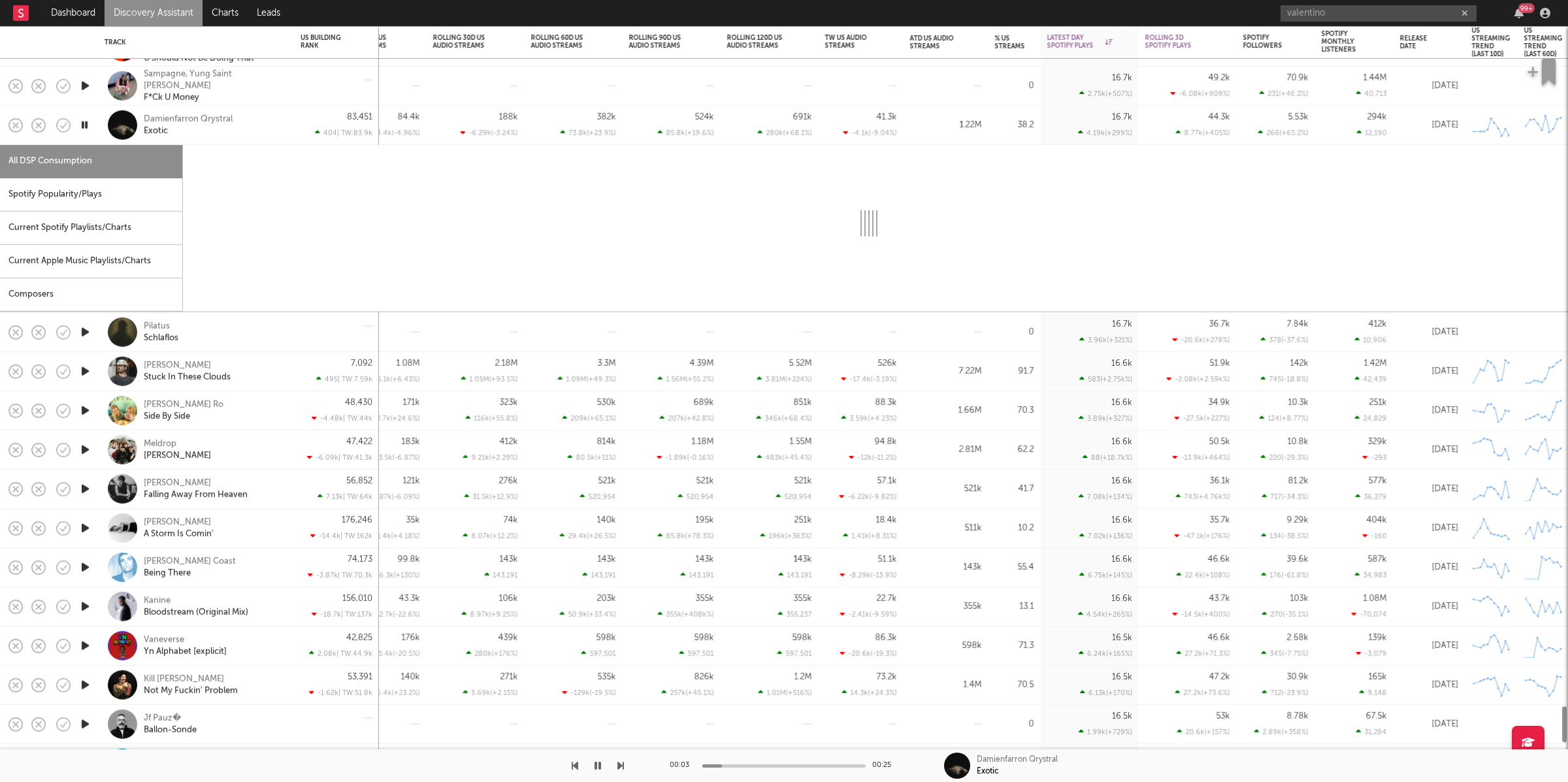
select select "6m"
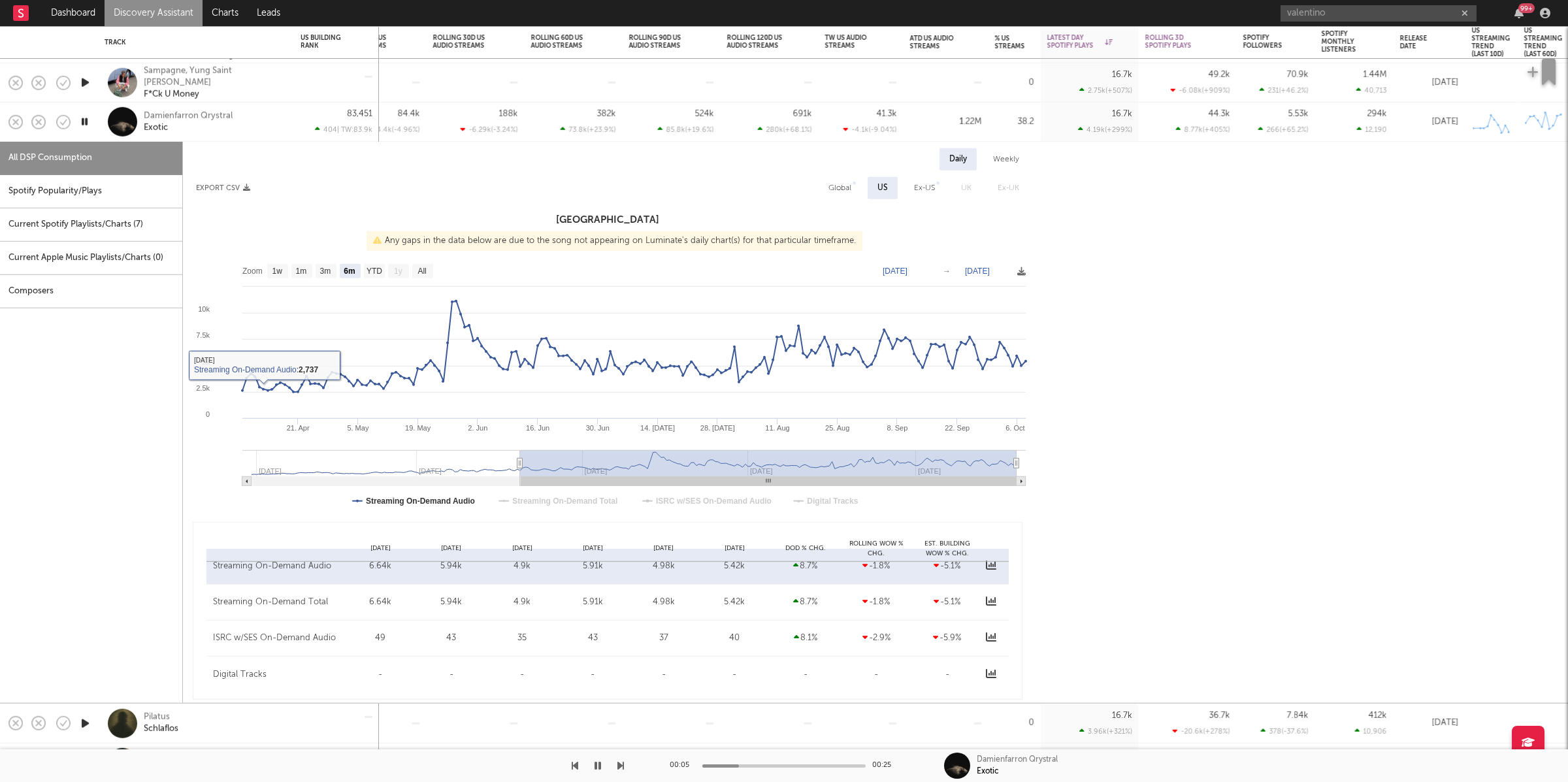
click at [70, 201] on div "Spotify Popularity/Plays" at bounding box center [91, 192] width 182 height 33
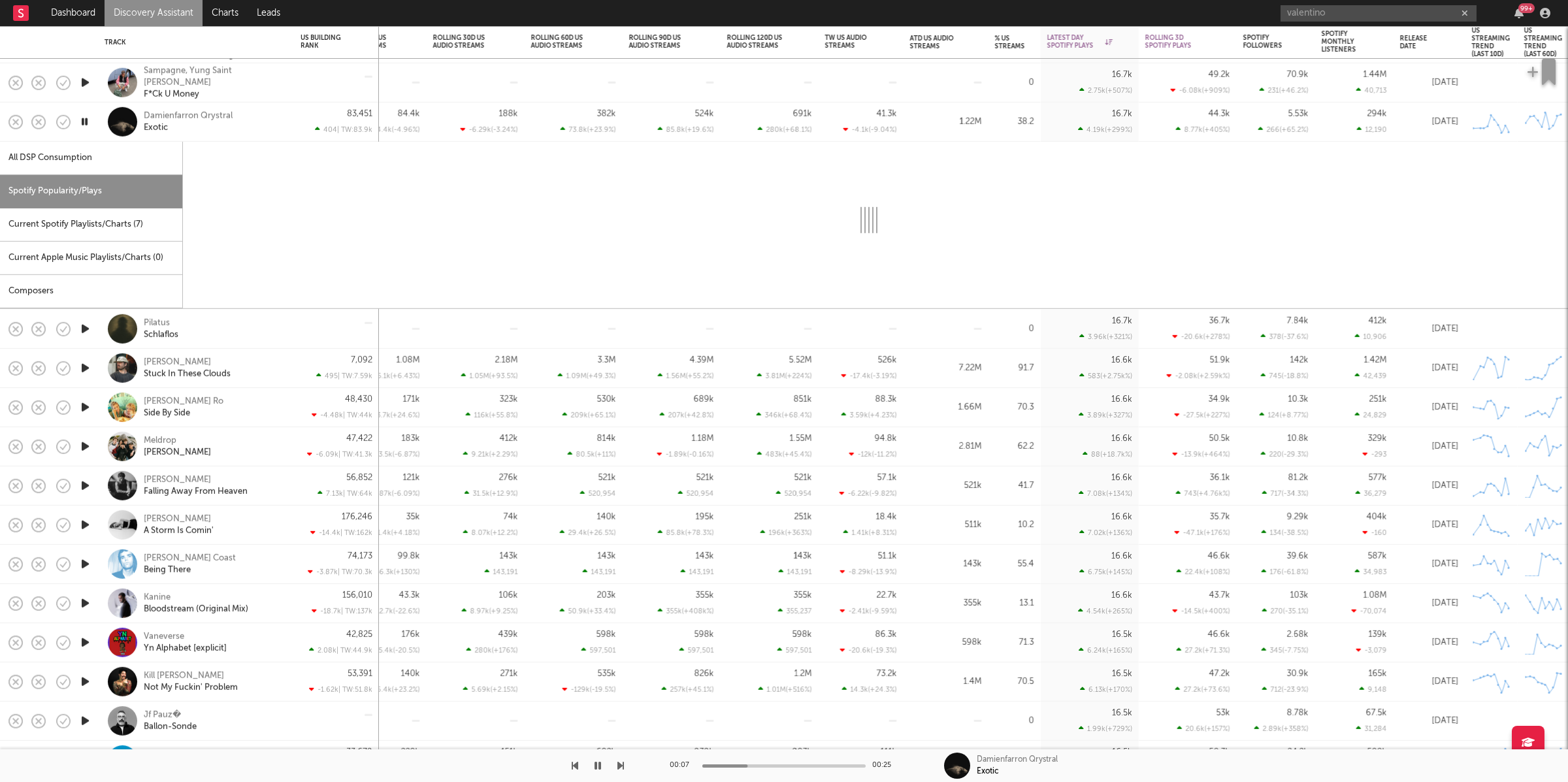
select select "1w"
select select "6m"
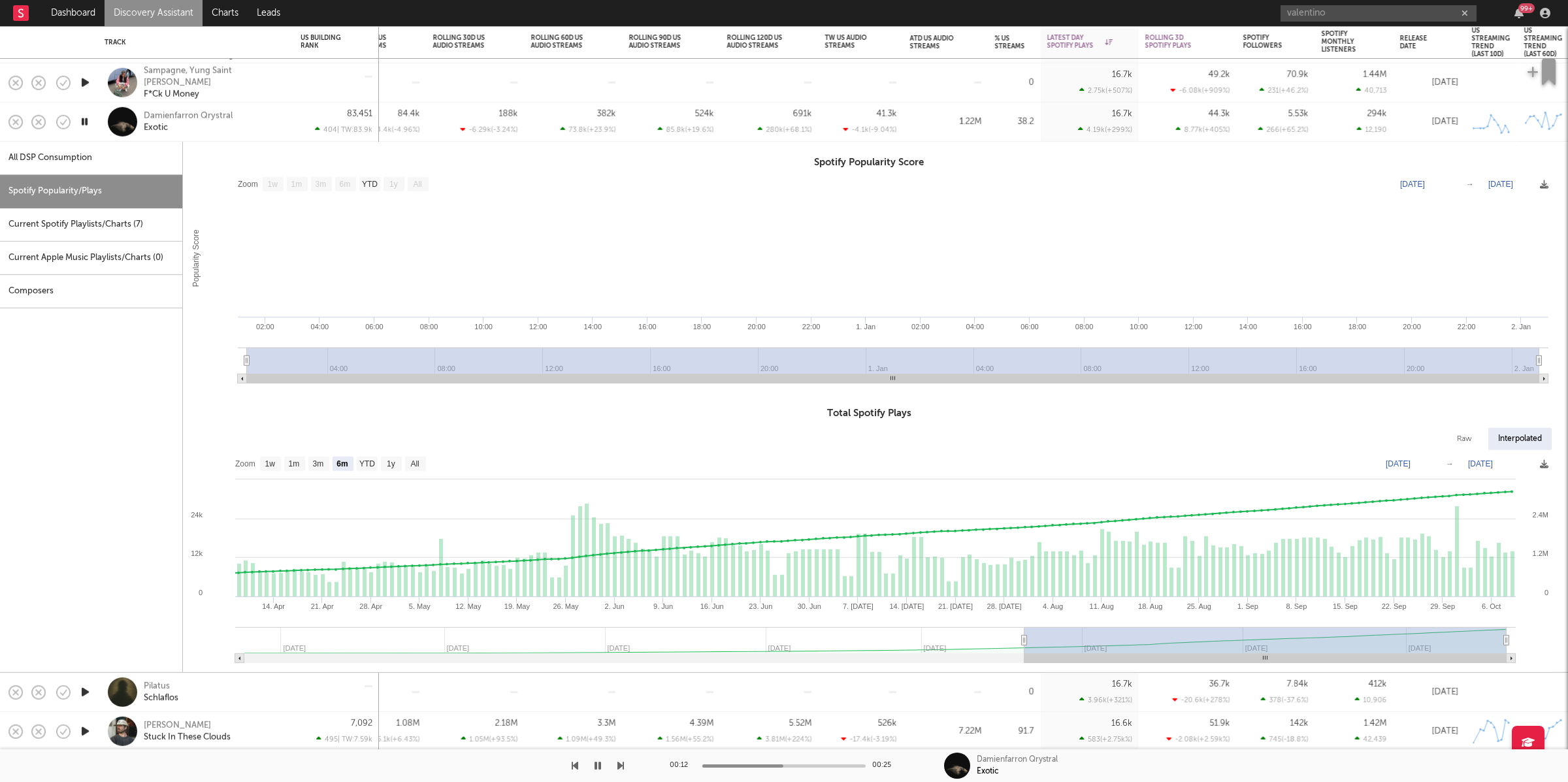
type input "[DATE]"
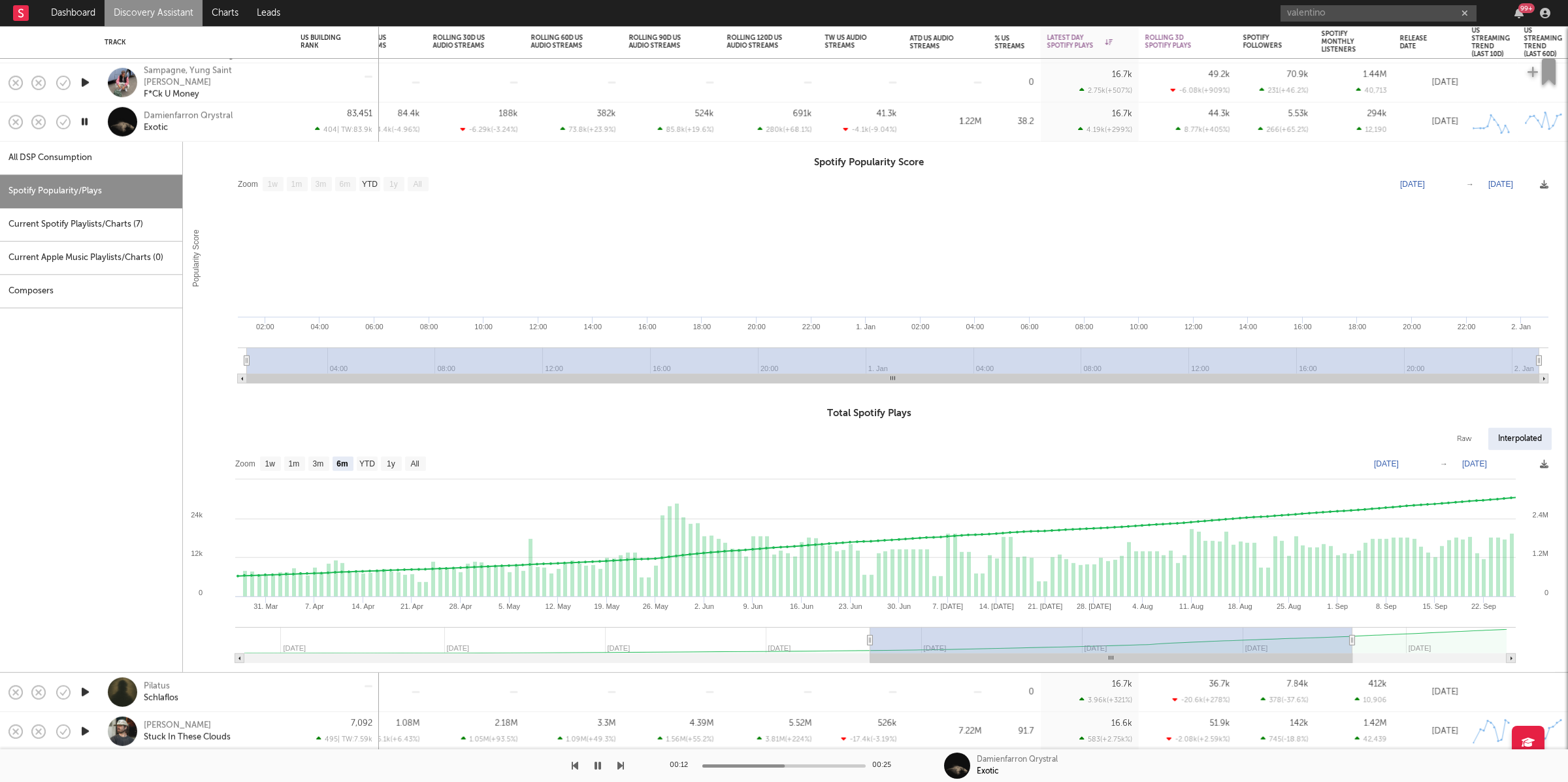
type input "[DATE]"
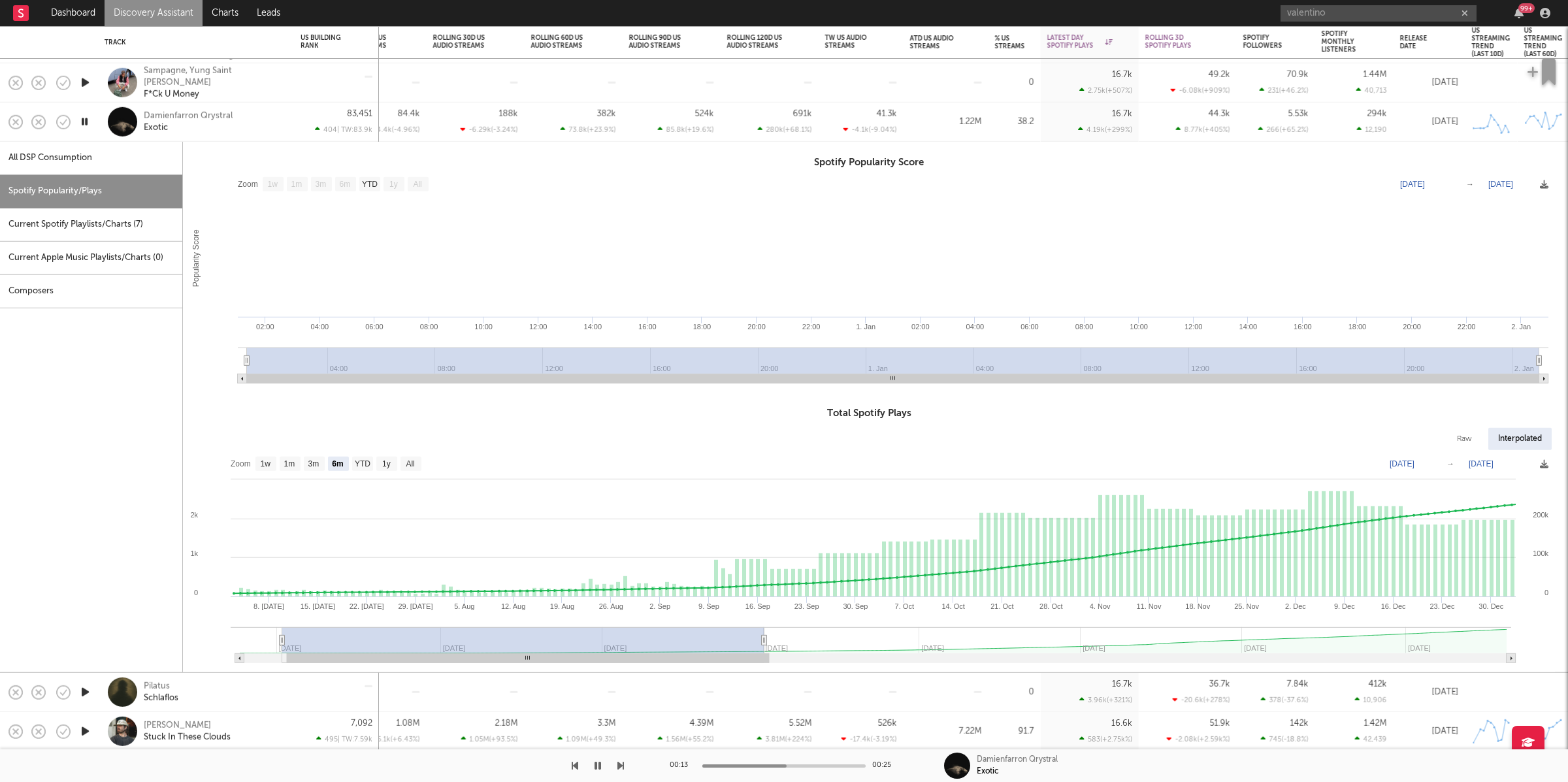
drag, startPoint x: 1027, startPoint y: 635, endPoint x: 0, endPoint y: 647, distance: 1027.1
click at [0, 647] on div "All DSP Consumption Spotify Popularity/Plays Current Spotify Playlists/Charts (…" at bounding box center [778, 407] width 1555 height 531
click at [253, 118] on div "Damienfarron Qrystral Exotic" at bounding box center [213, 121] width 140 height 23
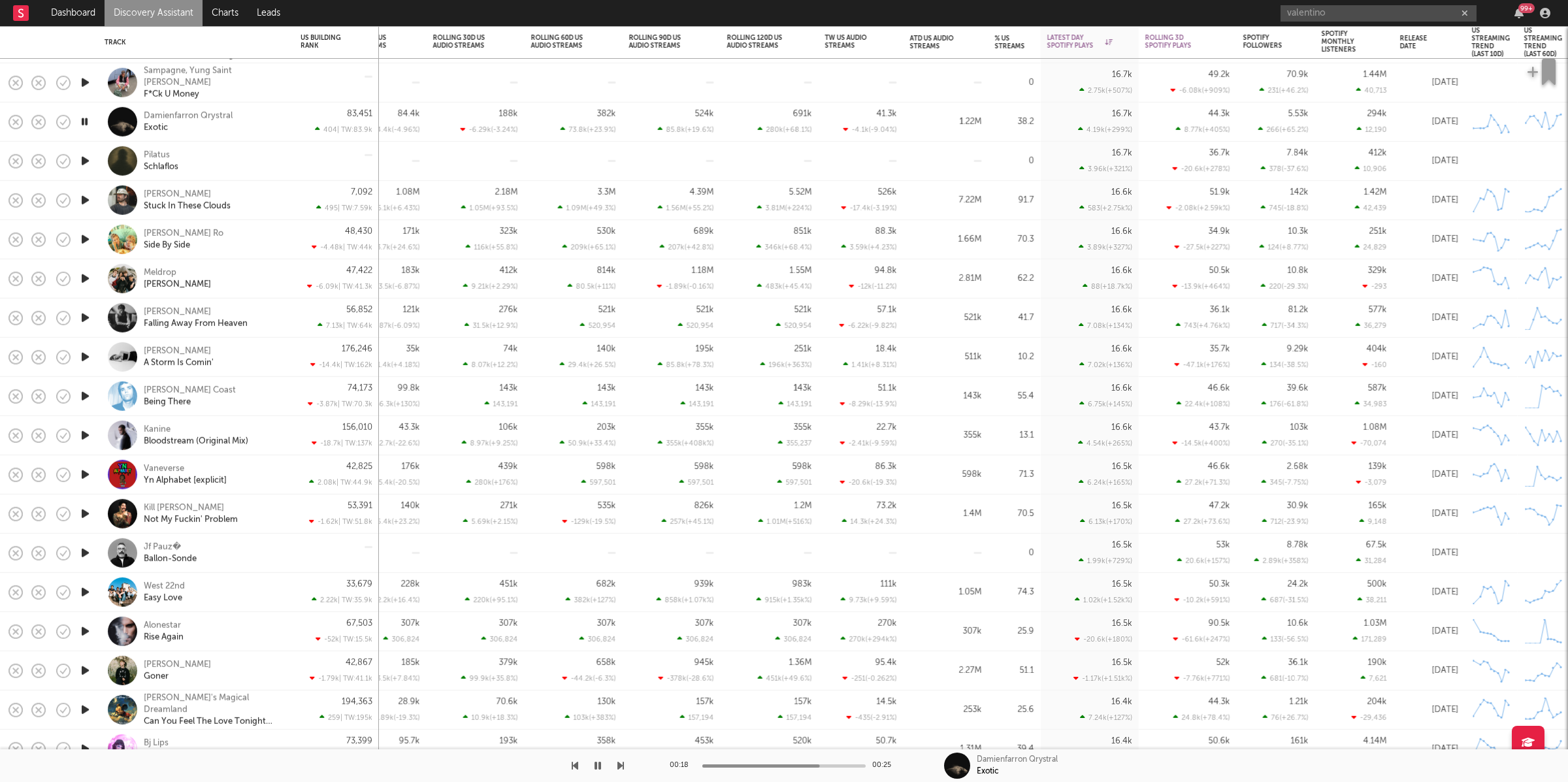
click at [82, 155] on icon "button" at bounding box center [84, 161] width 14 height 17
click at [88, 198] on icon "button" at bounding box center [84, 200] width 14 height 17
click at [87, 240] on icon "button" at bounding box center [84, 239] width 14 height 17
click at [87, 278] on icon "button" at bounding box center [84, 279] width 14 height 17
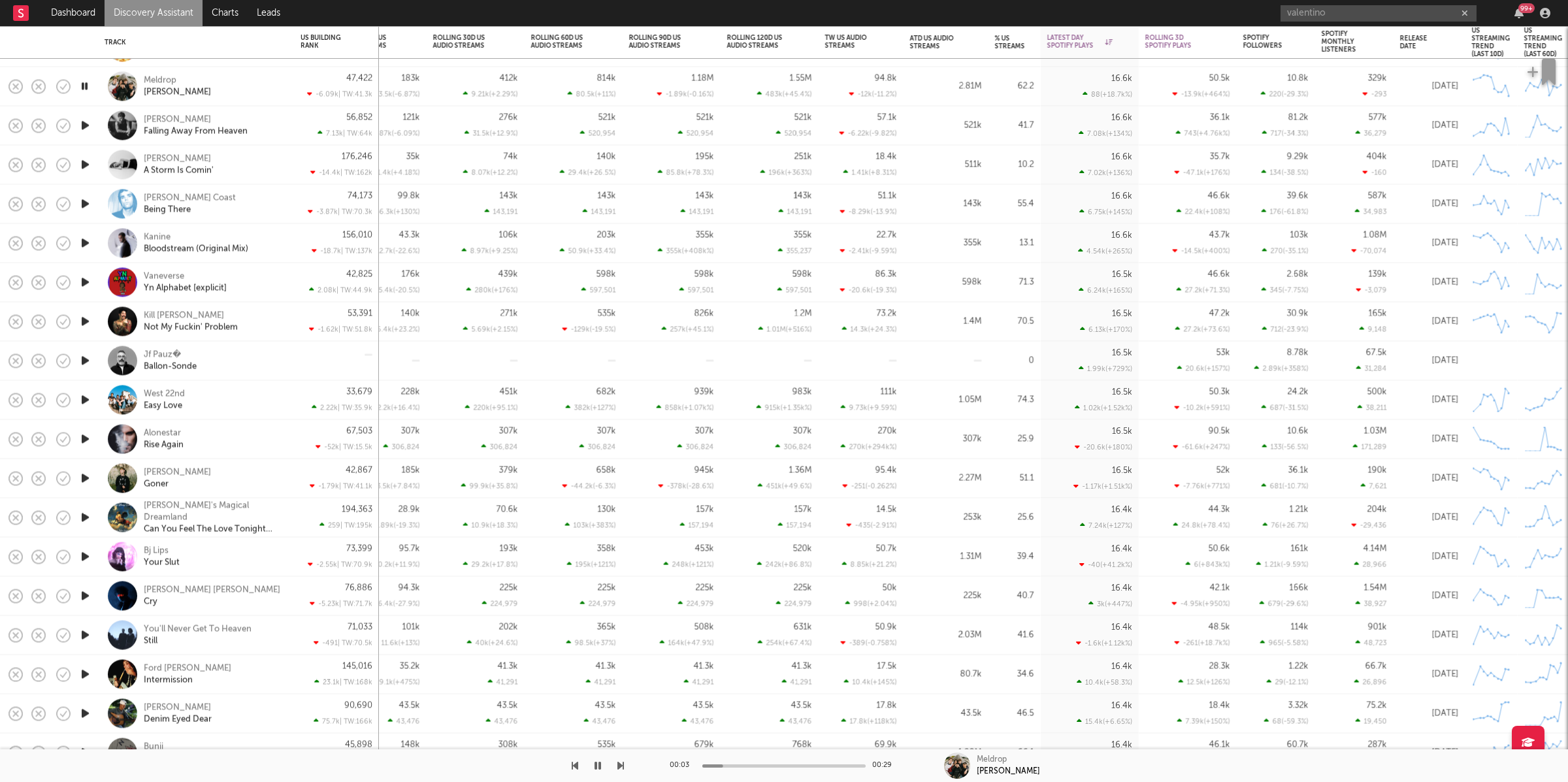
click at [620, 768] on icon "button" at bounding box center [620, 765] width 6 height 10
click at [620, 767] on icon "button" at bounding box center [620, 765] width 6 height 10
click at [262, 202] on div "[PERSON_NAME] Coast Being There" at bounding box center [213, 203] width 140 height 23
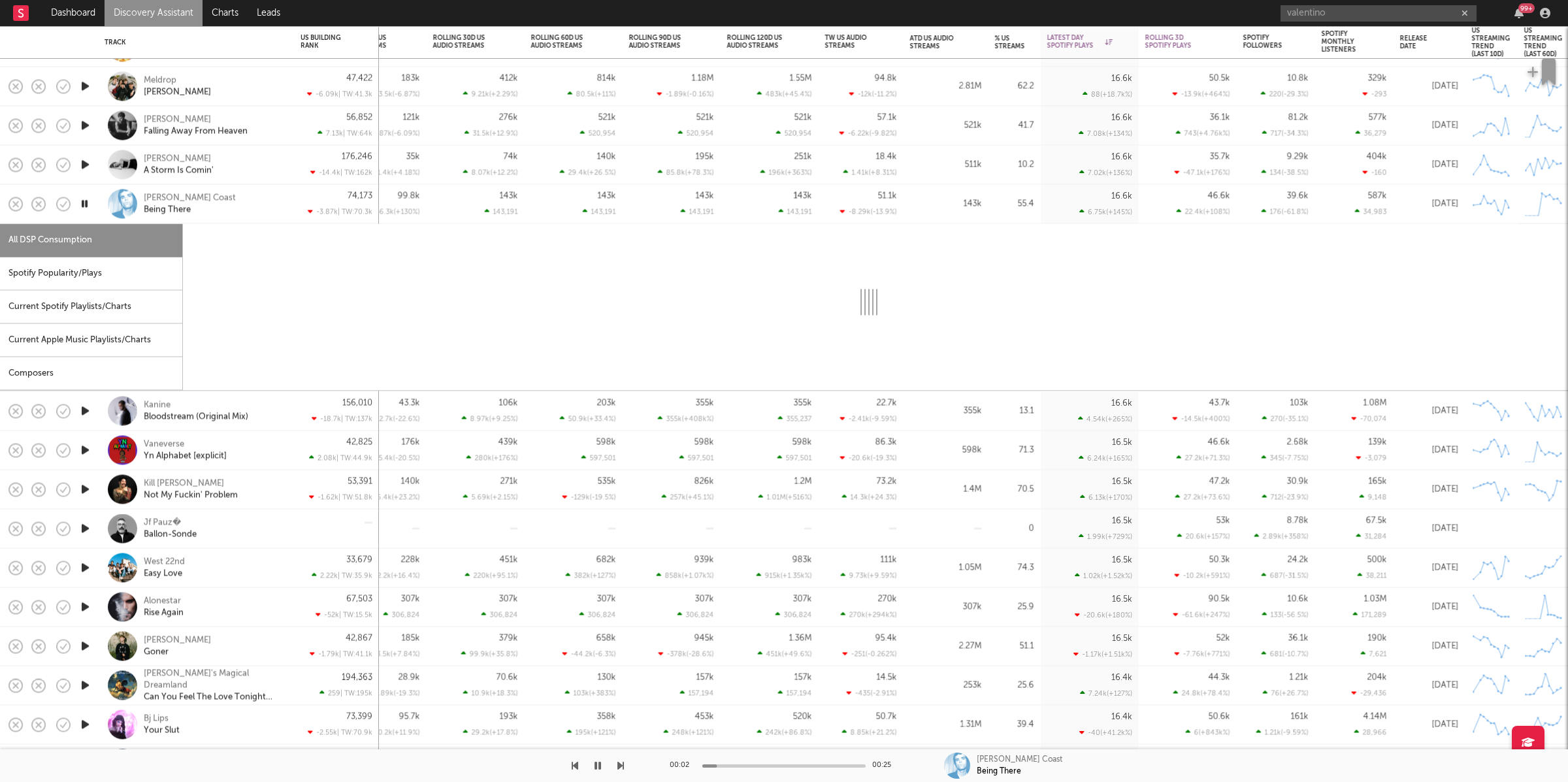
click at [116, 274] on div "Spotify Popularity/Plays" at bounding box center [91, 274] width 182 height 33
select select "1w"
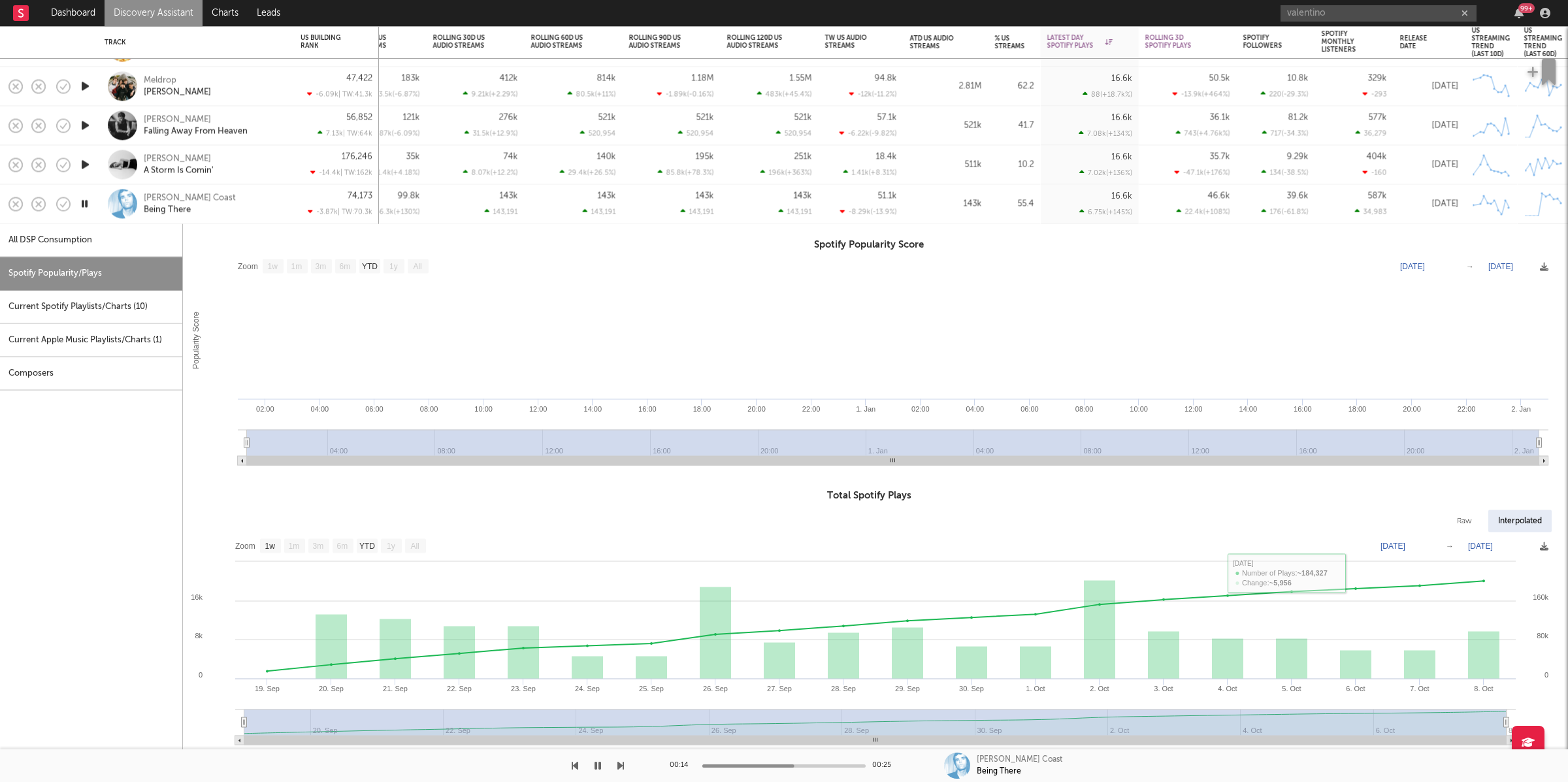
click at [254, 198] on div "[PERSON_NAME] Coast Being There" at bounding box center [213, 203] width 140 height 23
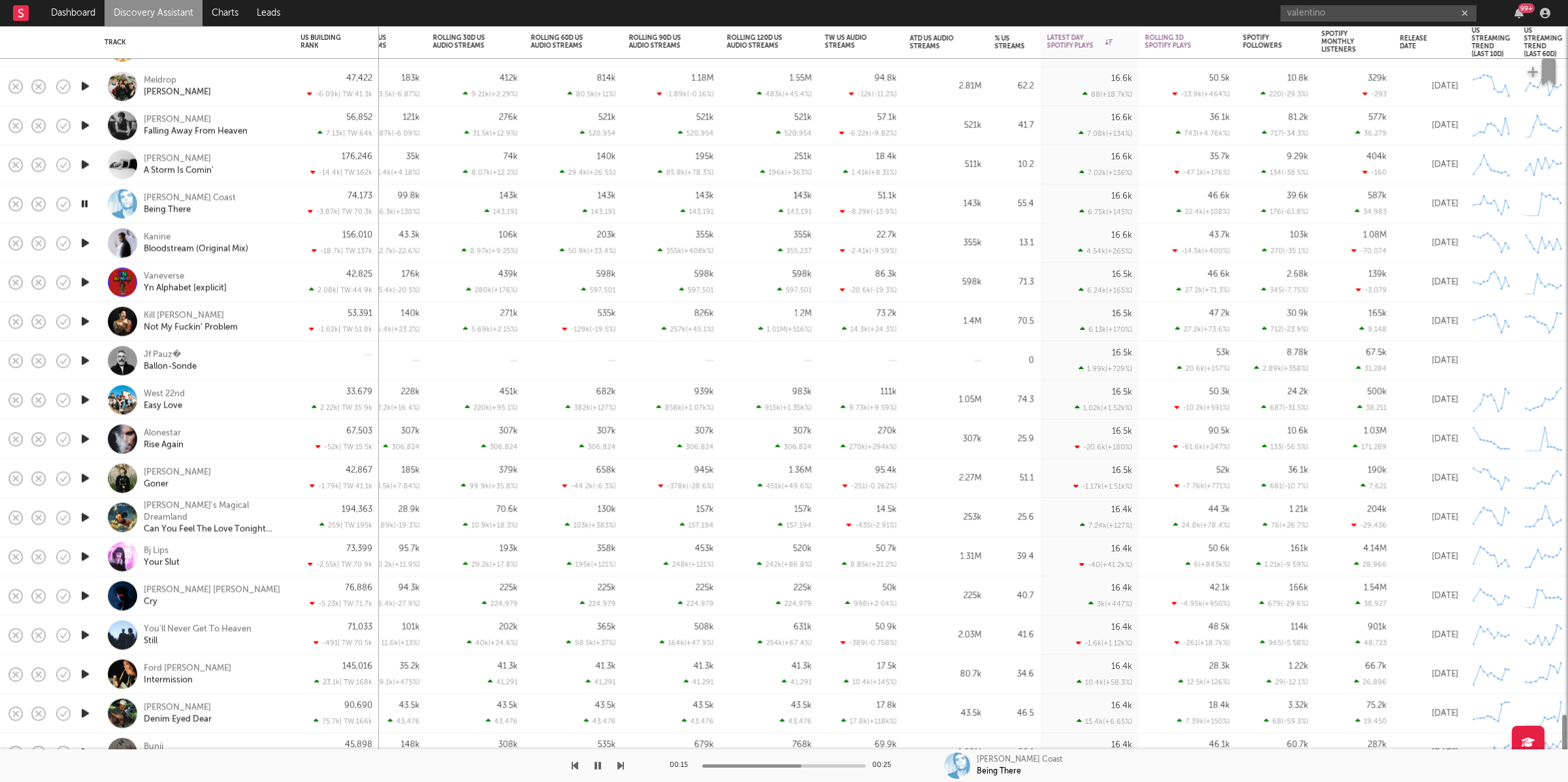
click at [88, 202] on icon "button" at bounding box center [84, 204] width 12 height 17
click at [81, 246] on icon "button" at bounding box center [84, 243] width 14 height 17
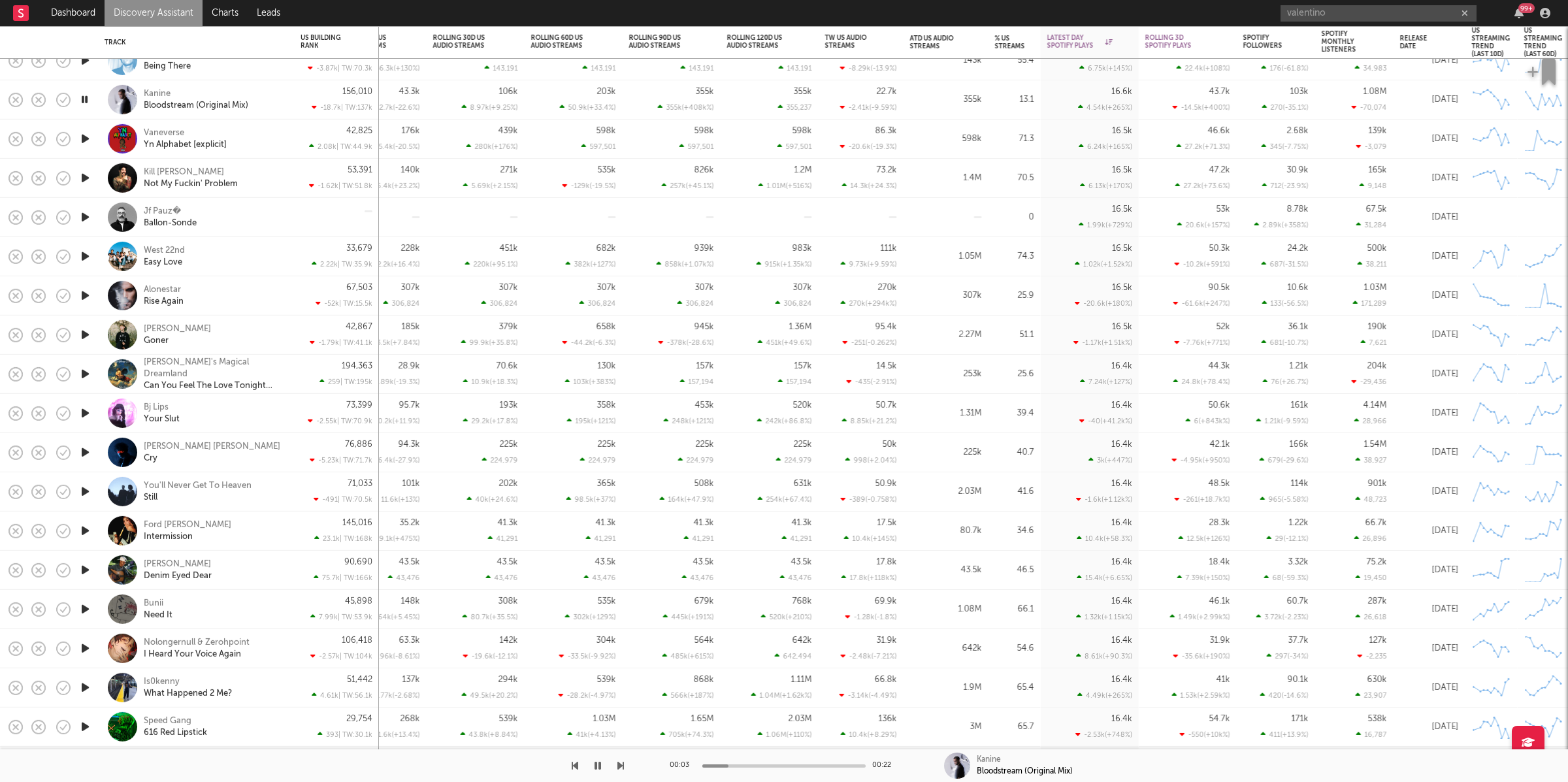
click at [622, 763] on div "00:03 00:22 Kanine Bloodstream (Original Mix)" at bounding box center [784, 765] width 1568 height 32
click at [620, 764] on icon "button" at bounding box center [620, 765] width 6 height 10
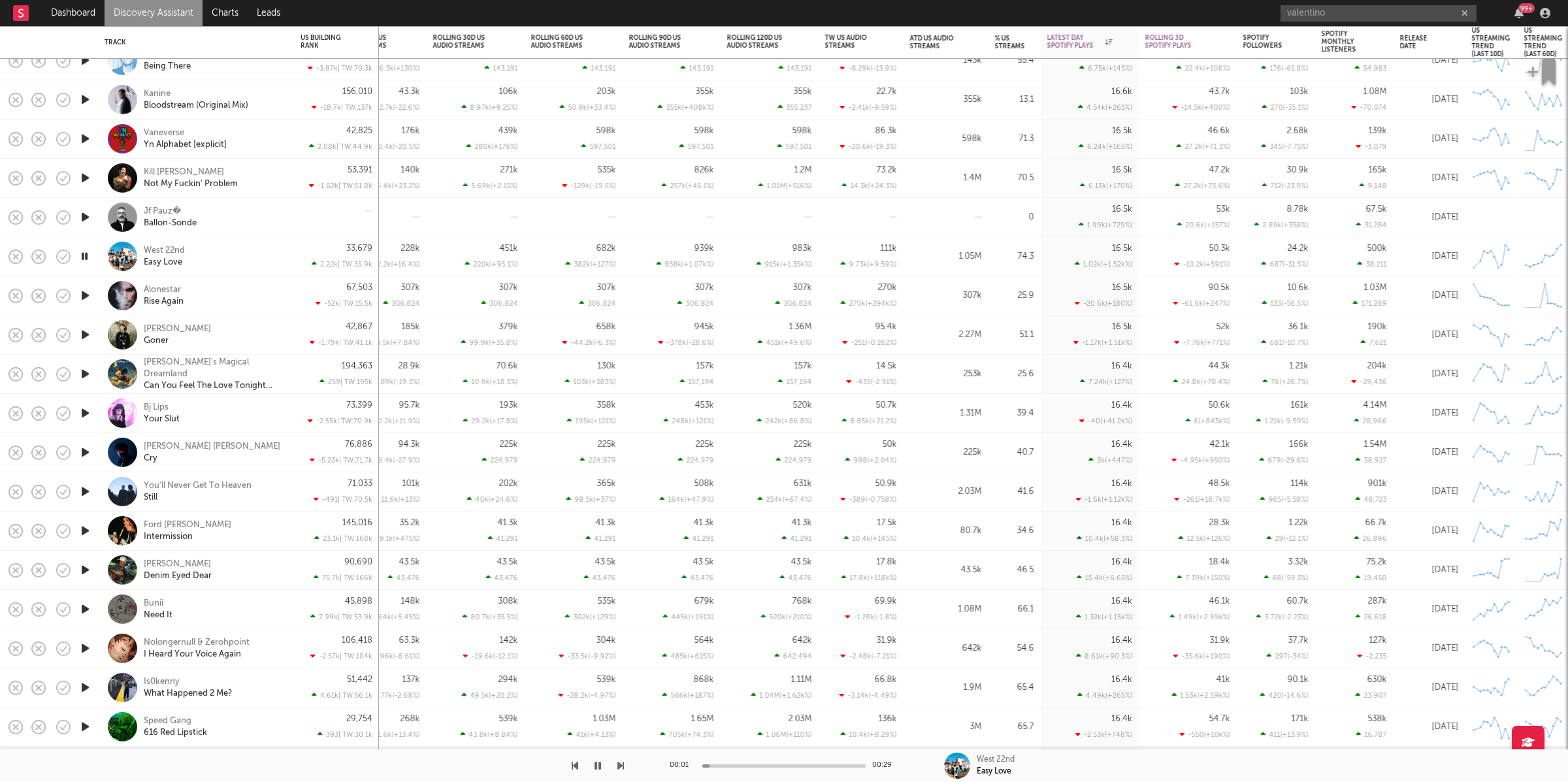
click at [620, 765] on icon "button" at bounding box center [620, 765] width 6 height 10
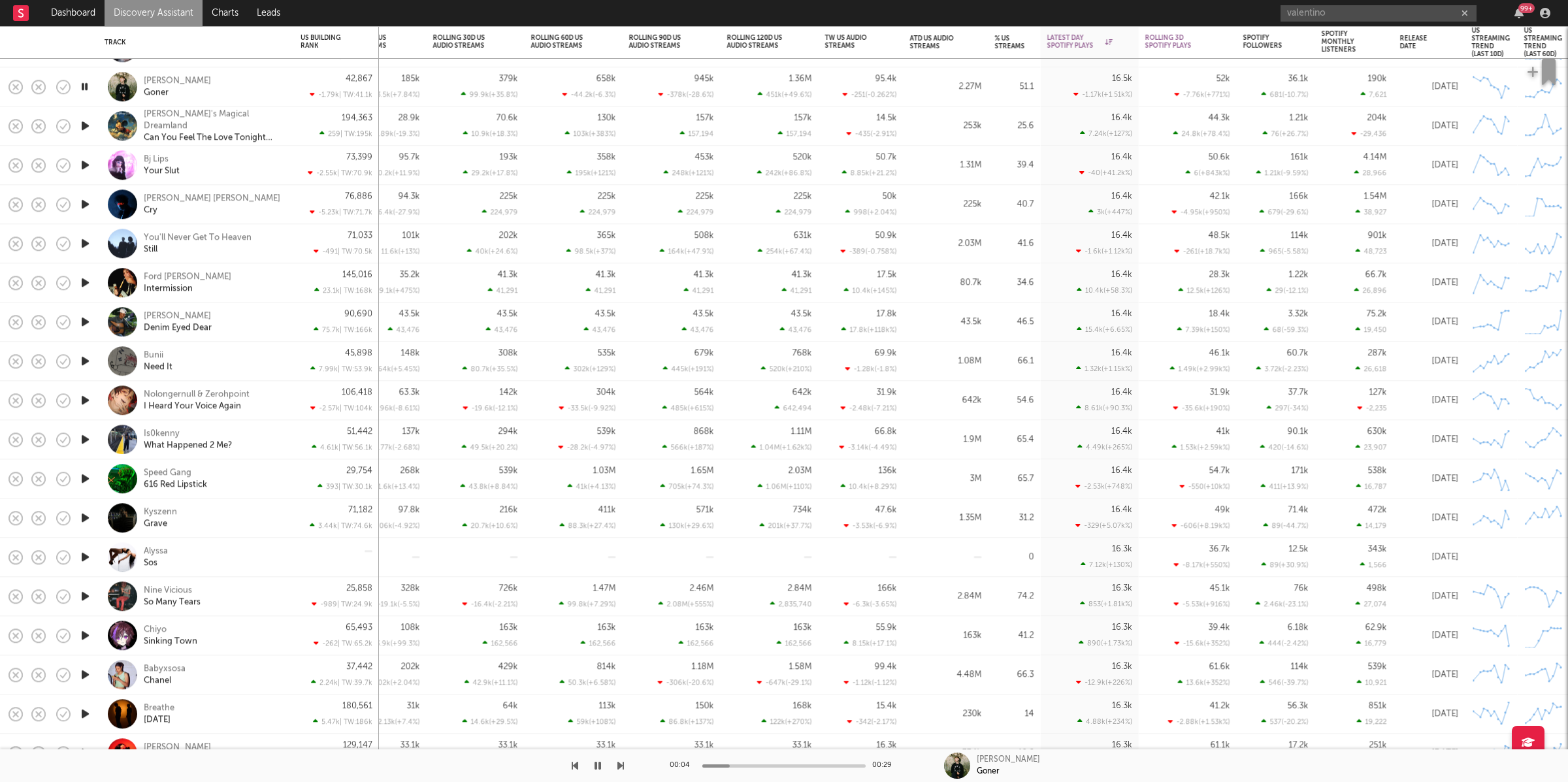
click at [620, 767] on icon "button" at bounding box center [620, 765] width 6 height 10
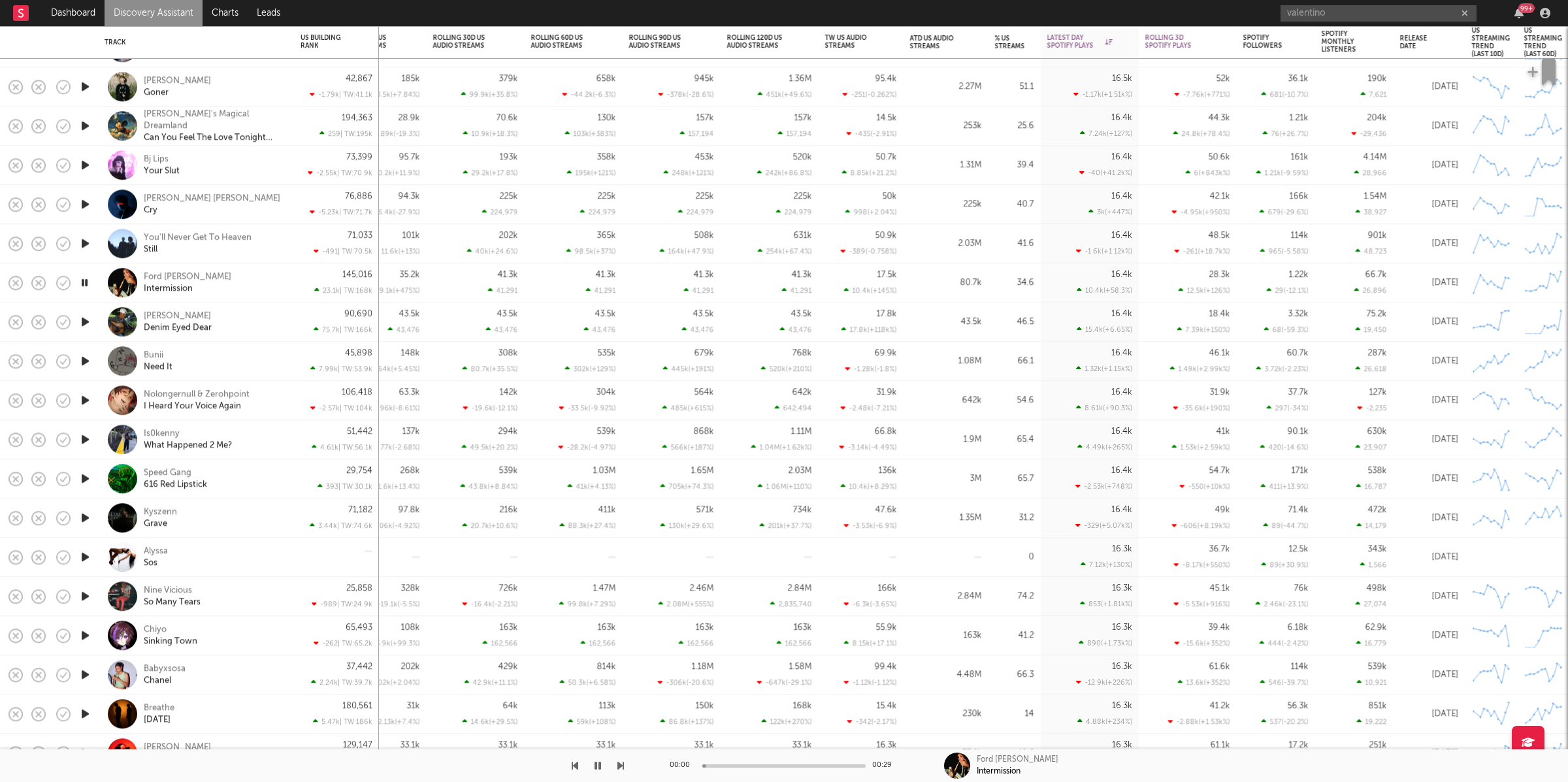
click at [620, 767] on icon "button" at bounding box center [620, 765] width 6 height 10
click at [619, 763] on icon "button" at bounding box center [620, 765] width 6 height 10
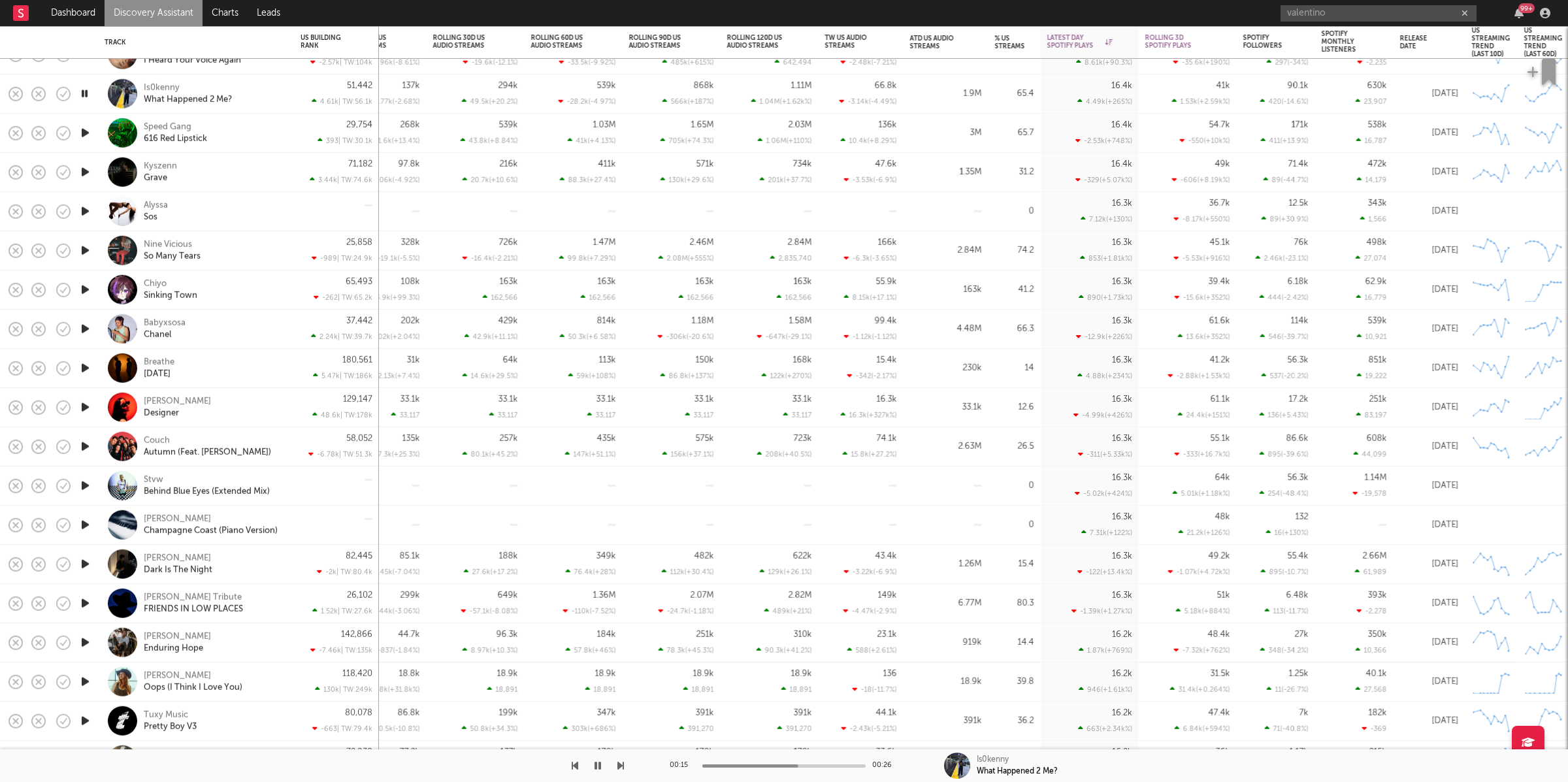
click at [617, 766] on icon "button" at bounding box center [620, 765] width 6 height 10
click at [610, 765] on div at bounding box center [312, 765] width 623 height 32
click at [622, 765] on icon "button" at bounding box center [620, 765] width 6 height 10
click at [618, 763] on icon "button" at bounding box center [620, 765] width 6 height 10
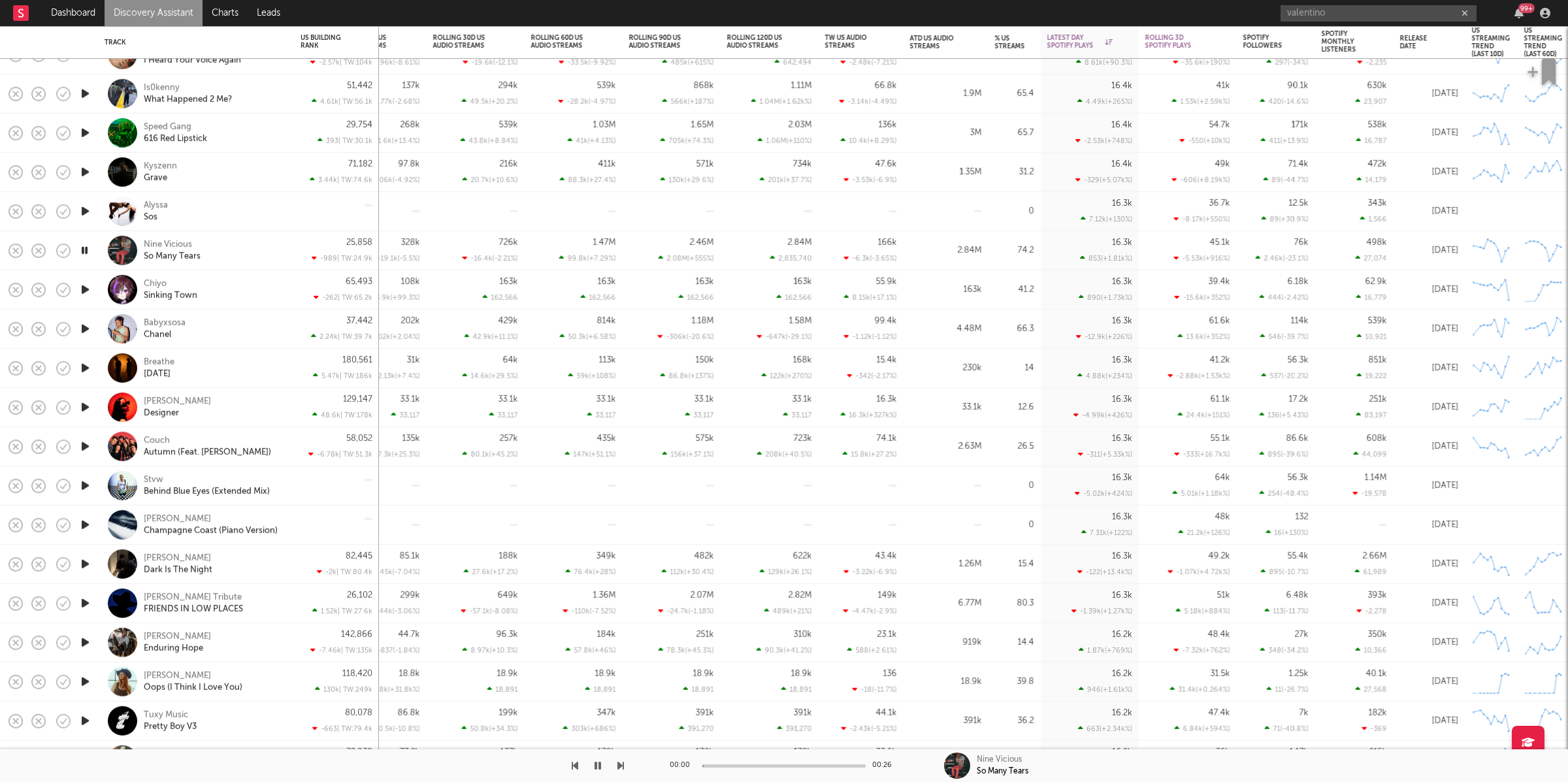
click at [618, 763] on icon "button" at bounding box center [620, 765] width 6 height 10
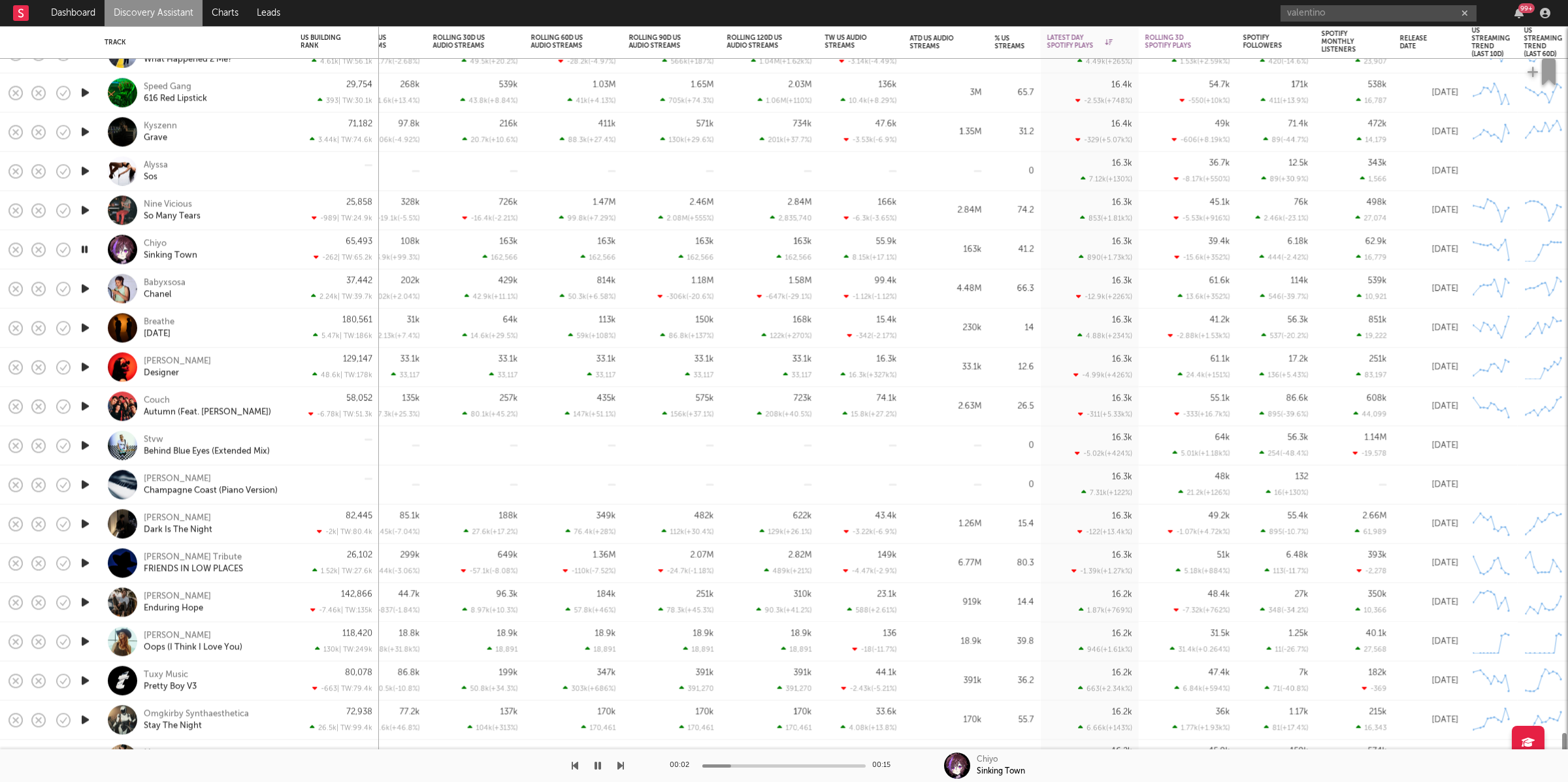
click at [238, 237] on div "Chiyo Sinking Town" at bounding box center [213, 249] width 140 height 23
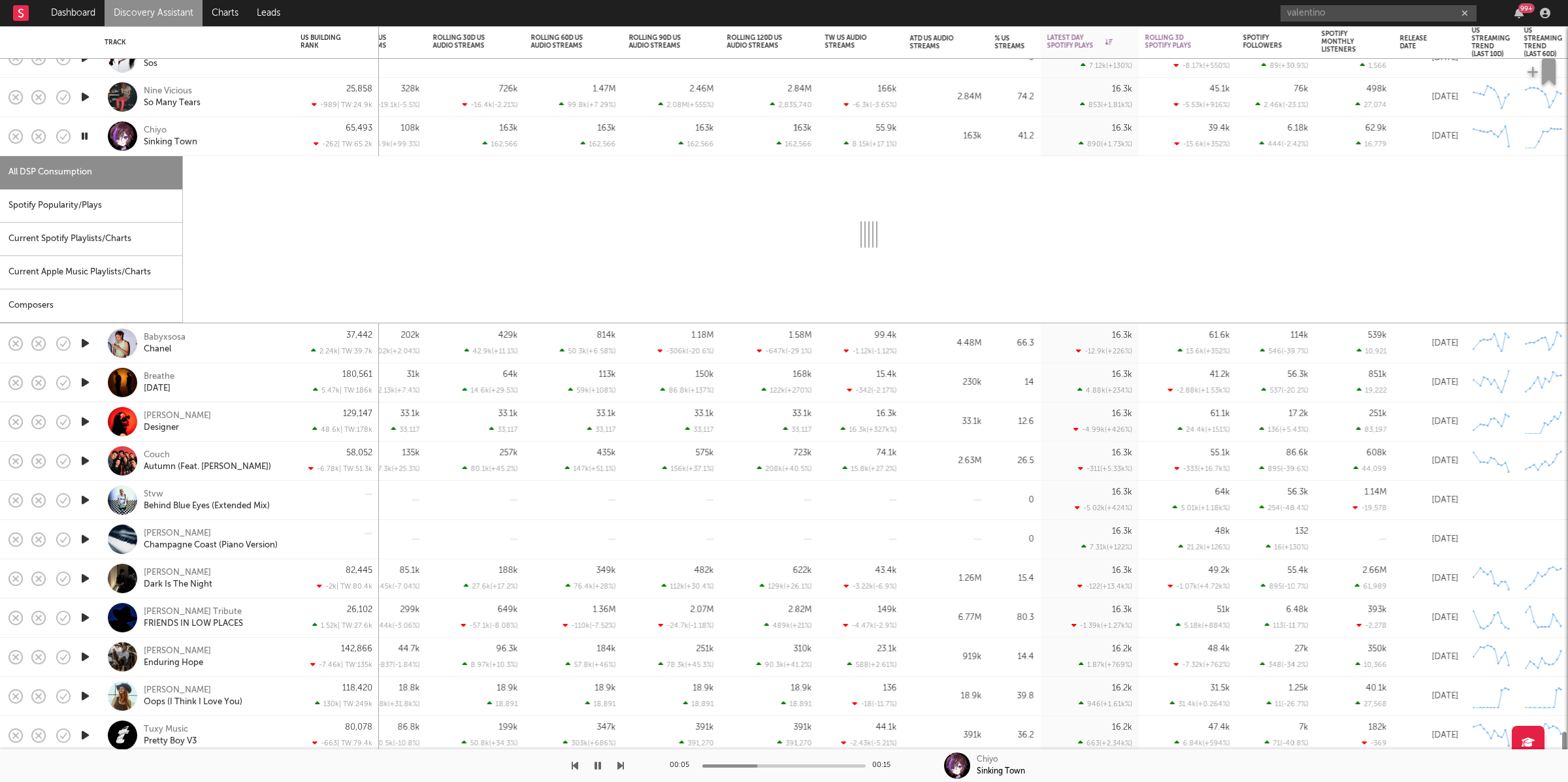
select select "1w"
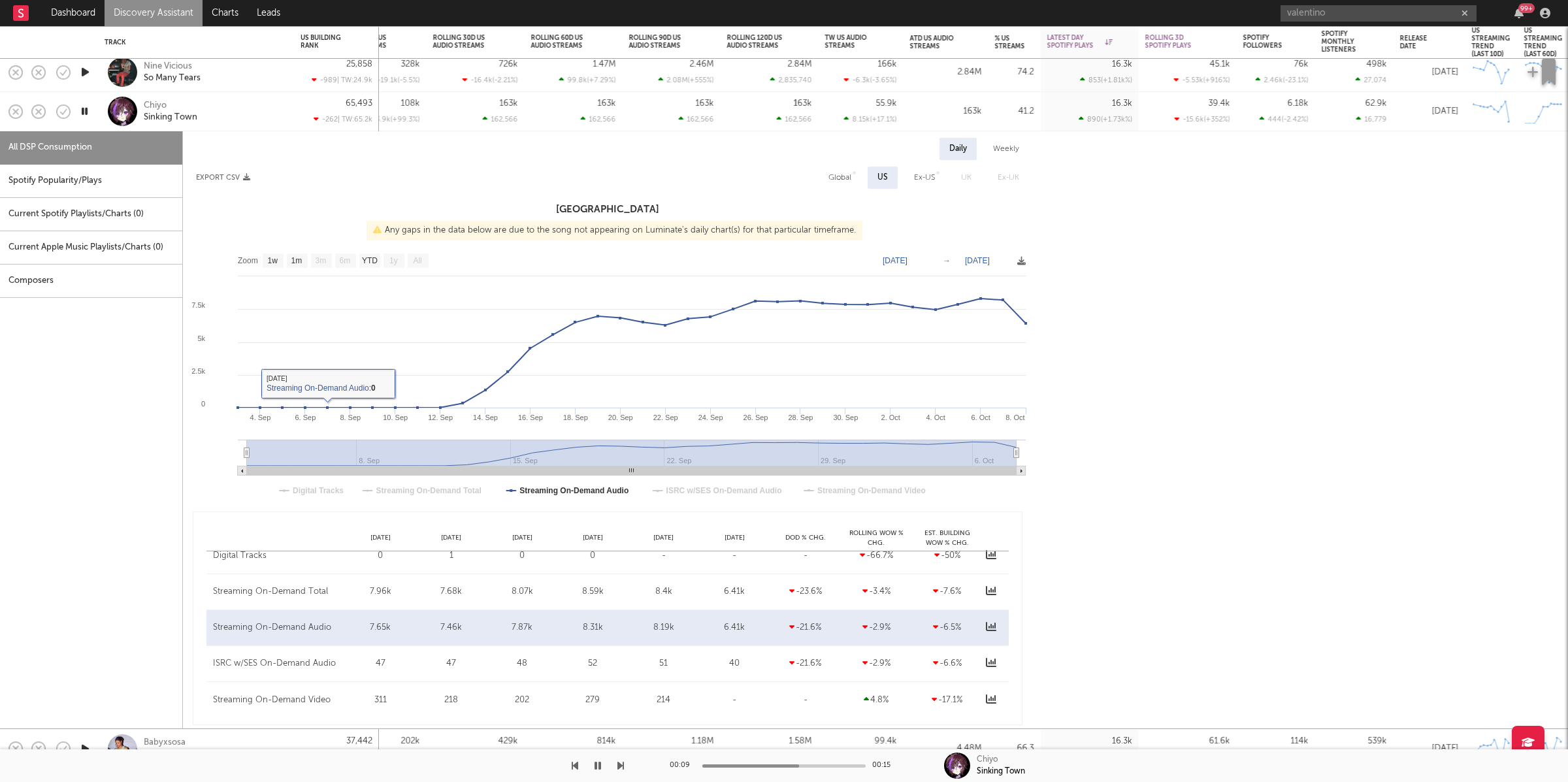
click at [84, 190] on div "Spotify Popularity/Plays" at bounding box center [91, 181] width 182 height 33
select select "1w"
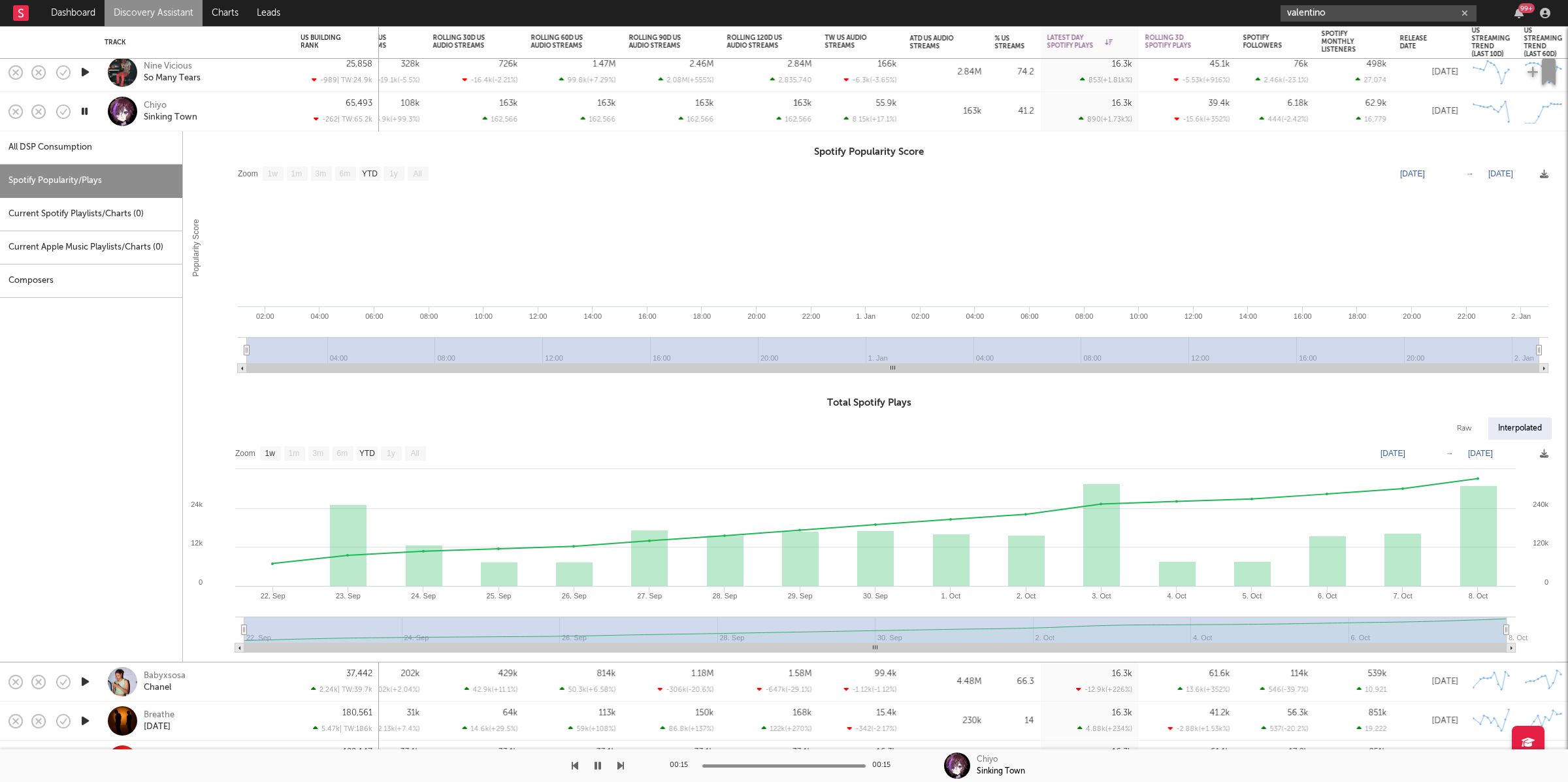
click at [1318, 14] on input "valentino" at bounding box center [1378, 14] width 196 height 17
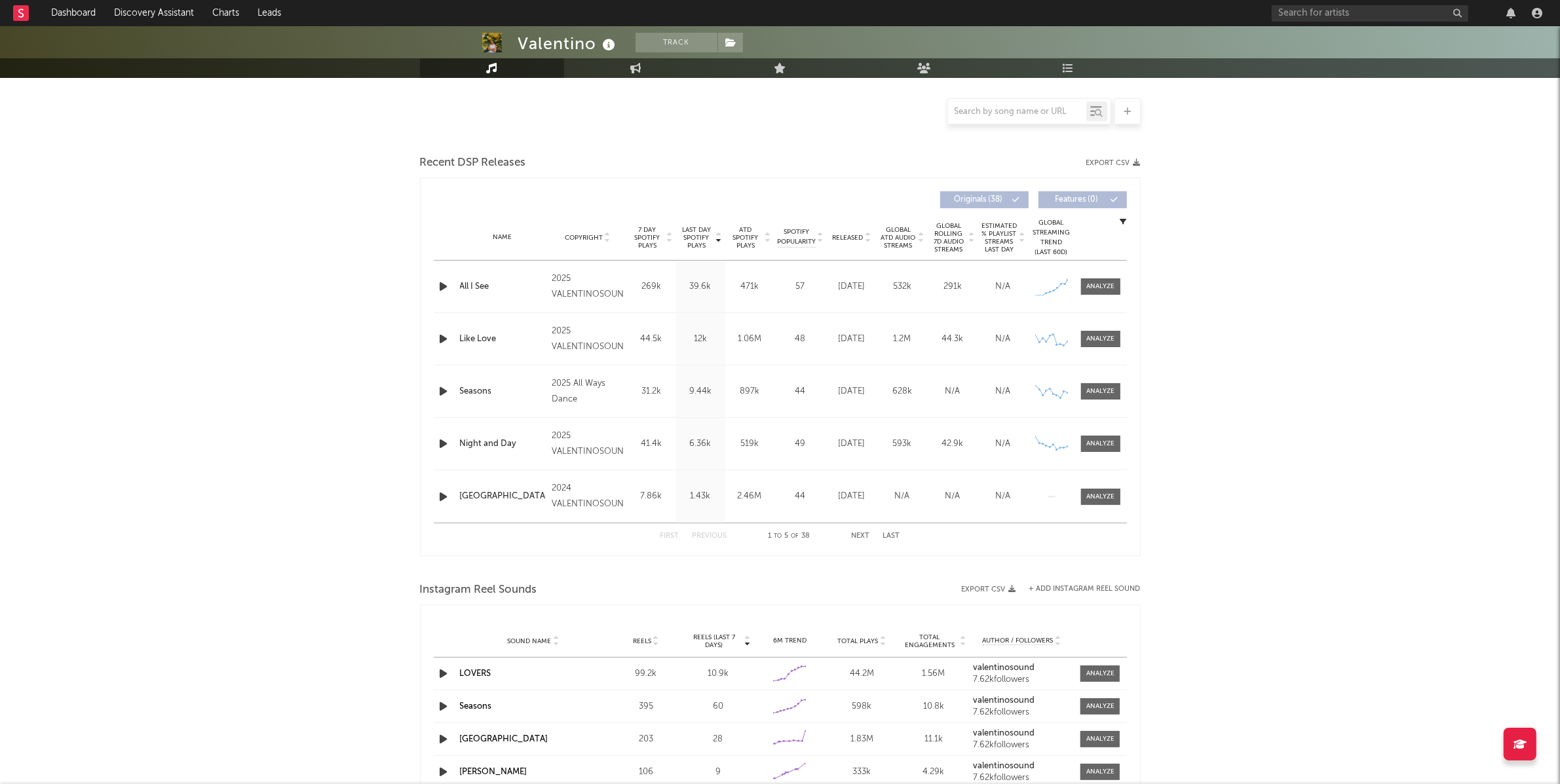
scroll to position [286, 0]
click at [1101, 286] on div at bounding box center [1100, 290] width 28 height 10
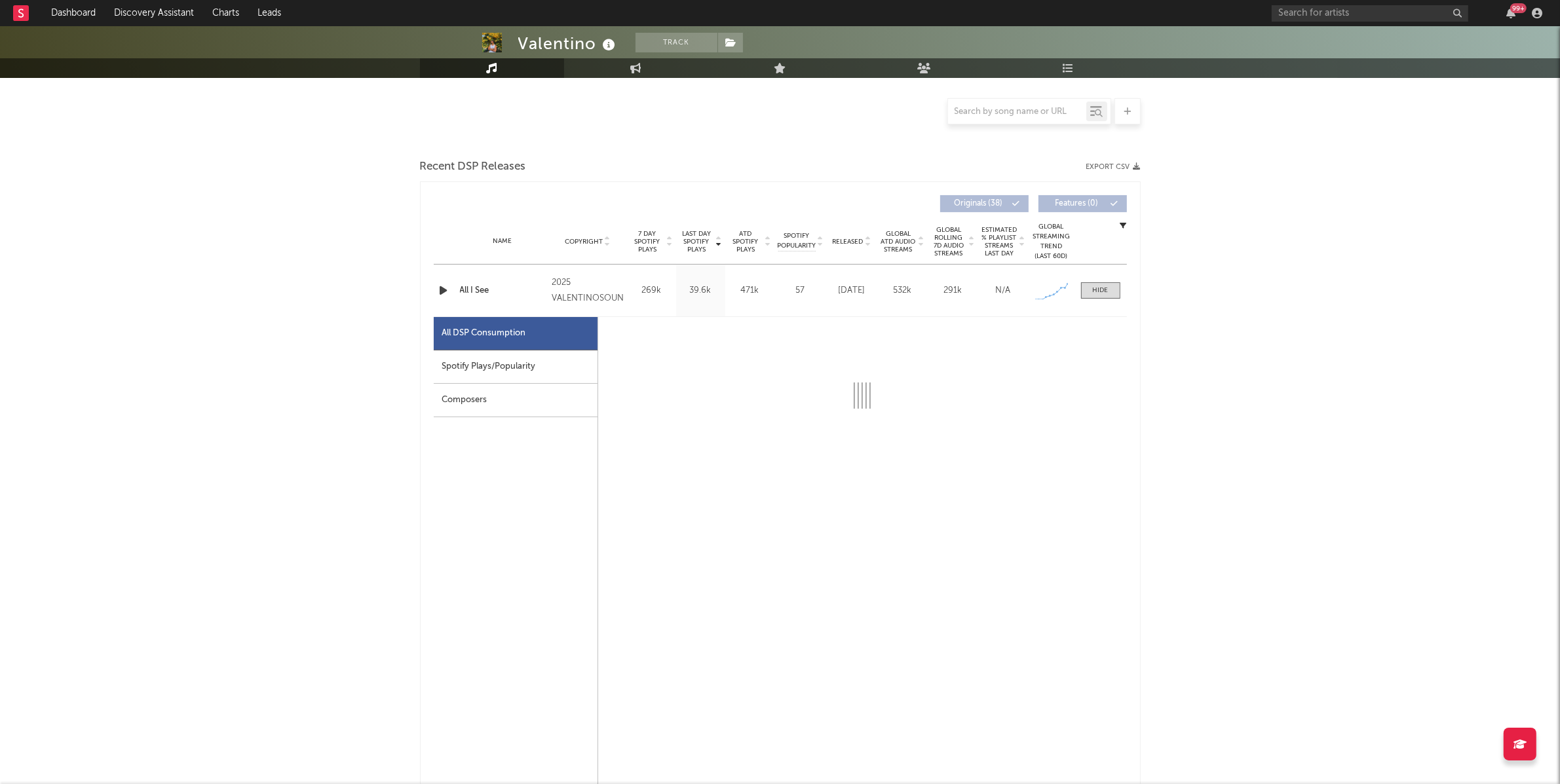
select select "1w"
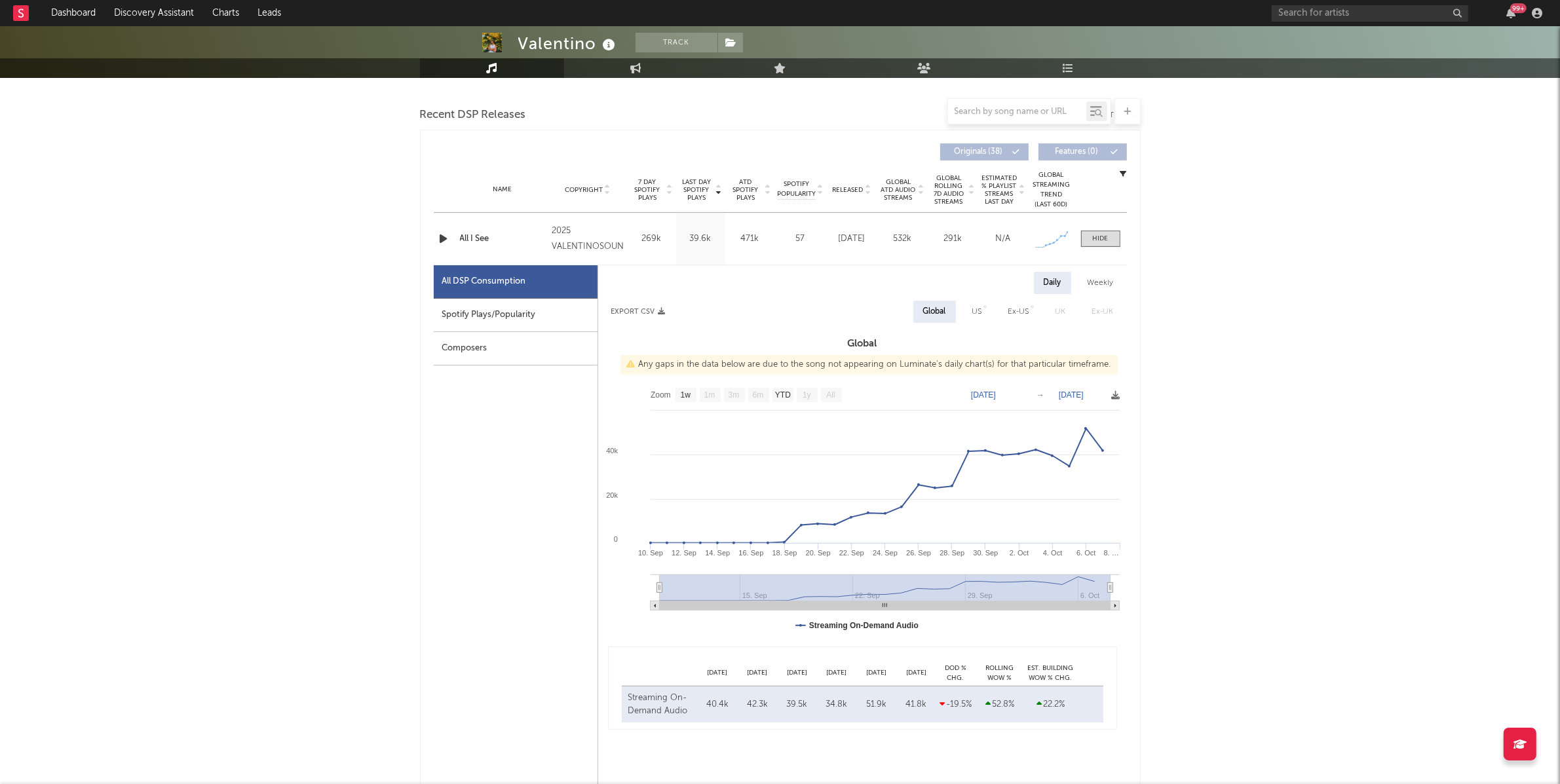
select select "6m"
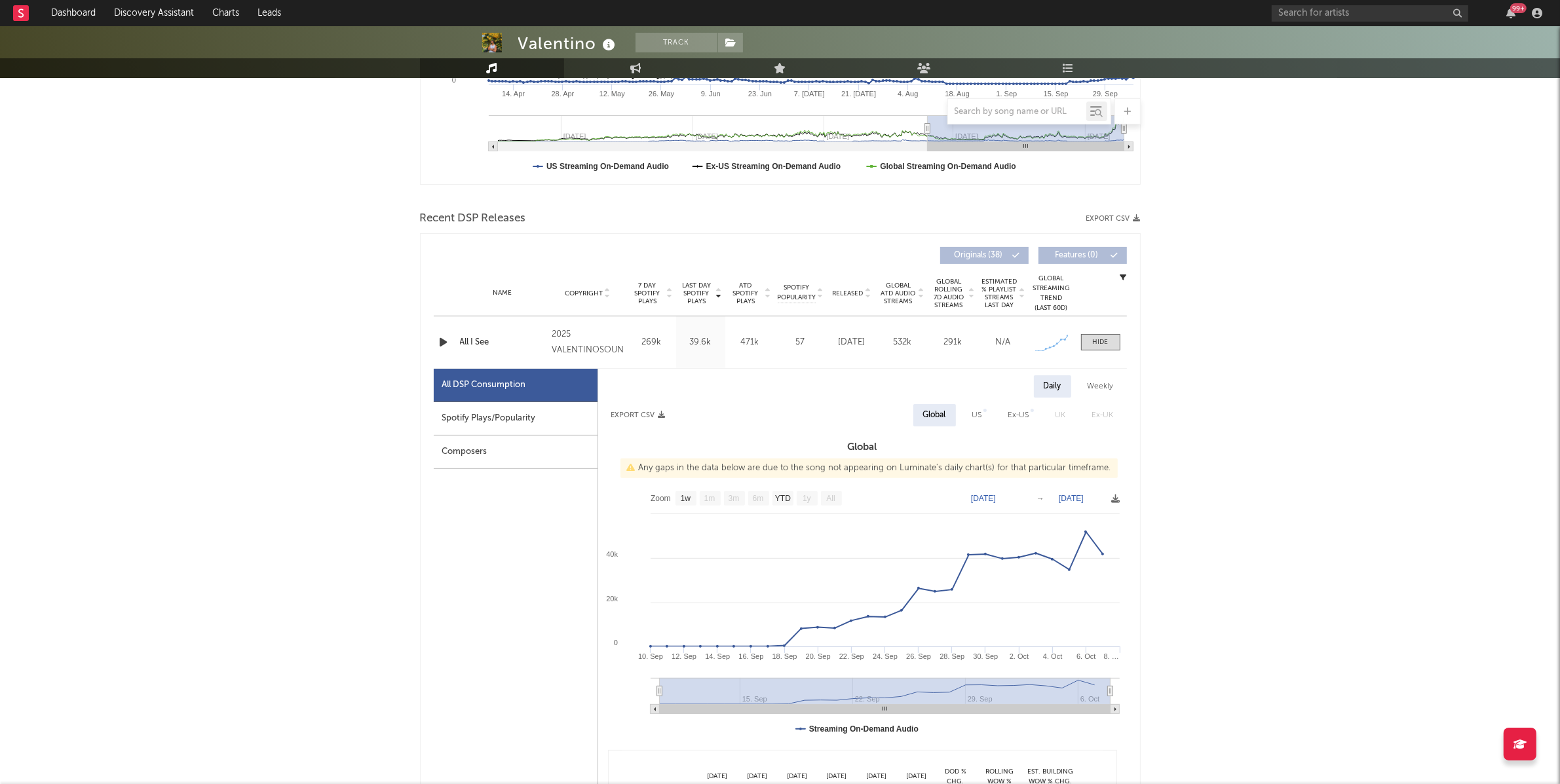
scroll to position [442, 0]
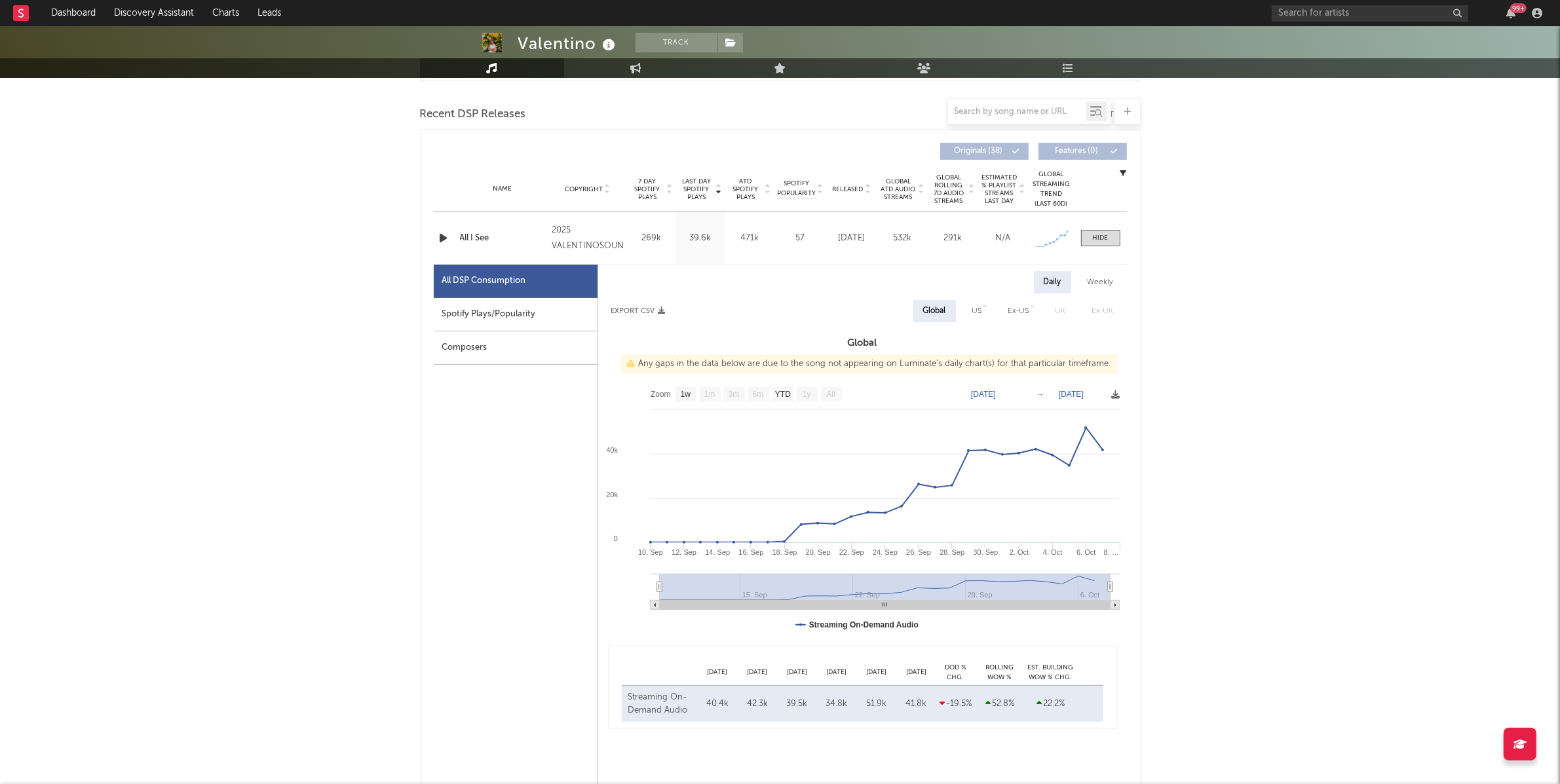
click at [486, 331] on div "Spotify Plays/Popularity" at bounding box center [515, 314] width 164 height 33
select select "1w"
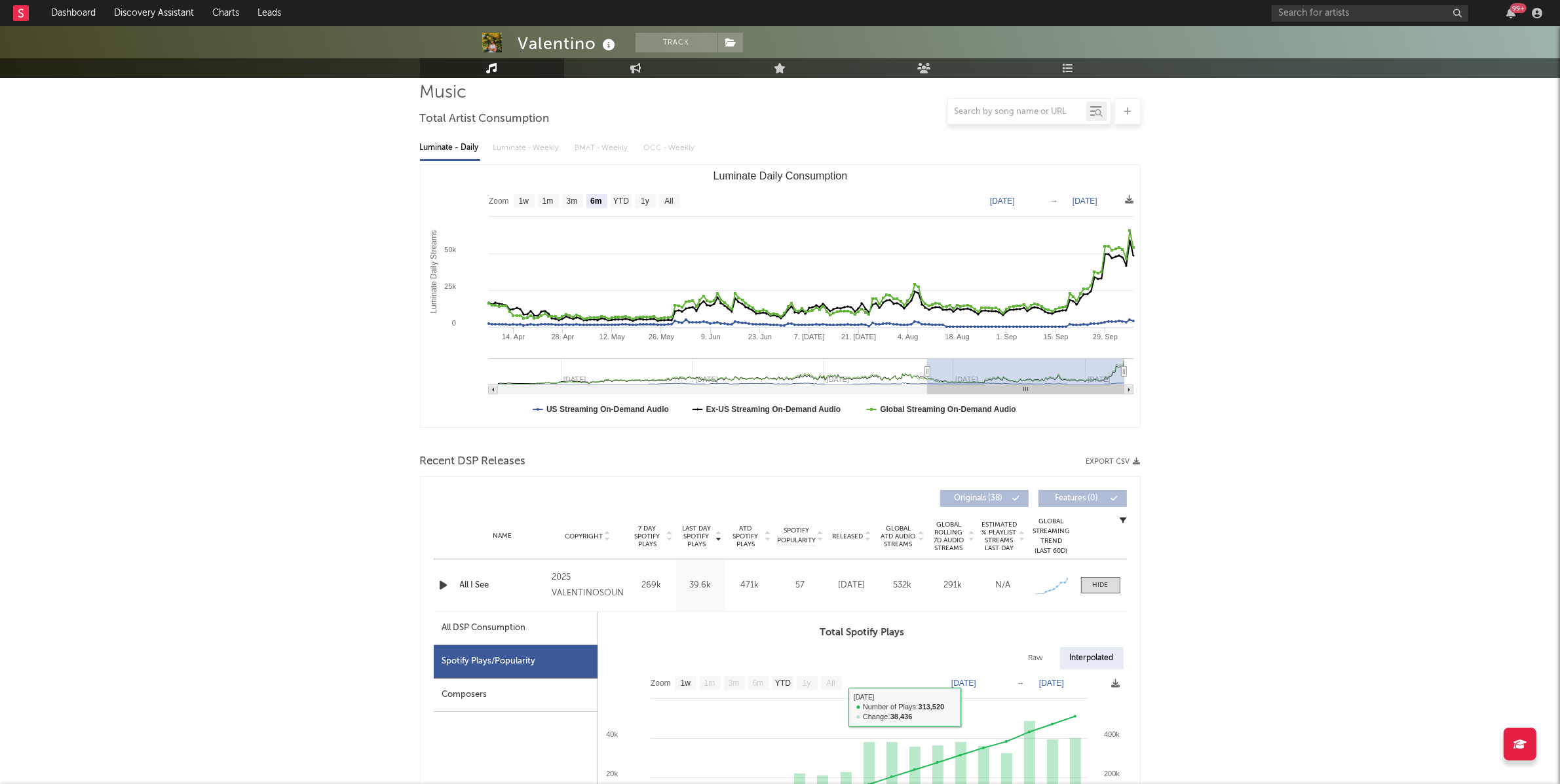
scroll to position [0, 0]
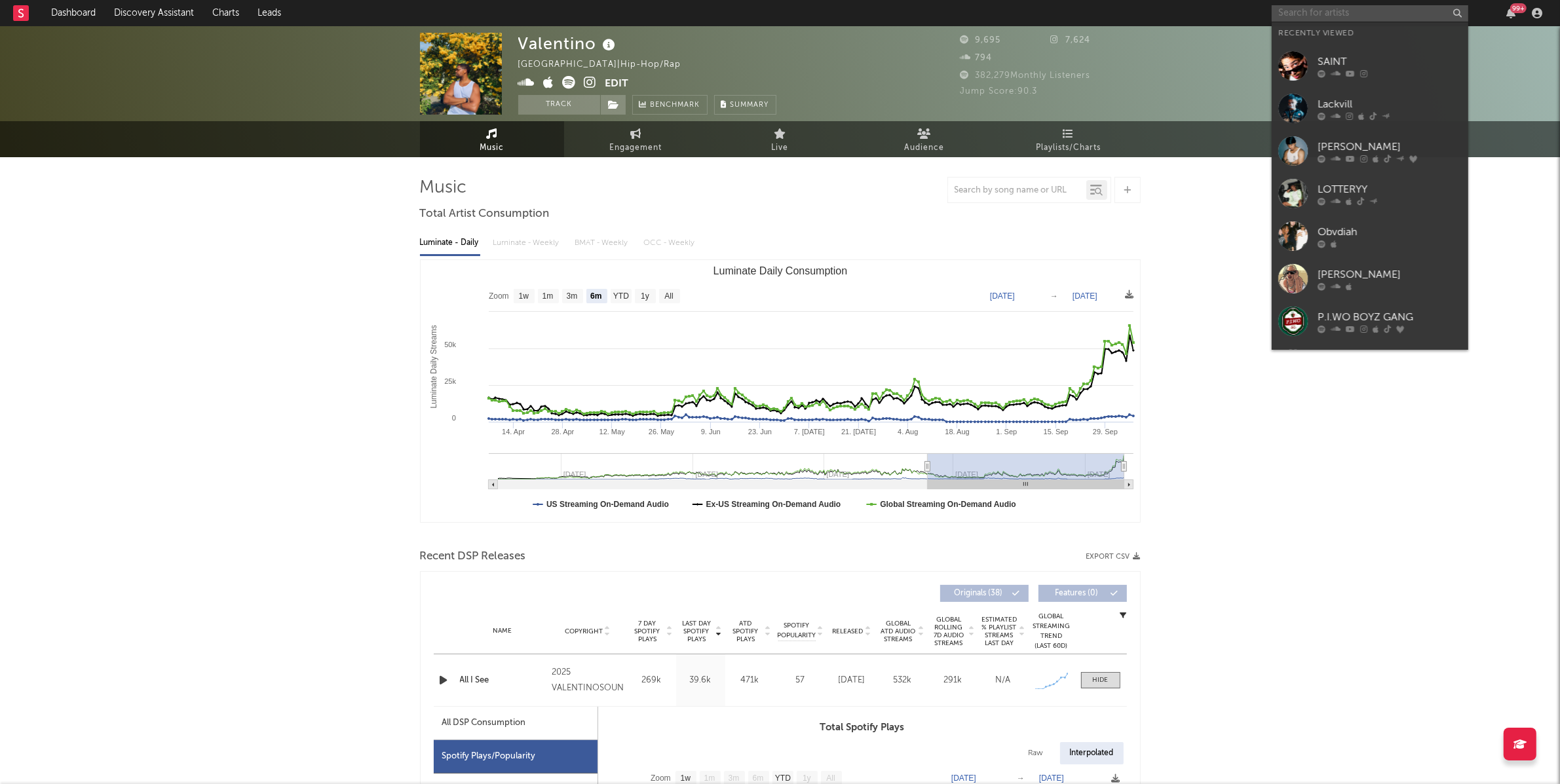
click at [1292, 19] on input "text" at bounding box center [1369, 14] width 196 height 17
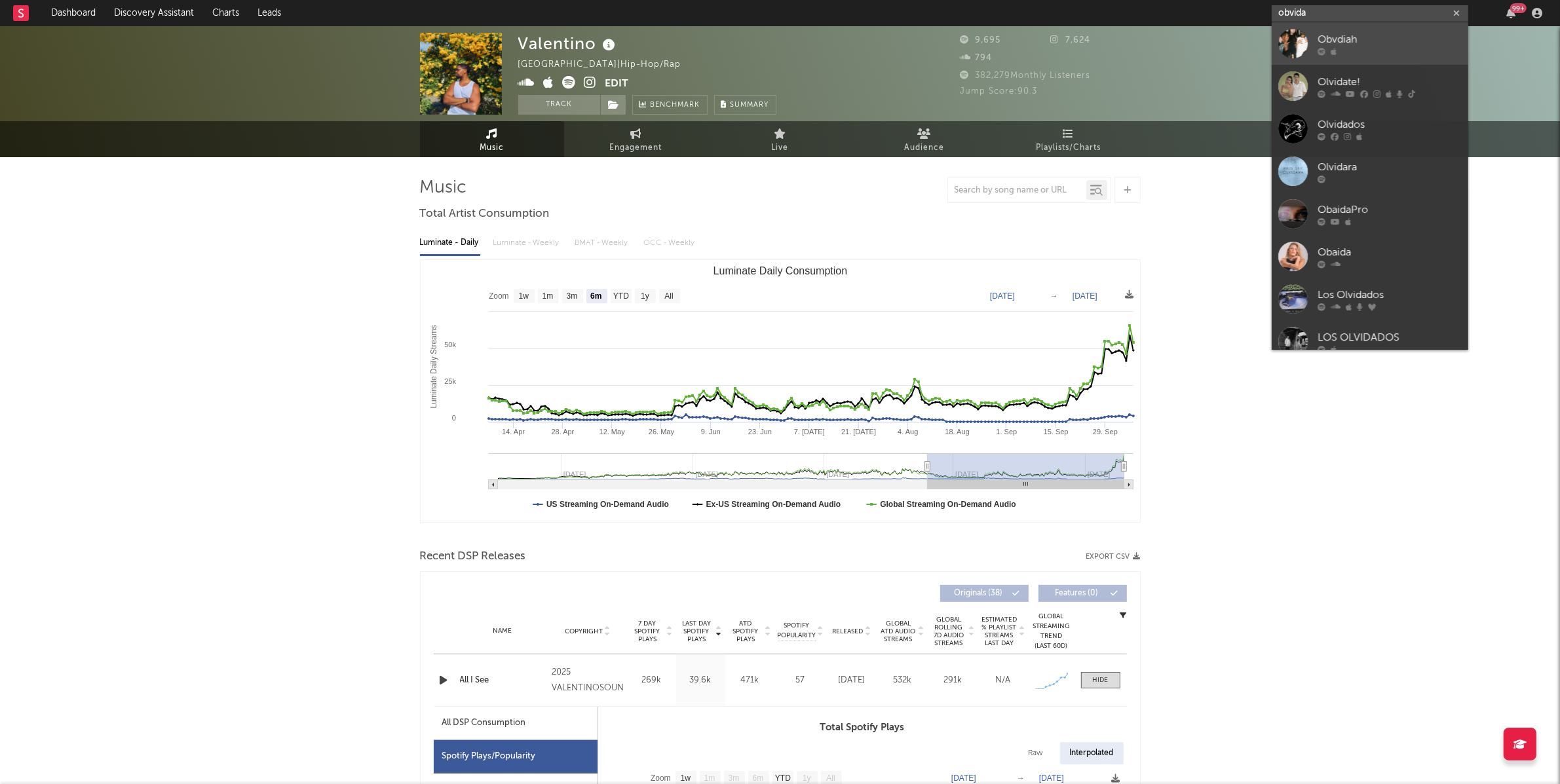
type input "obvida"
click at [1340, 36] on div "Obvdiah" at bounding box center [1389, 39] width 144 height 16
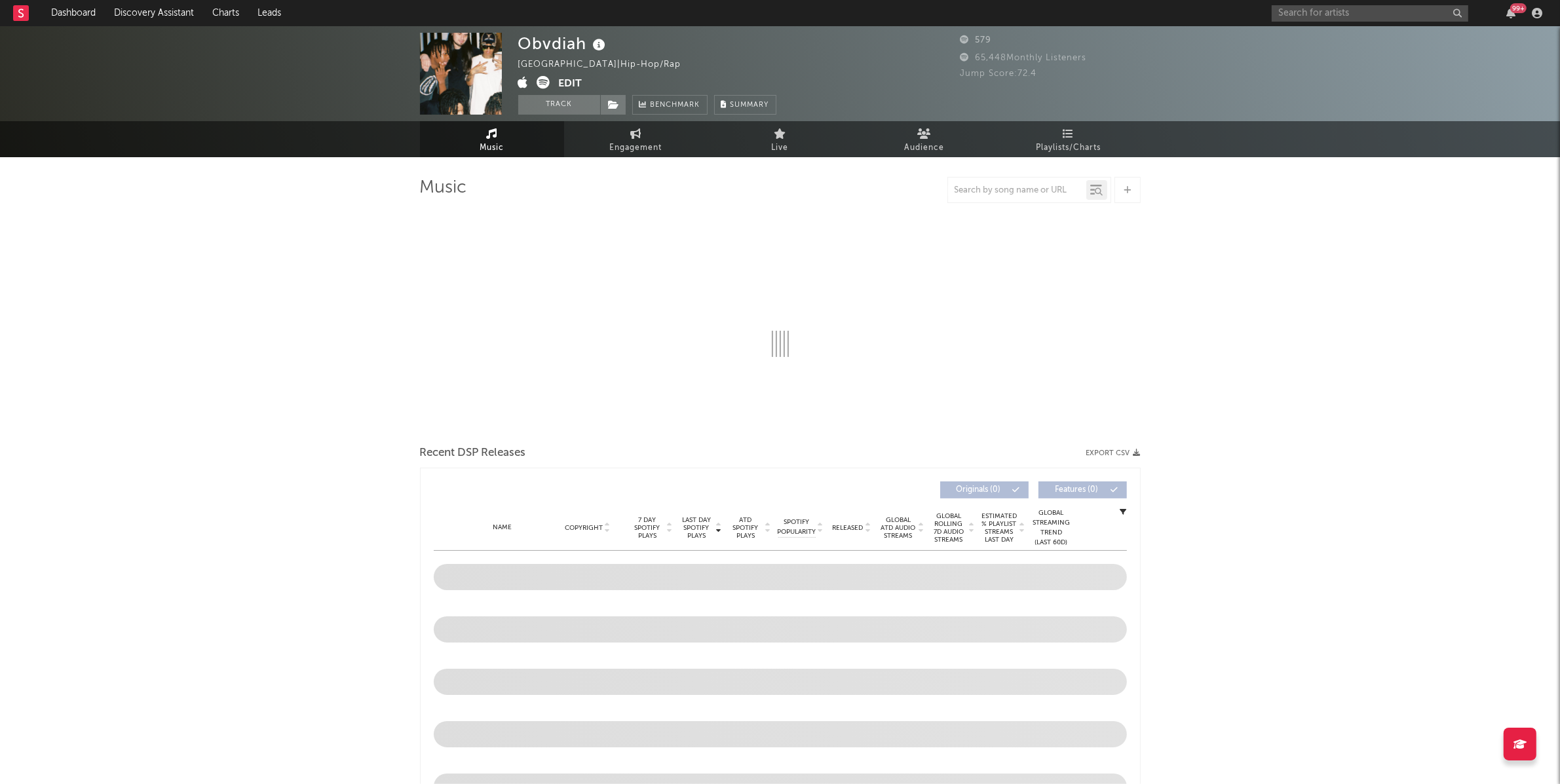
select select "1w"
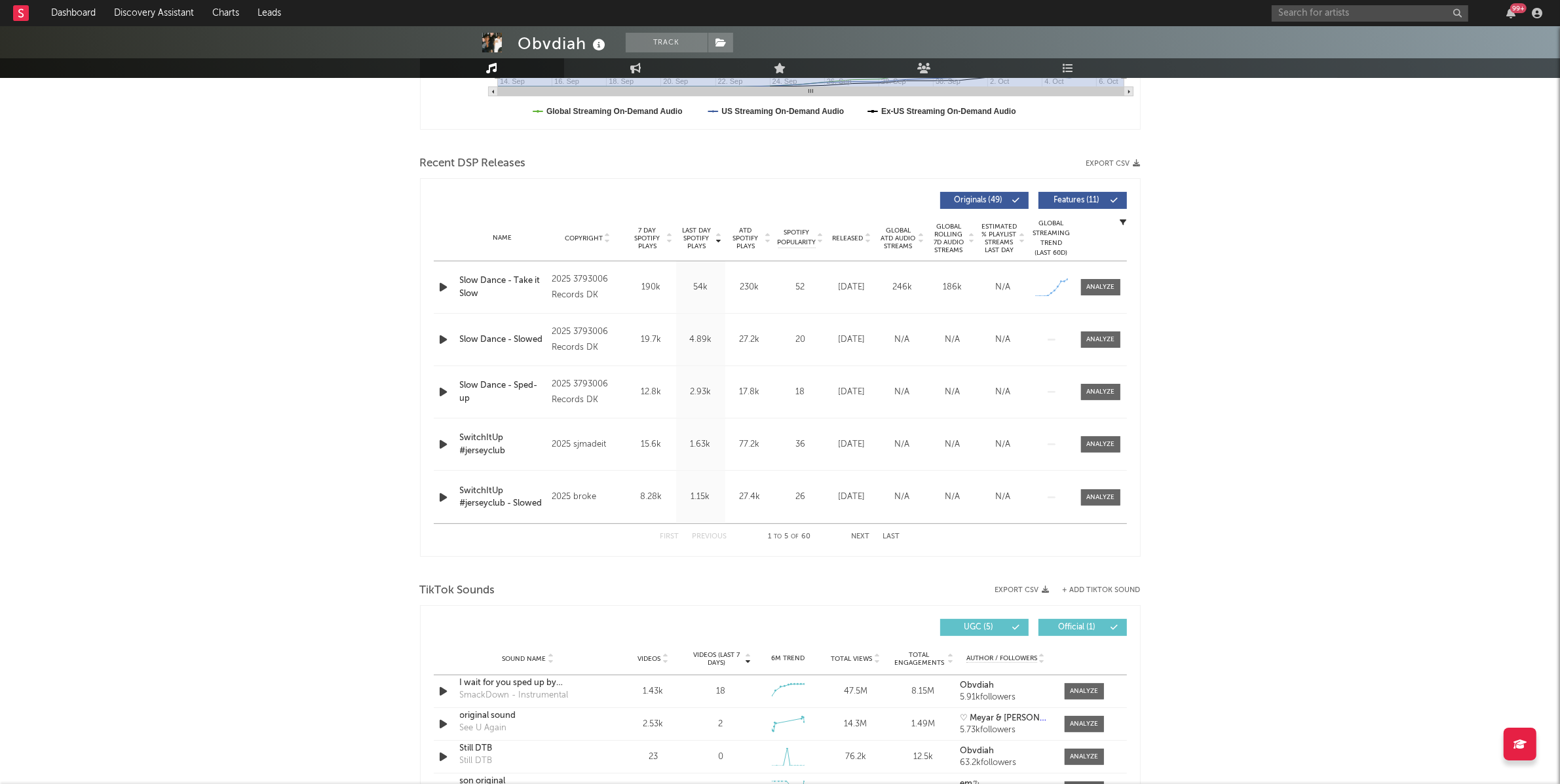
scroll to position [436, 0]
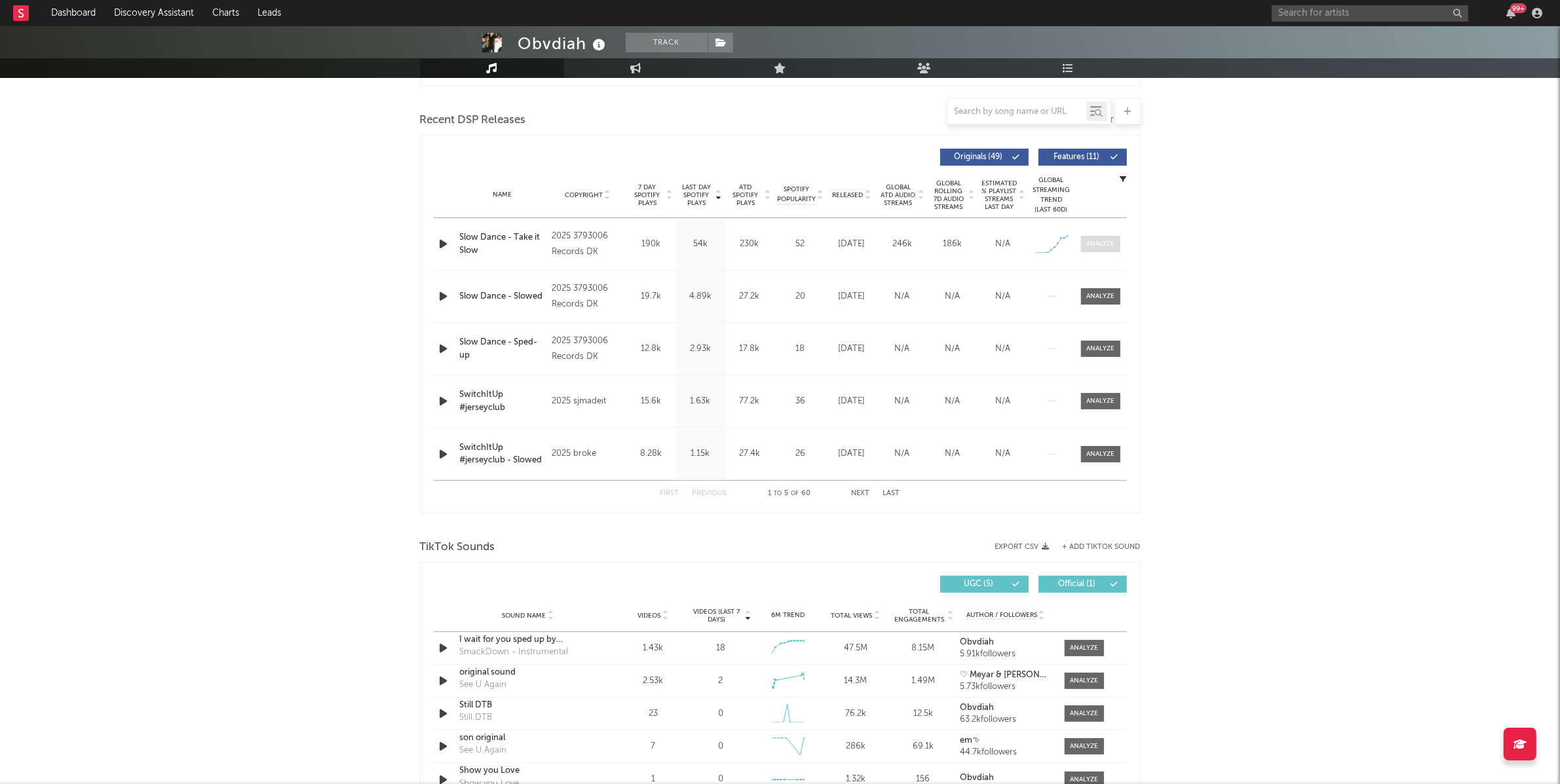
click at [1089, 245] on div at bounding box center [1100, 244] width 28 height 10
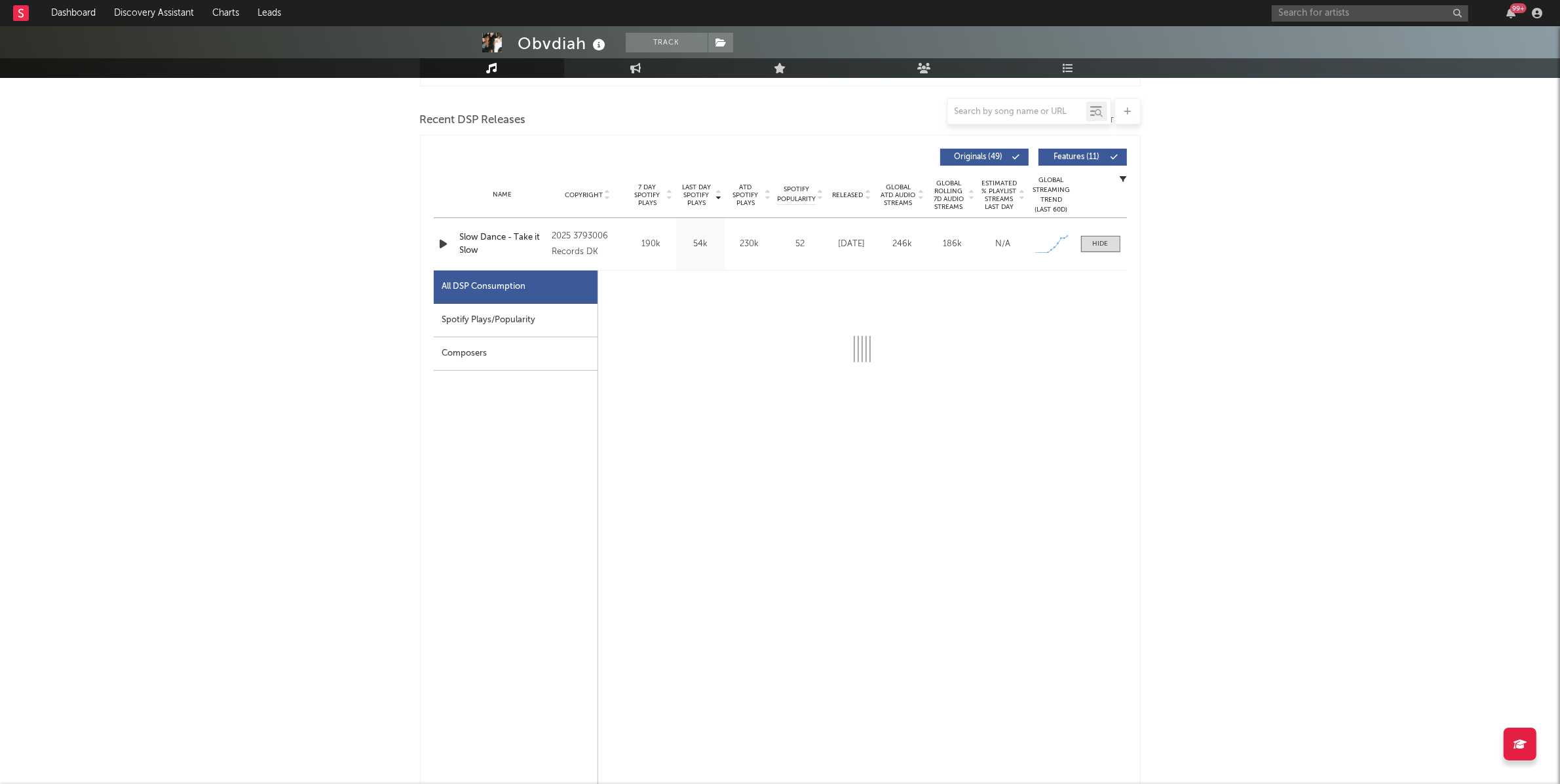
select select "1w"
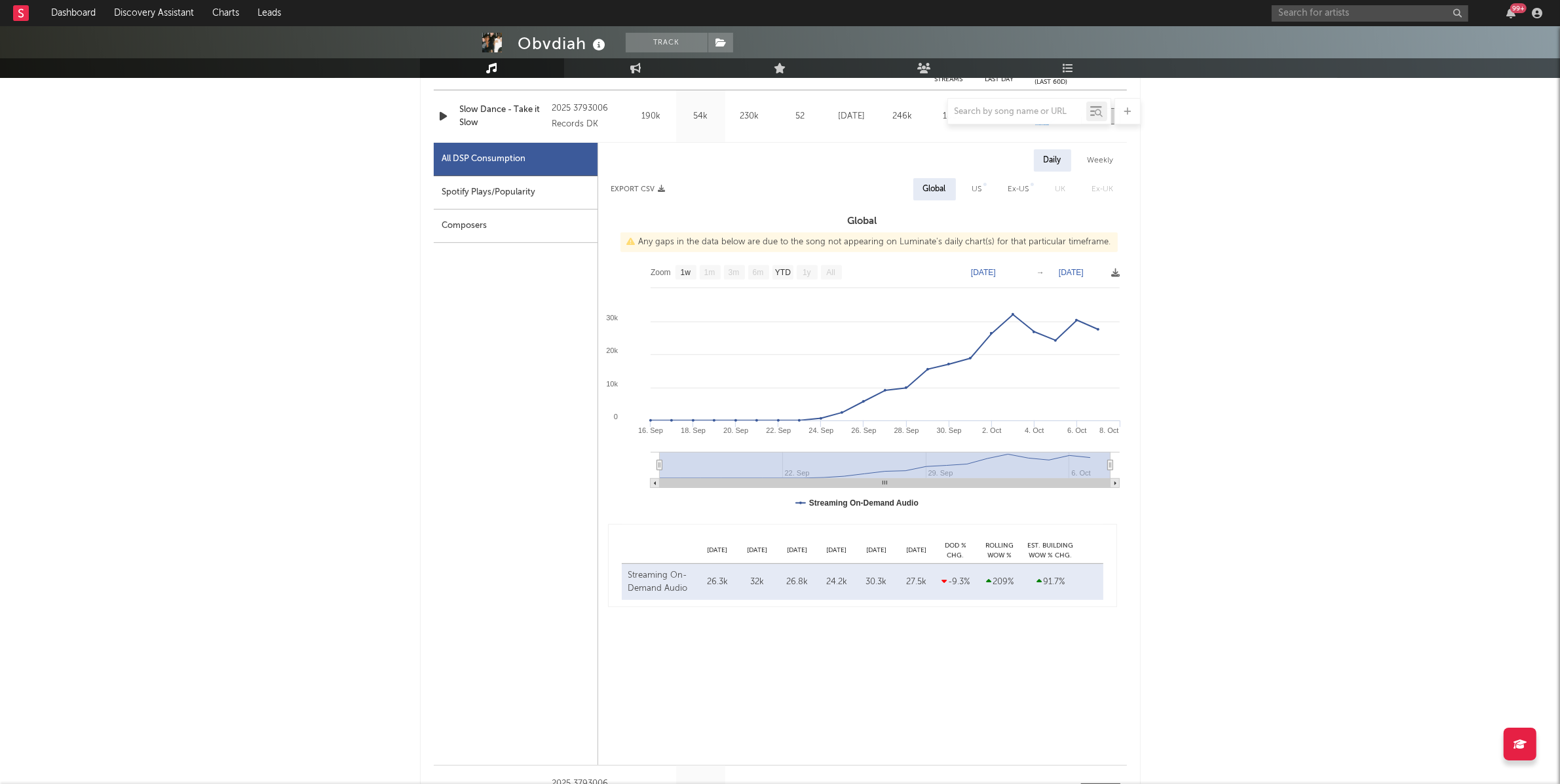
scroll to position [575, 0]
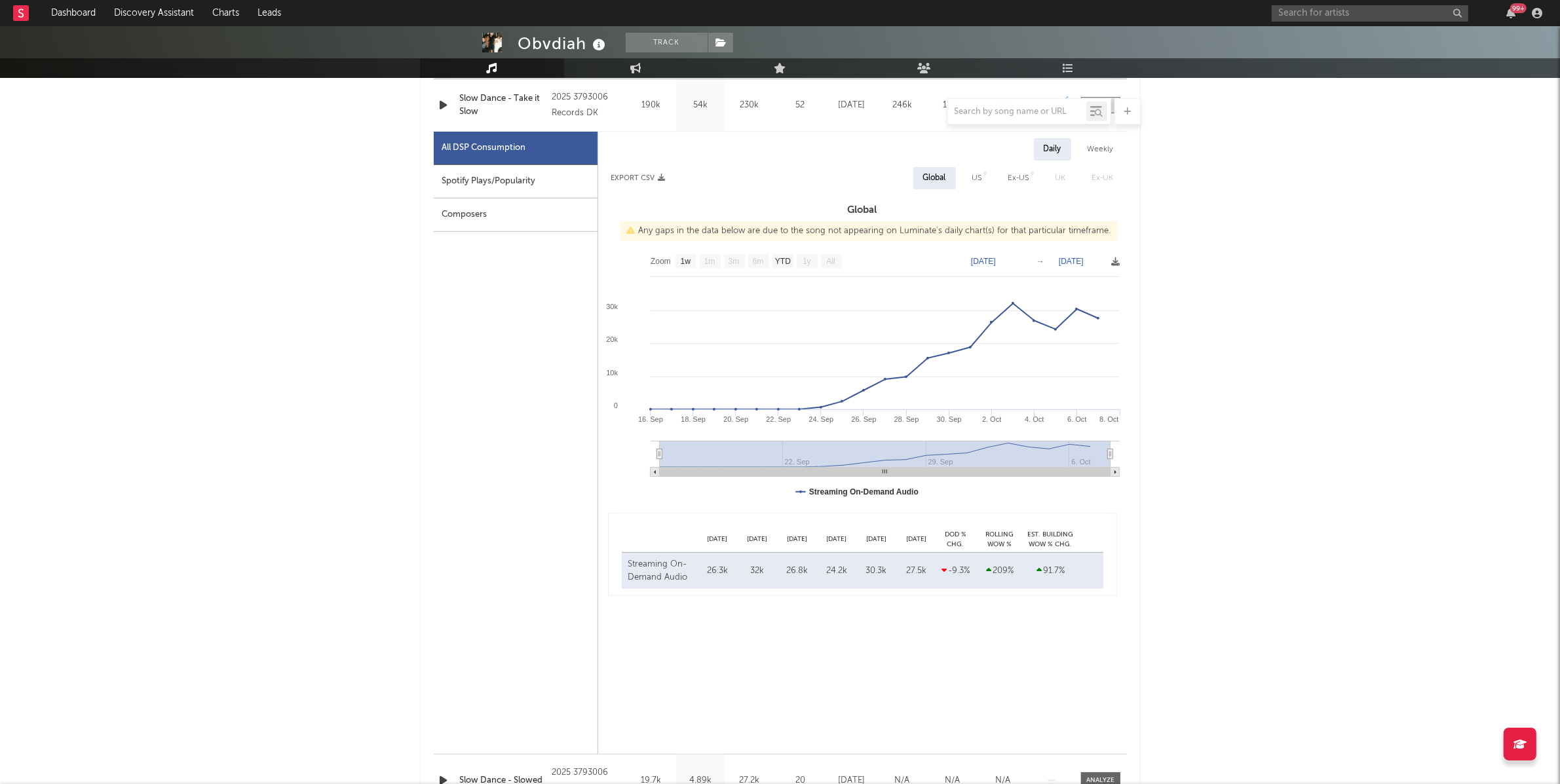
click at [513, 178] on div "Spotify Plays/Popularity" at bounding box center [515, 181] width 164 height 33
select select "1w"
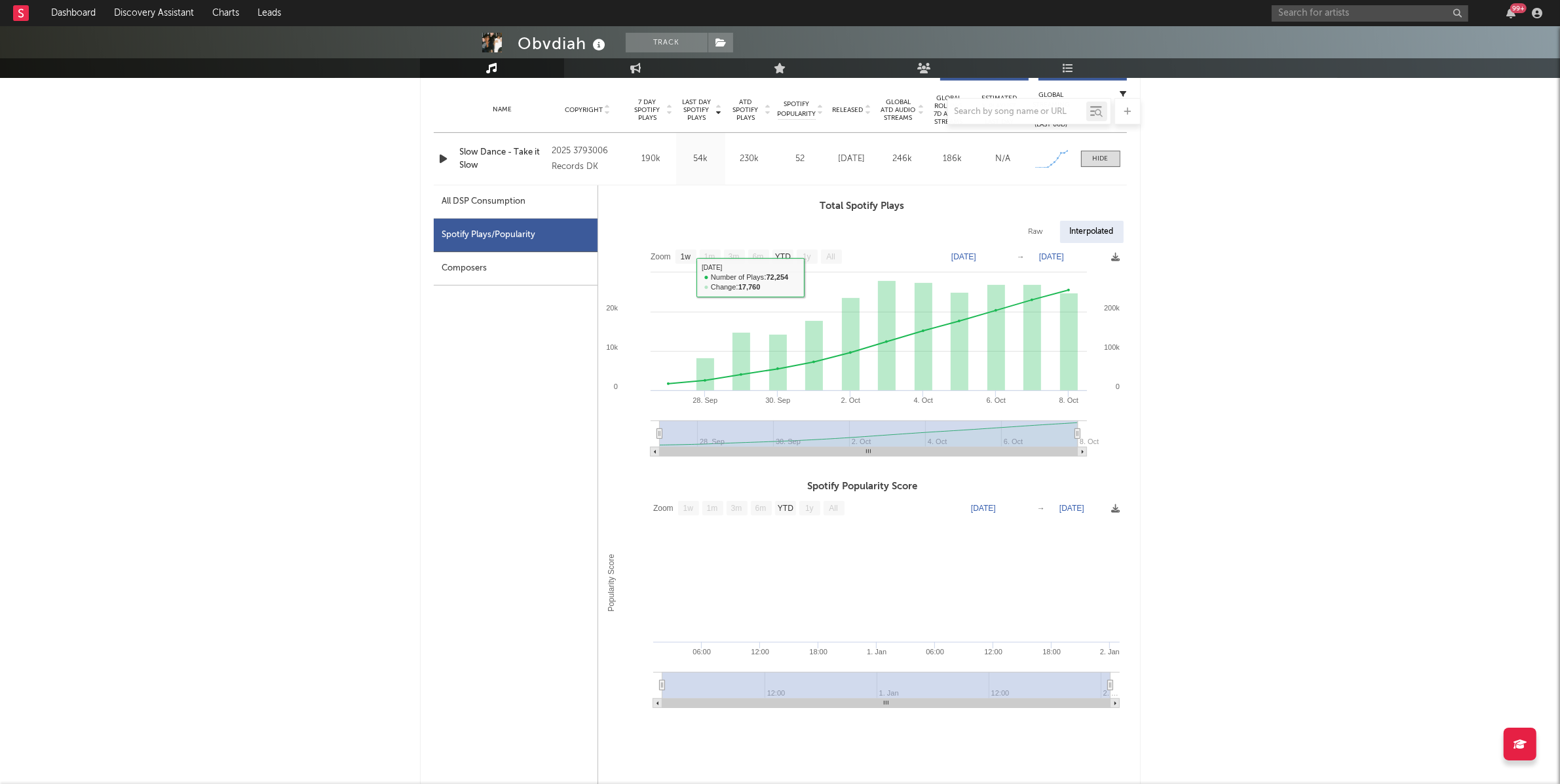
scroll to position [512, 0]
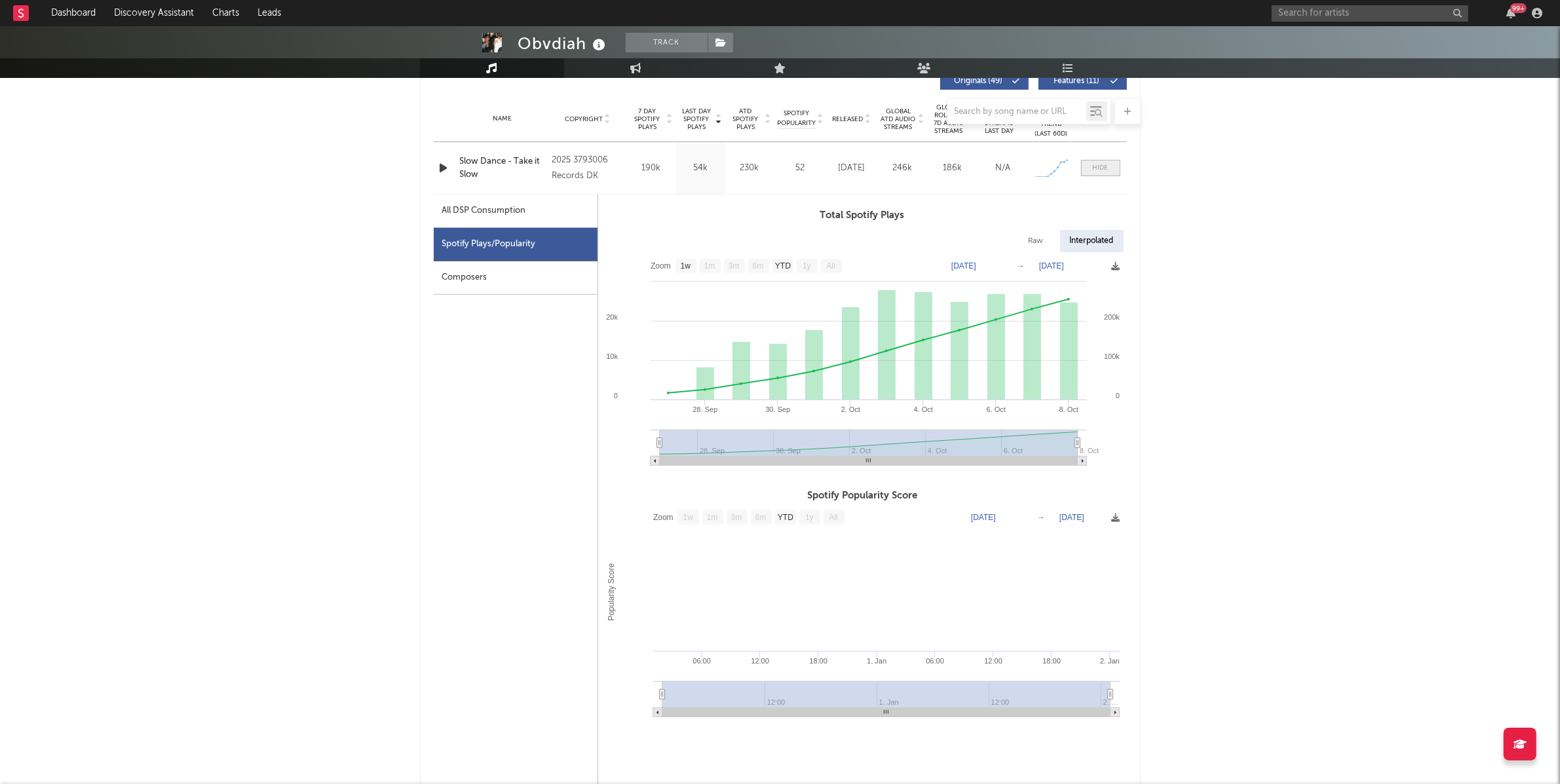
click at [1111, 172] on span at bounding box center [1100, 168] width 39 height 17
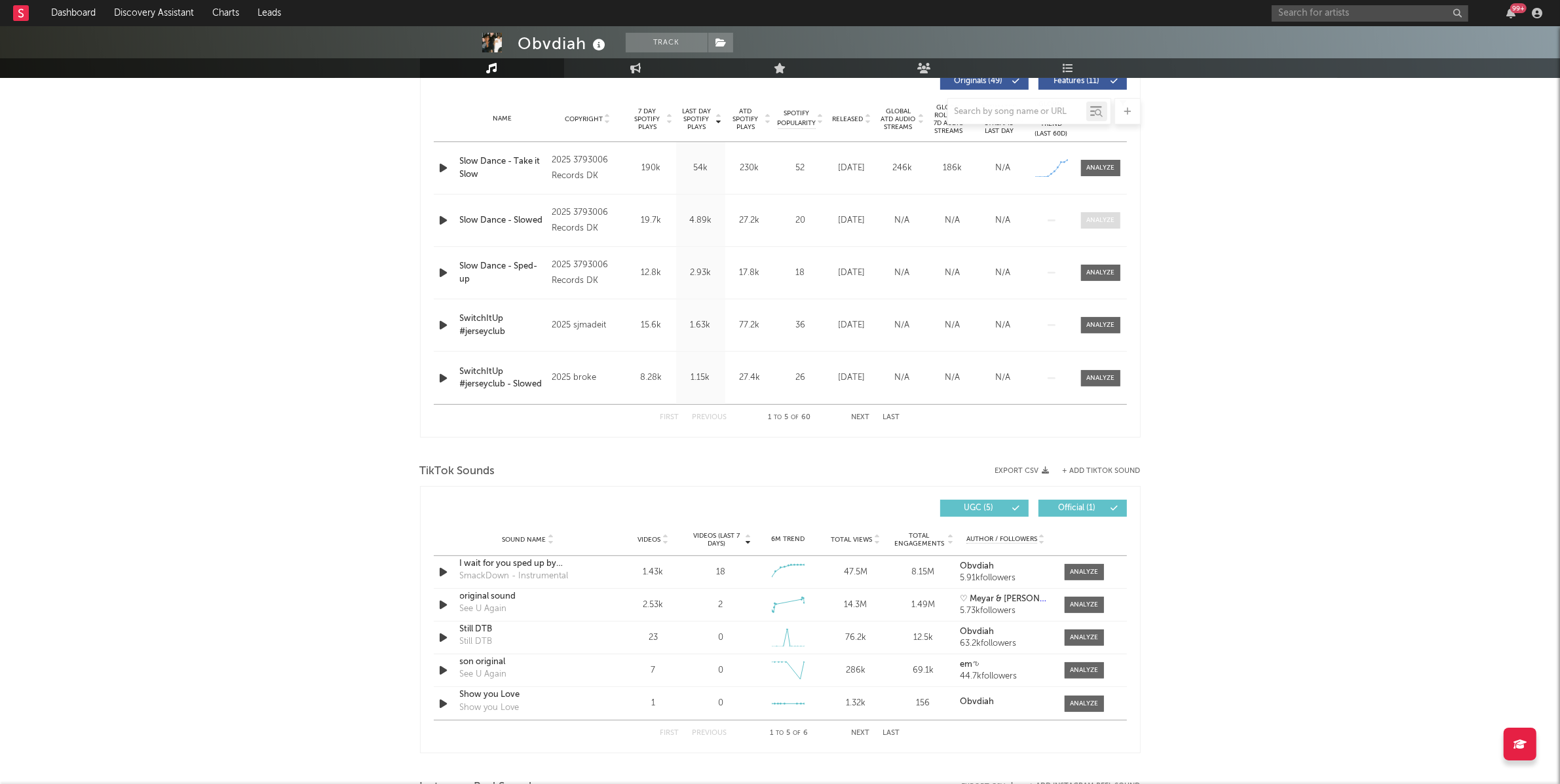
click at [1106, 219] on div at bounding box center [1100, 220] width 28 height 10
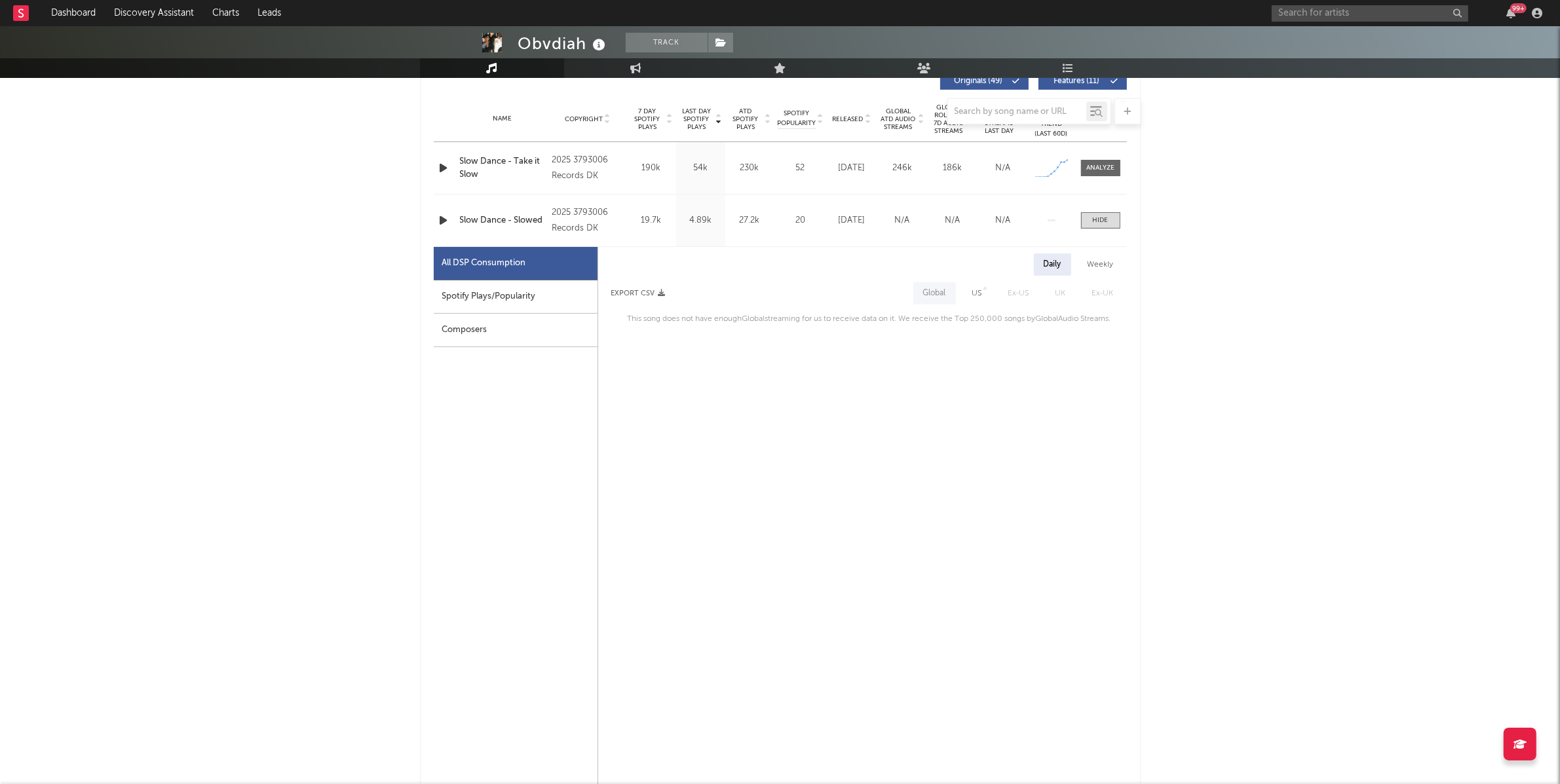
click at [554, 300] on div "Spotify Plays/Popularity" at bounding box center [515, 297] width 164 height 33
select select "1w"
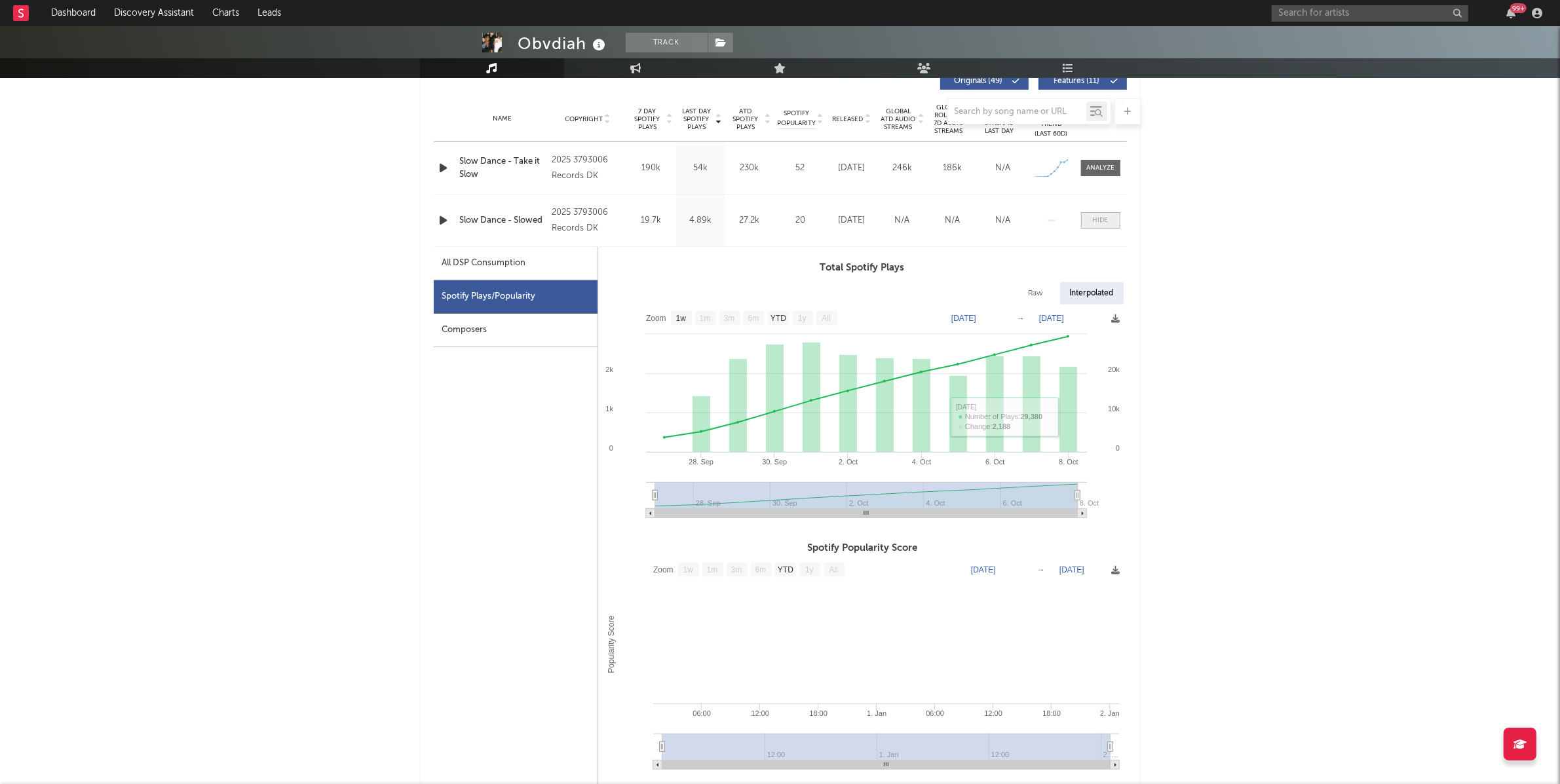
click at [1106, 218] on div at bounding box center [1100, 220] width 16 height 10
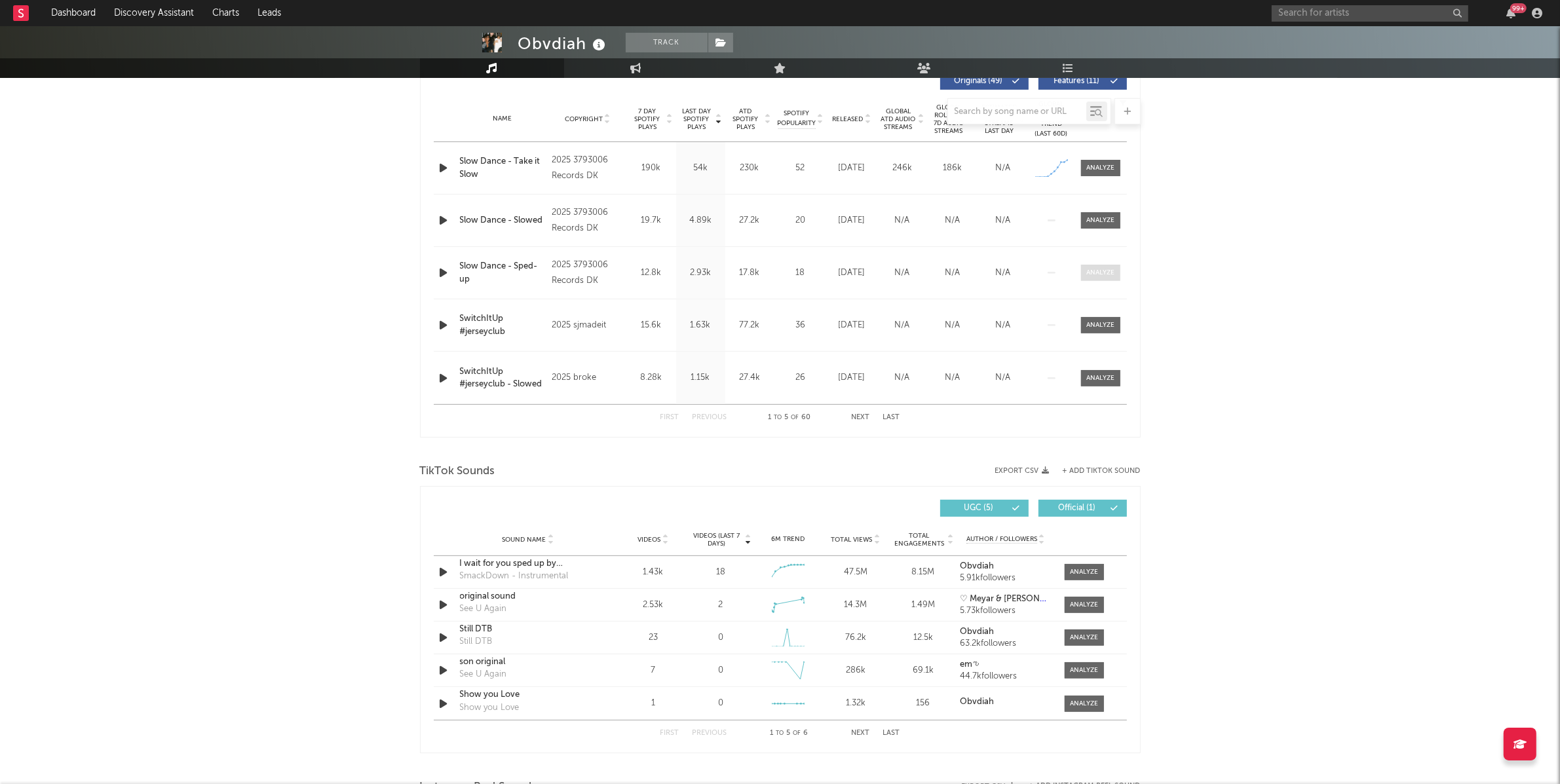
click at [1097, 272] on div at bounding box center [1100, 272] width 28 height 10
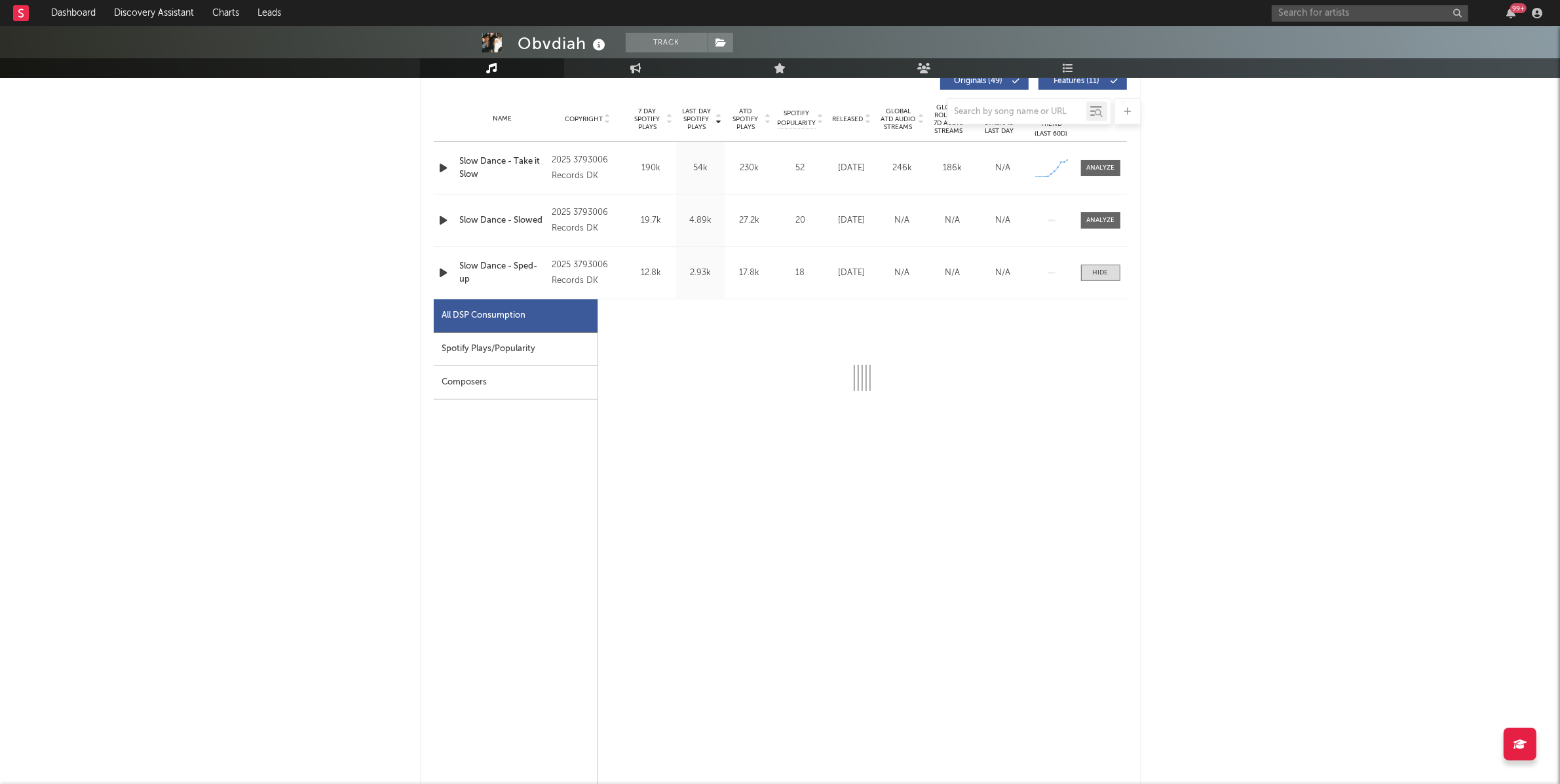
click at [482, 360] on div "Spotify Plays/Popularity" at bounding box center [515, 350] width 164 height 33
select select "1w"
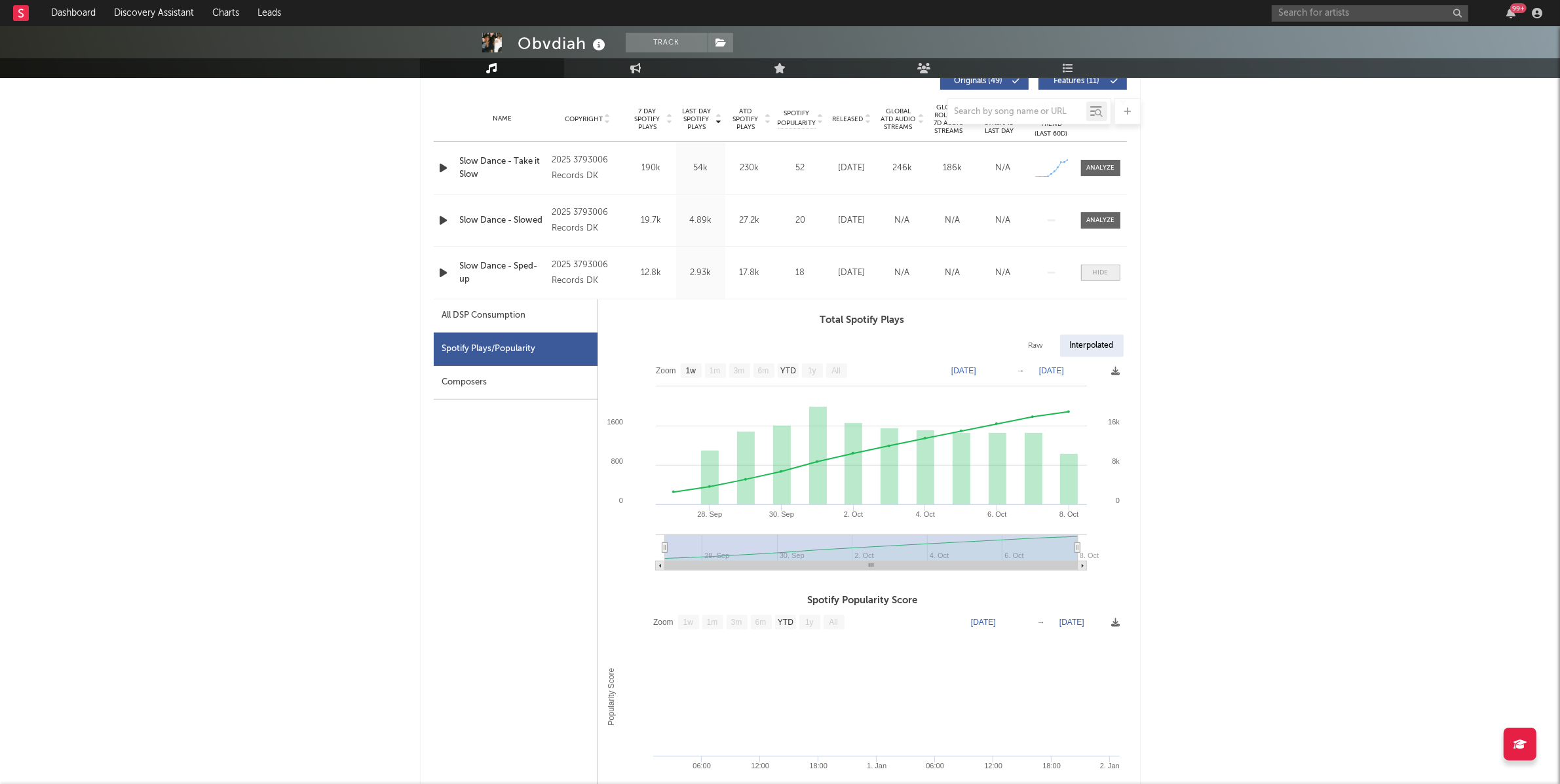
click at [1100, 265] on span at bounding box center [1100, 272] width 39 height 17
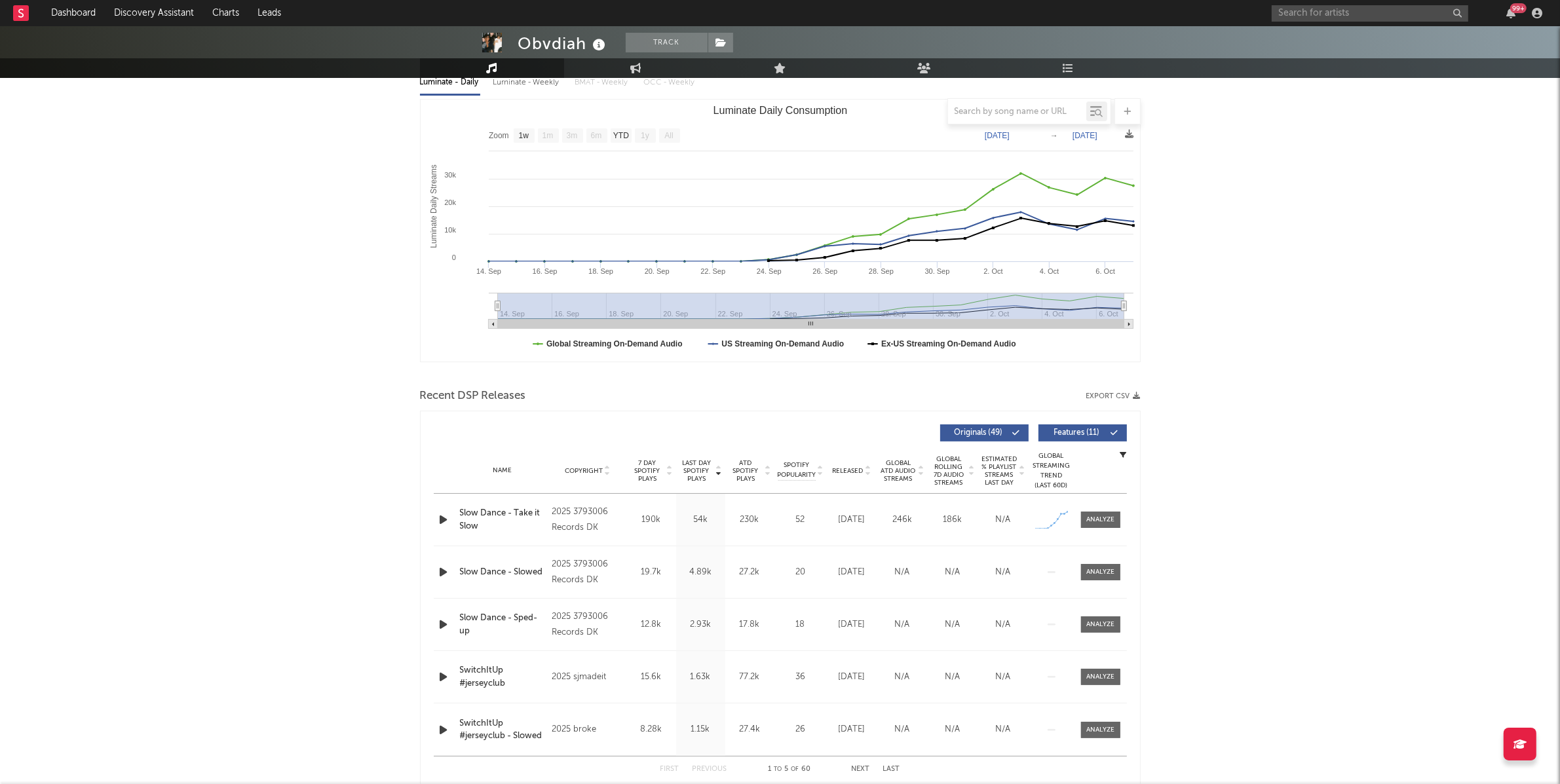
scroll to position [0, 0]
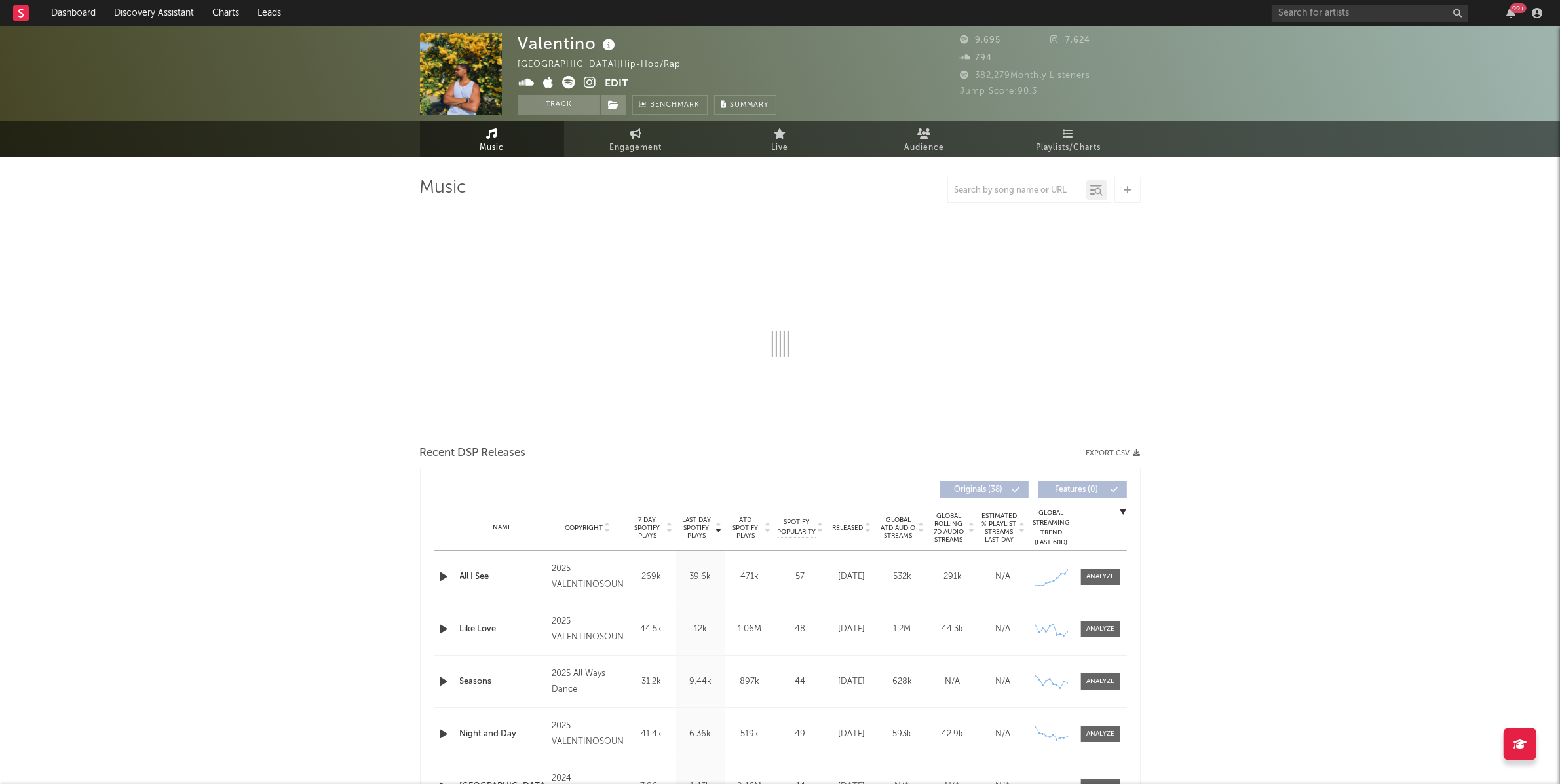
select select "6m"
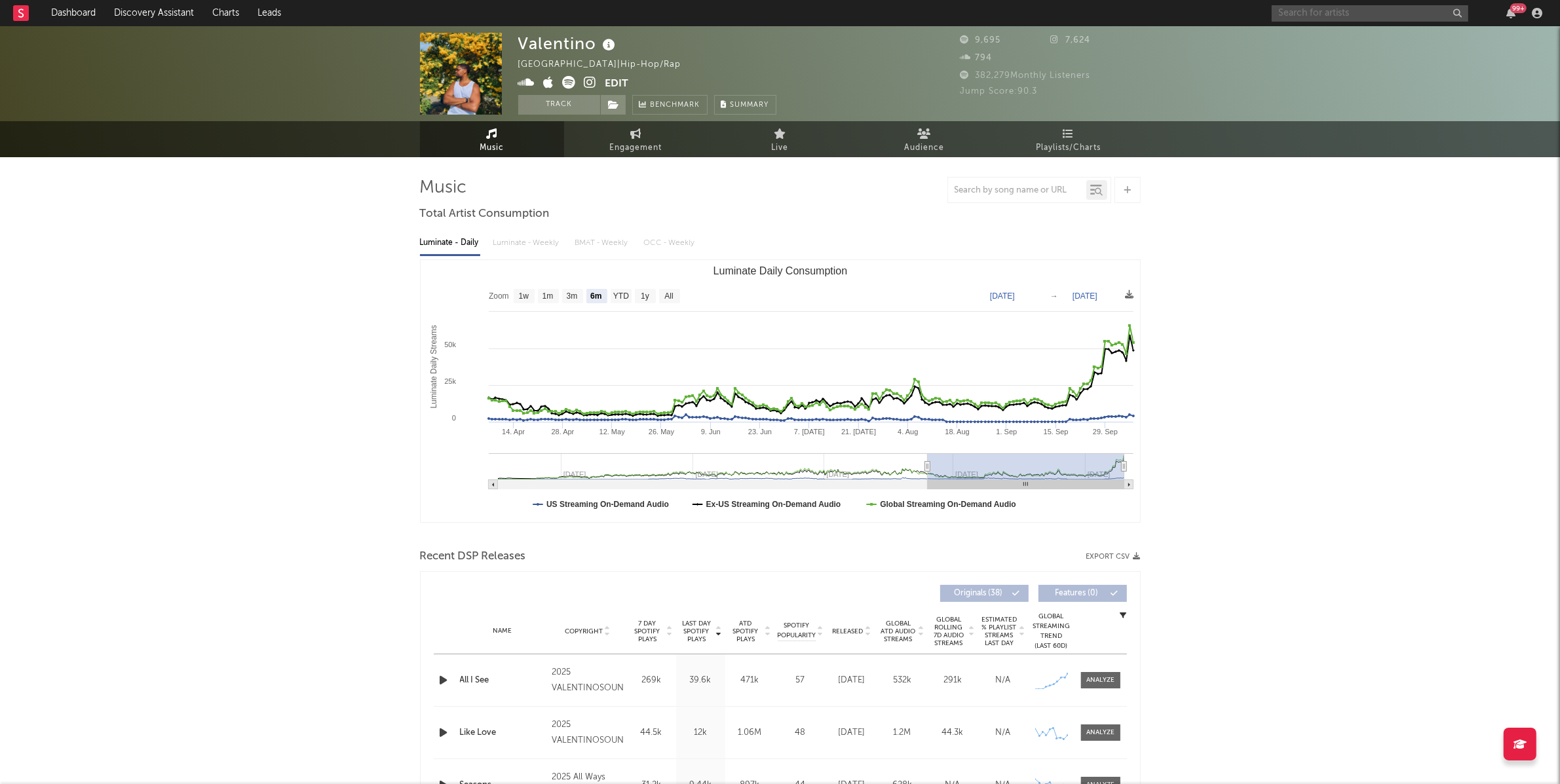
click at [1310, 11] on input "text" at bounding box center [1369, 14] width 196 height 17
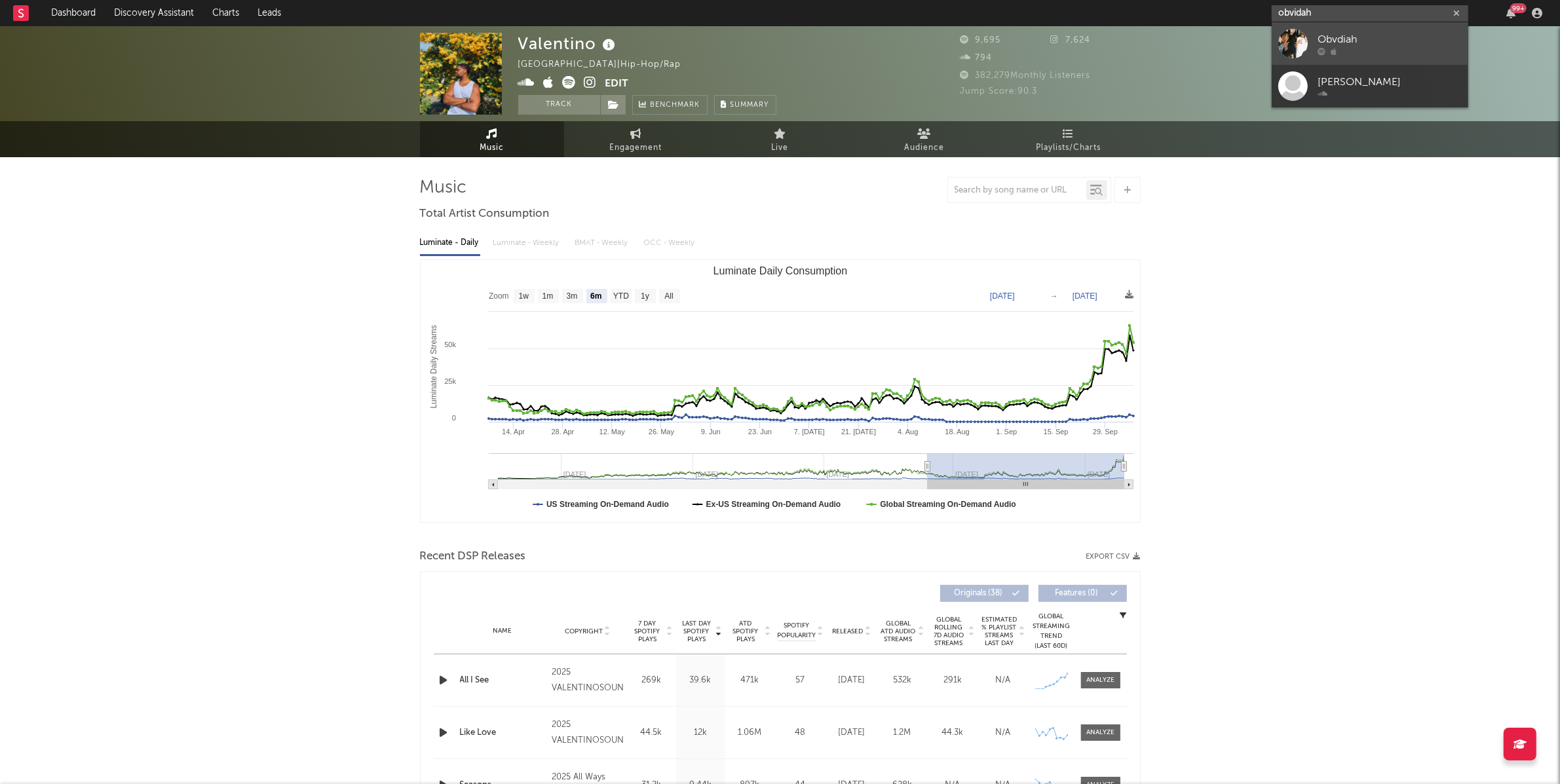
type input "obvidah"
click at [1374, 35] on div "Obvdiah" at bounding box center [1389, 39] width 144 height 16
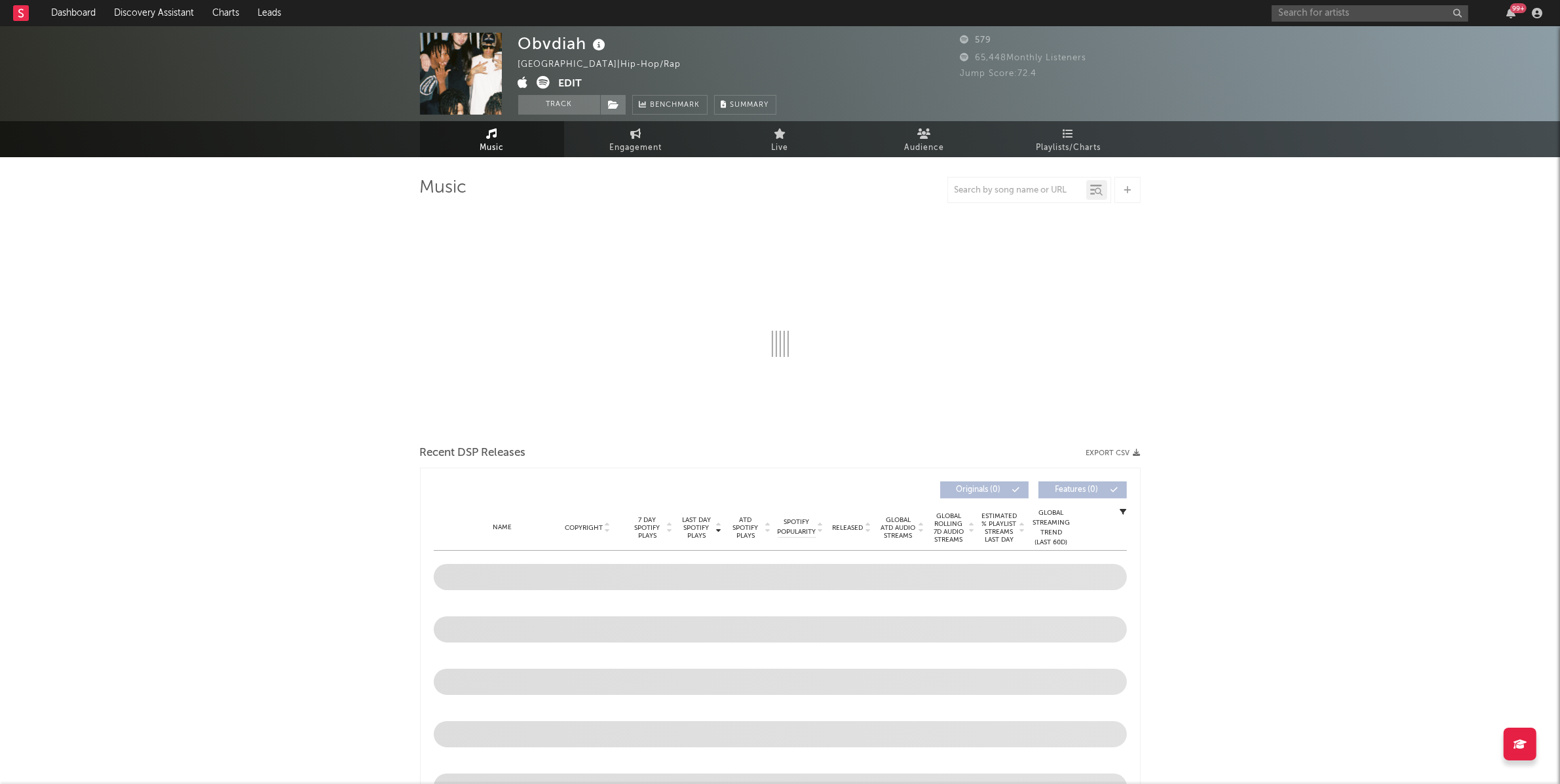
select select "1w"
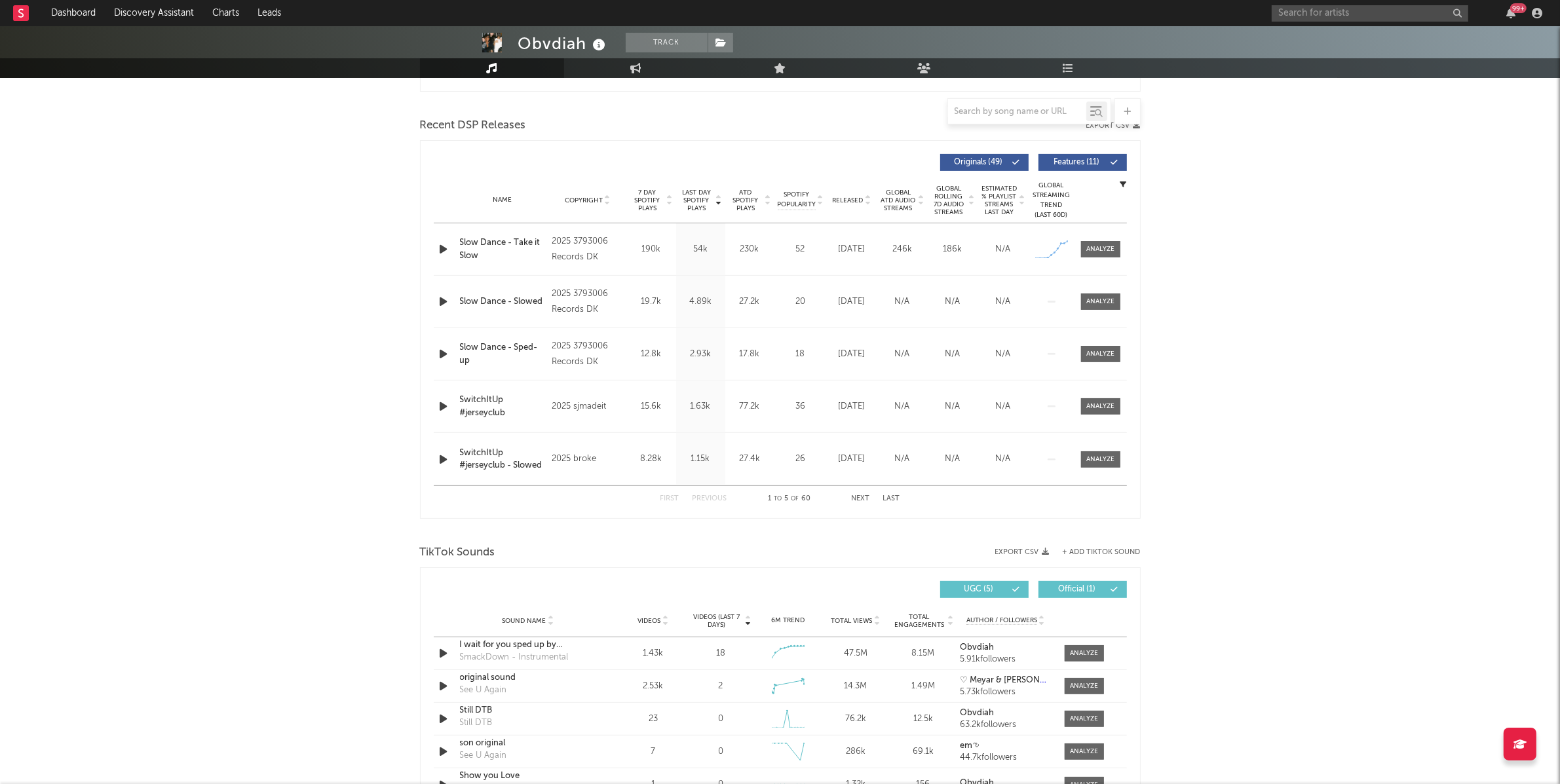
scroll to position [432, 0]
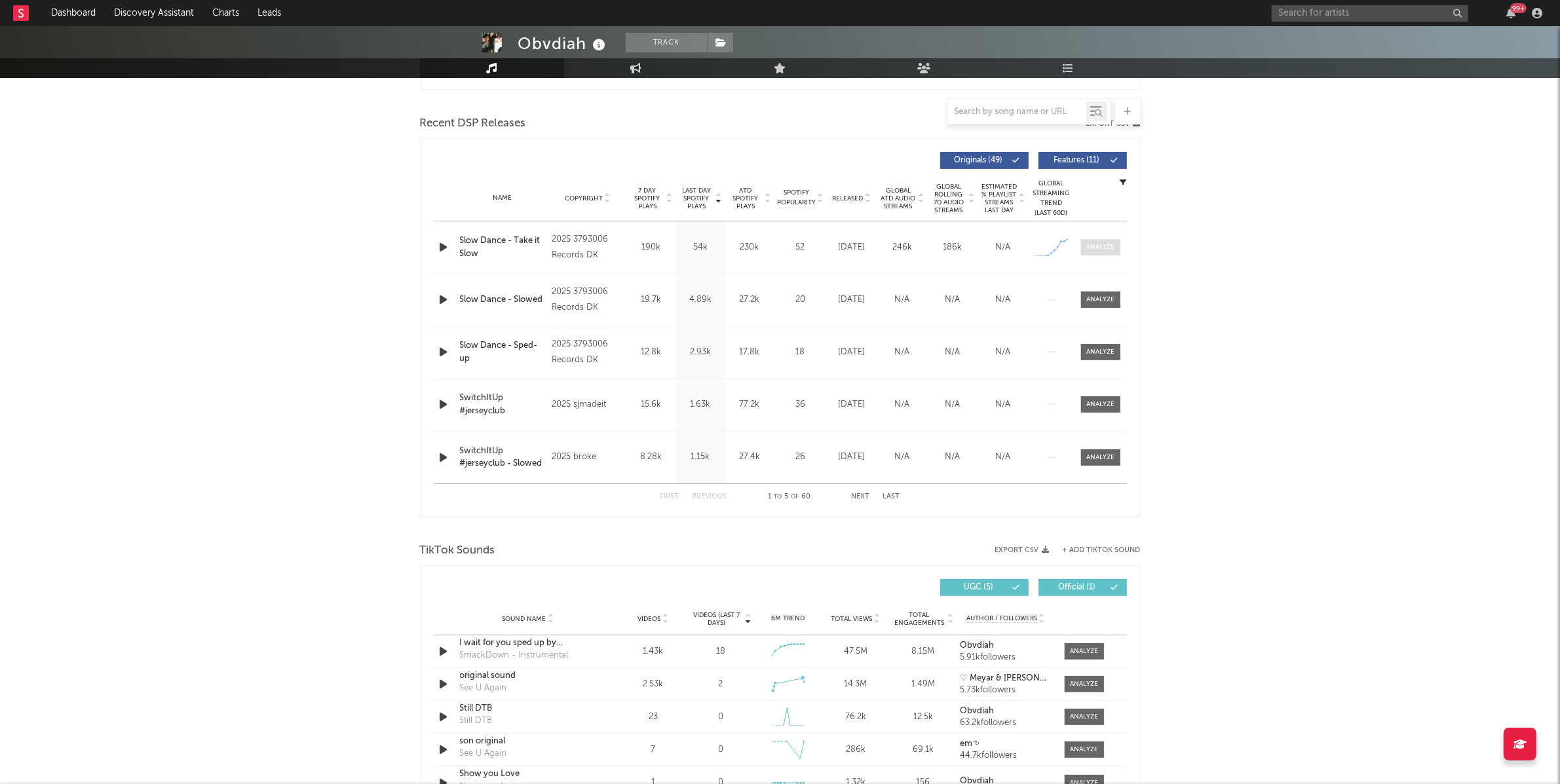
click at [1106, 246] on div at bounding box center [1100, 247] width 28 height 10
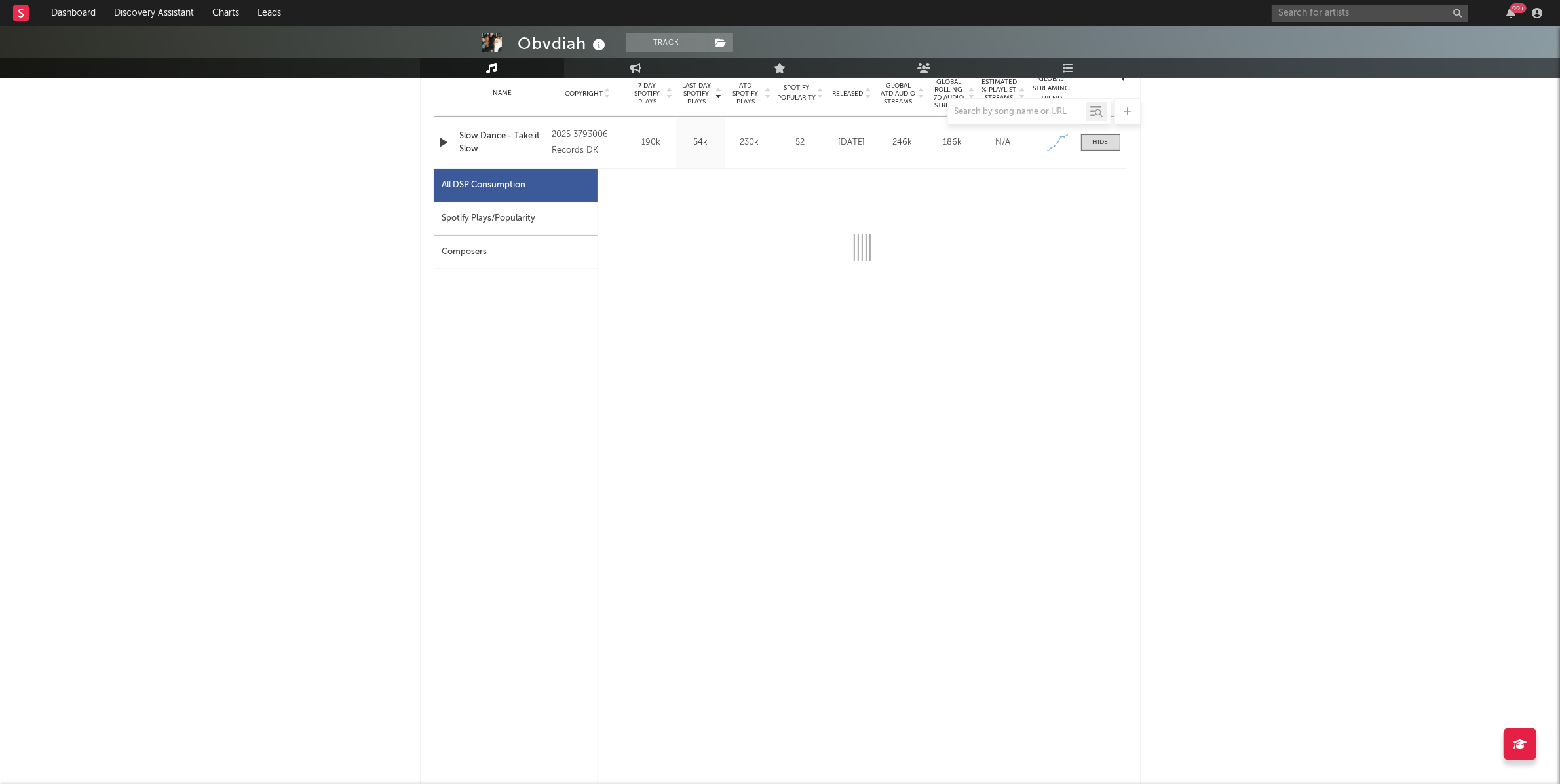
scroll to position [538, 0]
select select "1w"
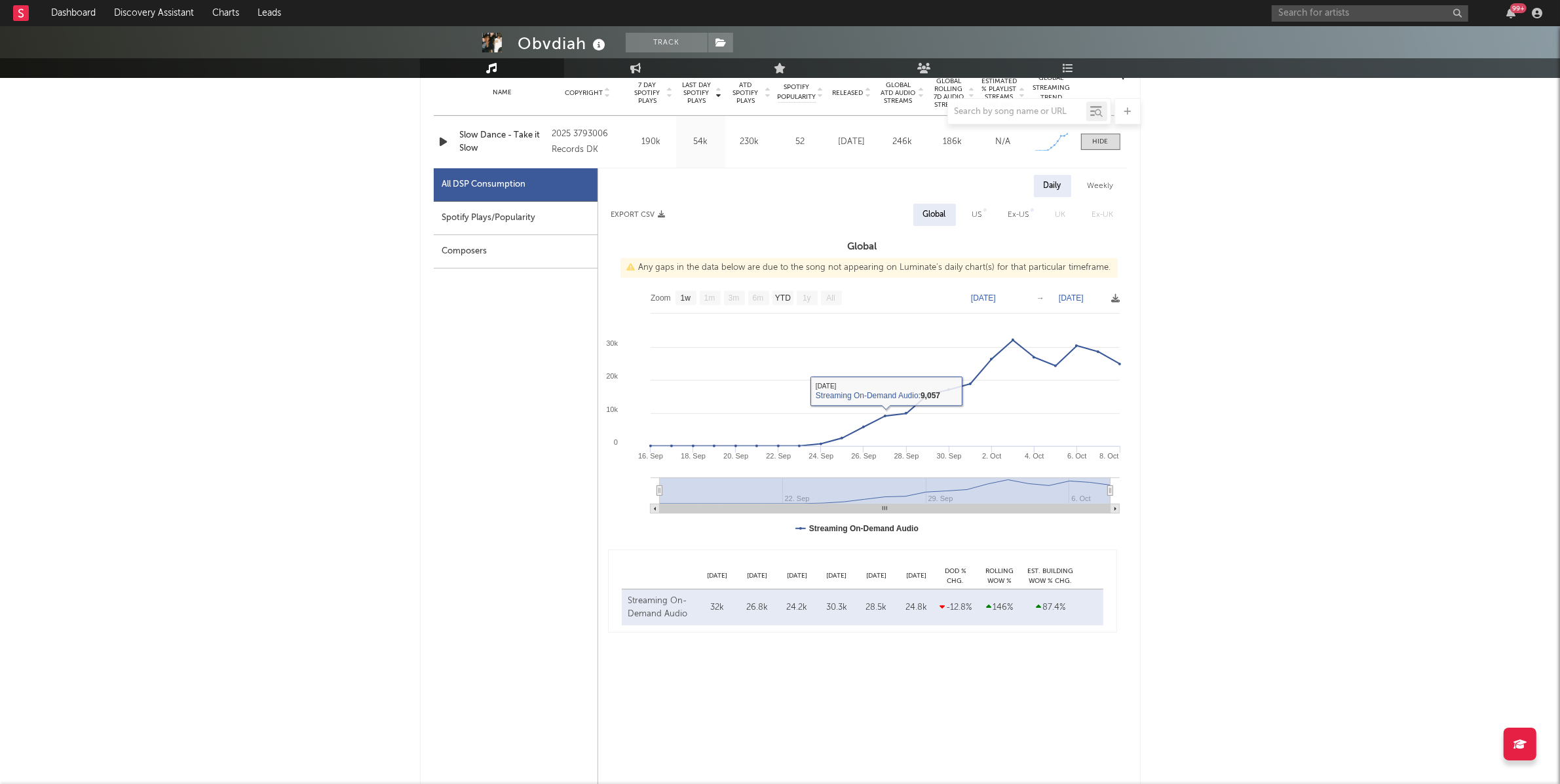
click at [507, 214] on div "Spotify Plays/Popularity" at bounding box center [515, 219] width 164 height 33
select select "1w"
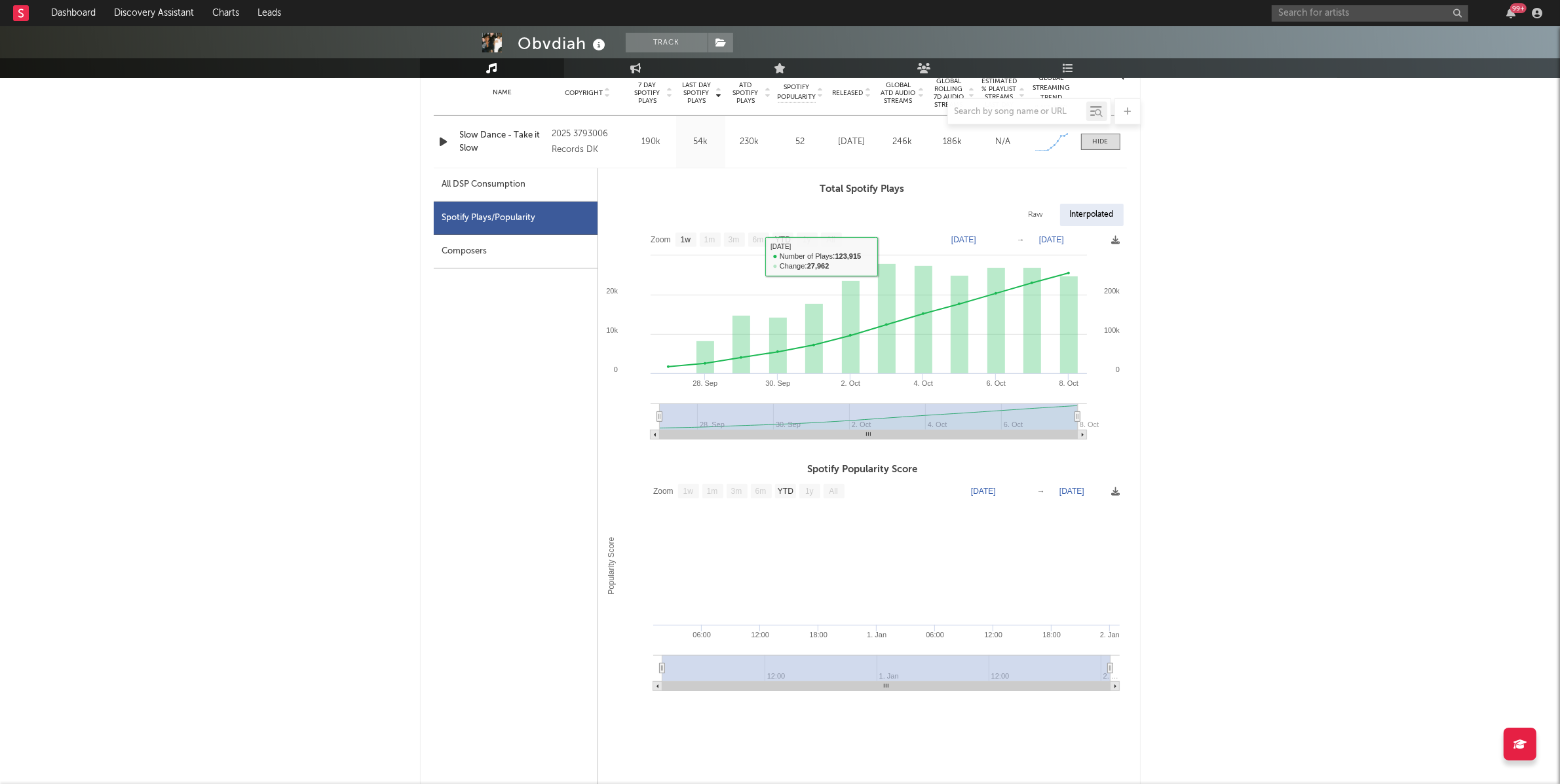
click at [461, 193] on div "All DSP Consumption" at bounding box center [515, 185] width 164 height 33
select select "1w"
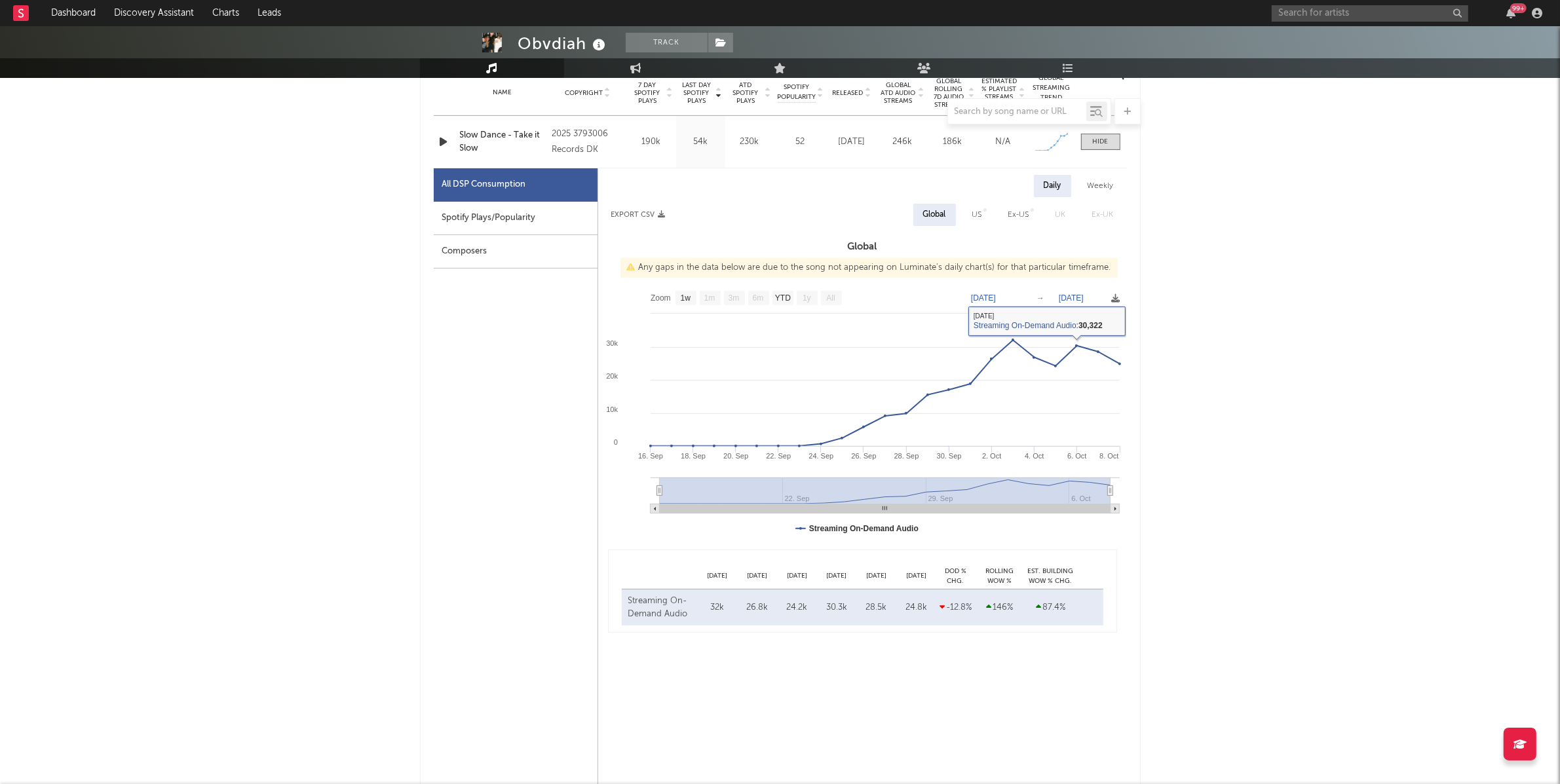
click at [965, 206] on div "US" at bounding box center [977, 215] width 30 height 22
select select "1w"
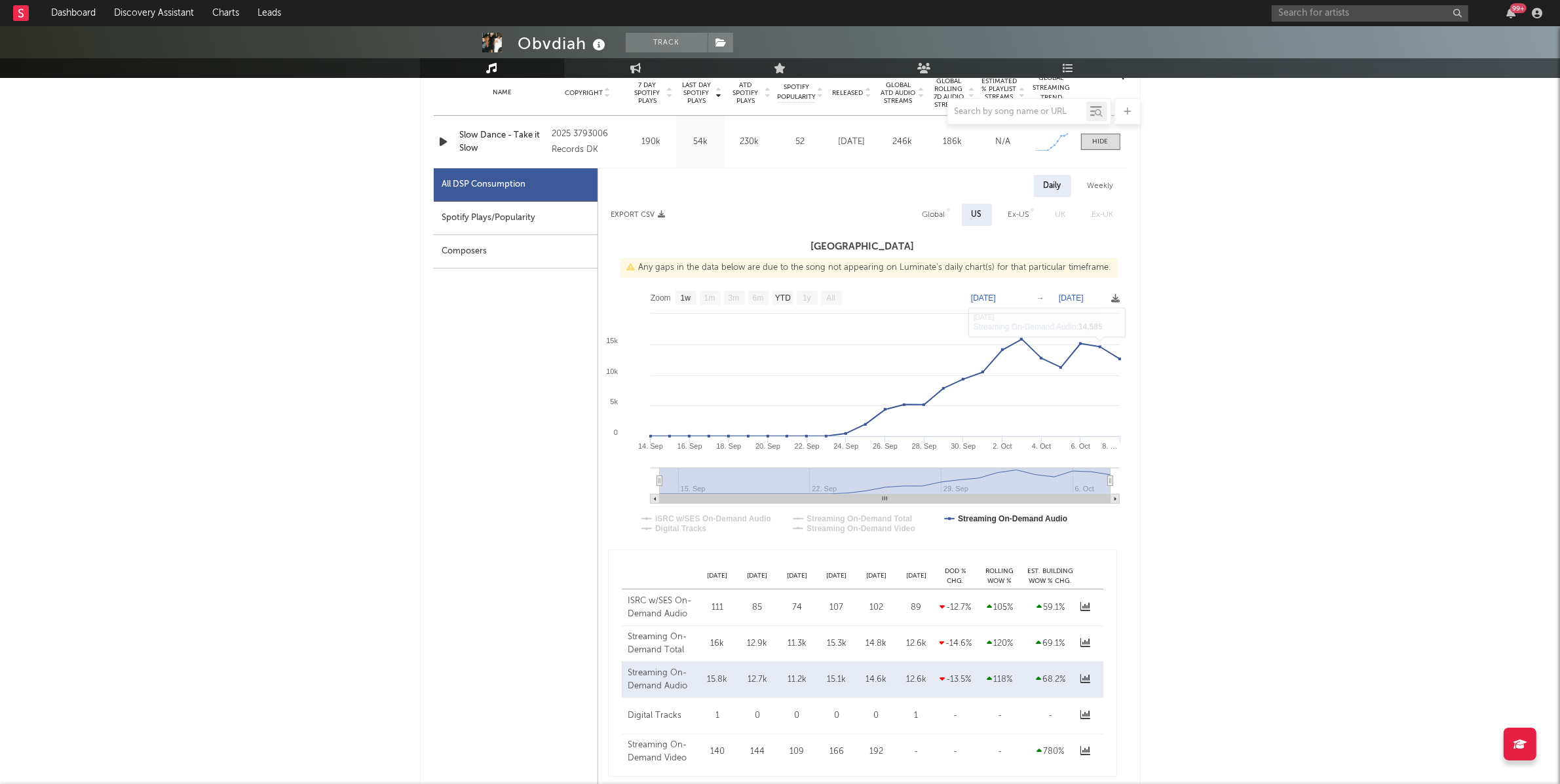
click at [927, 211] on div "Global" at bounding box center [933, 215] width 23 height 16
select select "1w"
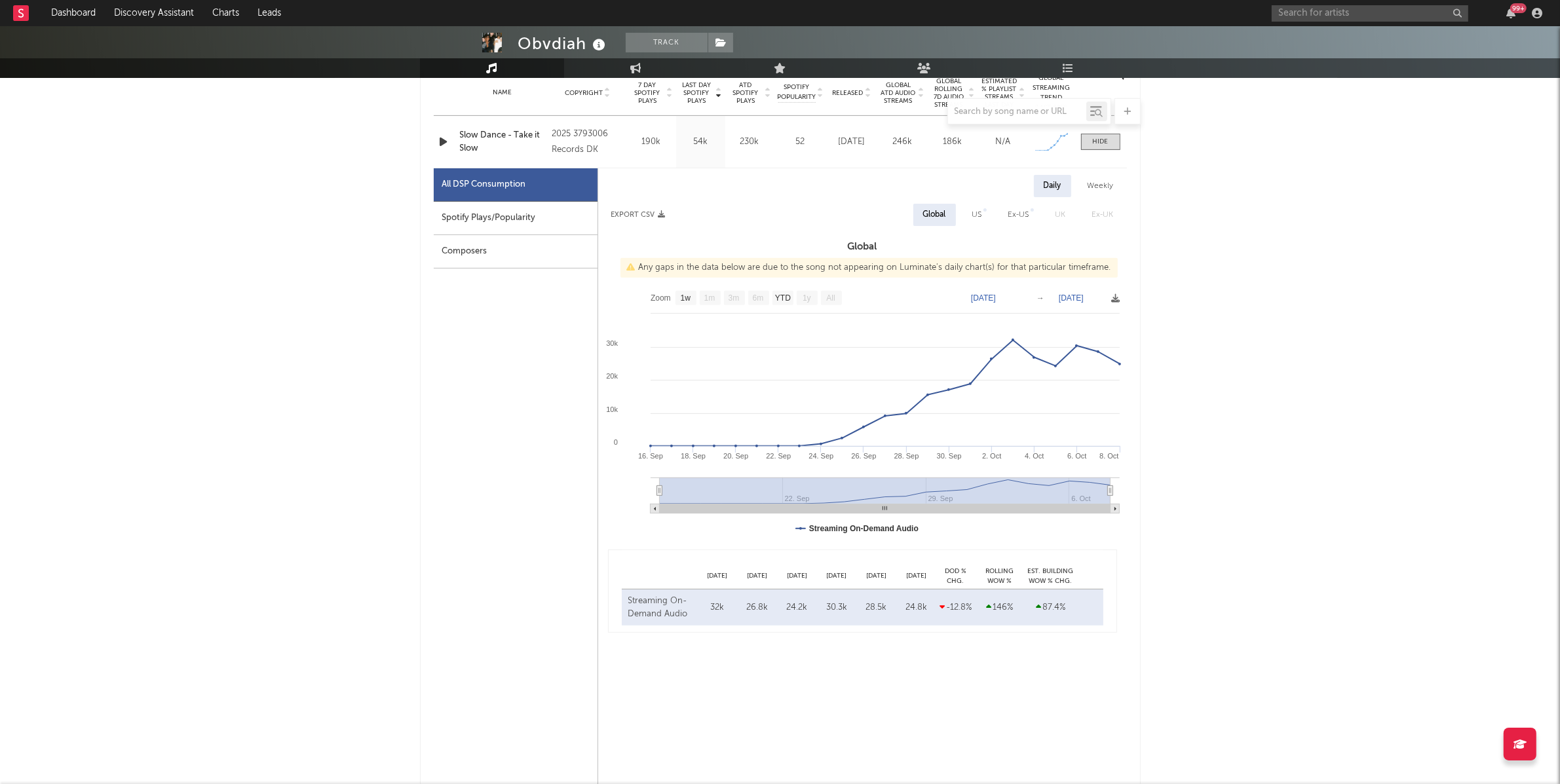
click at [484, 215] on div "Spotify Plays/Popularity" at bounding box center [515, 219] width 164 height 33
select select "1w"
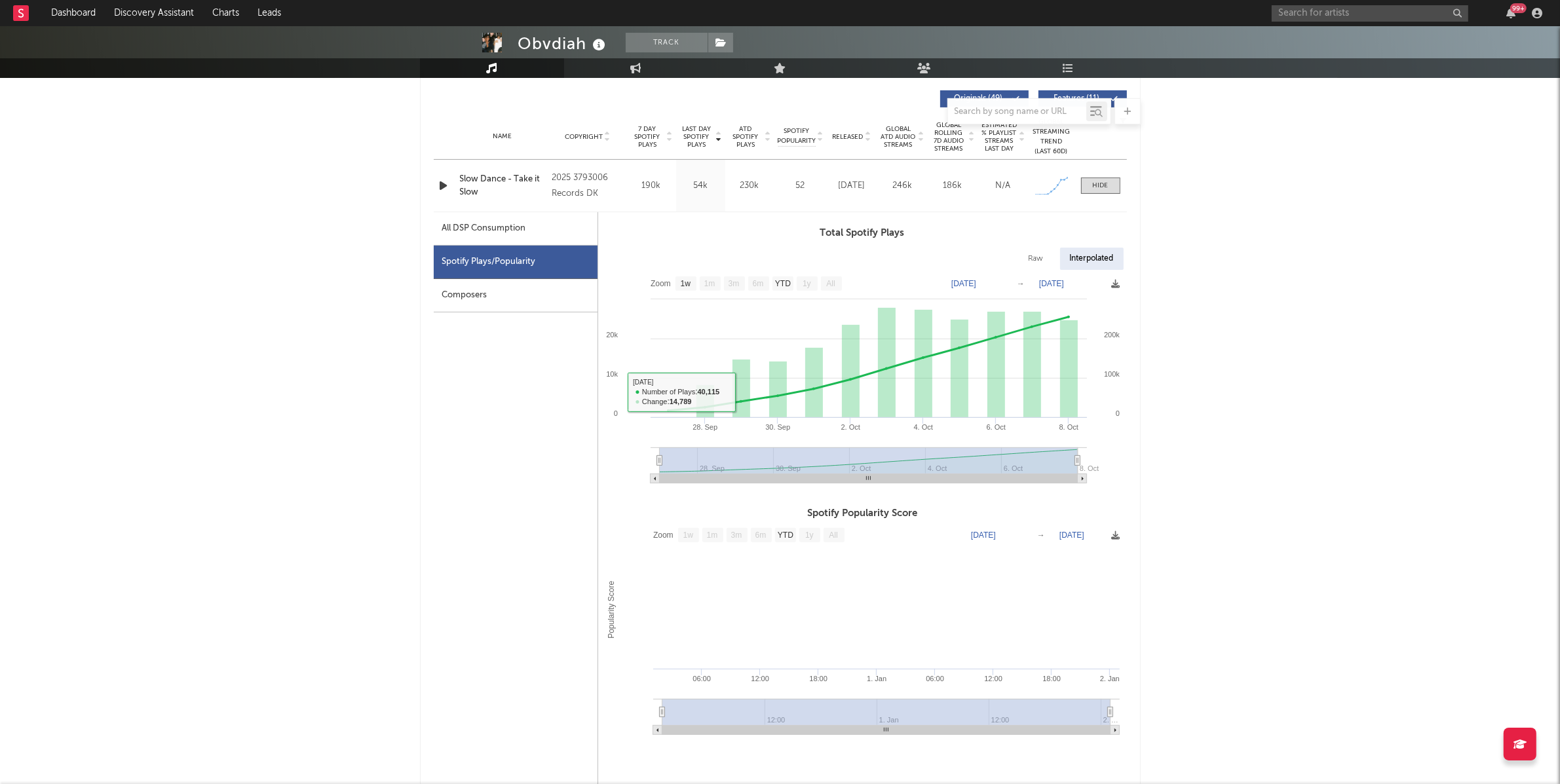
scroll to position [1187, 0]
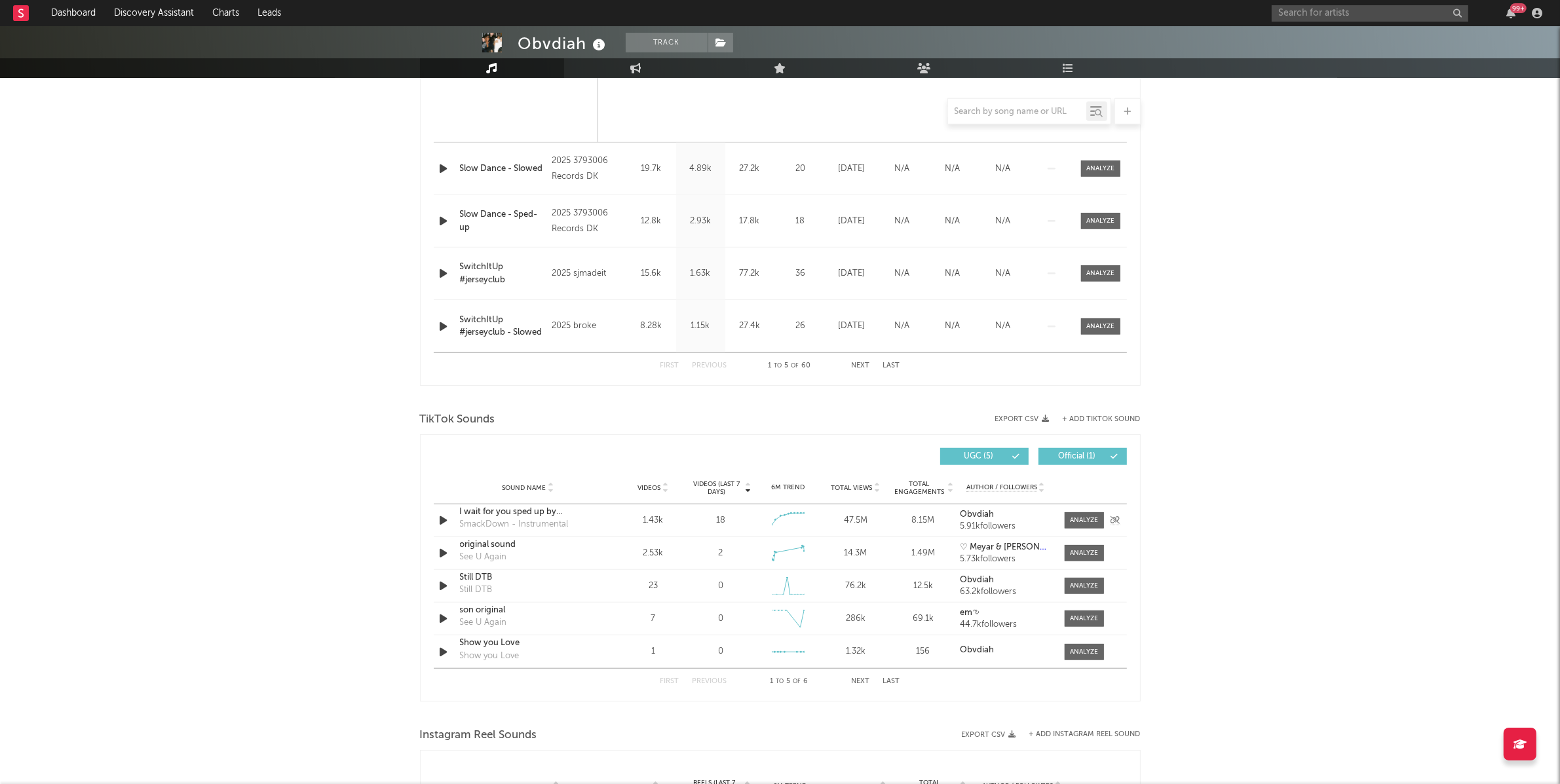
click at [439, 519] on icon "button" at bounding box center [444, 521] width 14 height 17
click at [443, 517] on icon "button" at bounding box center [443, 521] width 12 height 17
click at [441, 550] on icon "button" at bounding box center [444, 553] width 14 height 17
click at [471, 551] on div "See U Again" at bounding box center [483, 557] width 47 height 13
click at [495, 541] on div "original sound" at bounding box center [527, 545] width 137 height 13
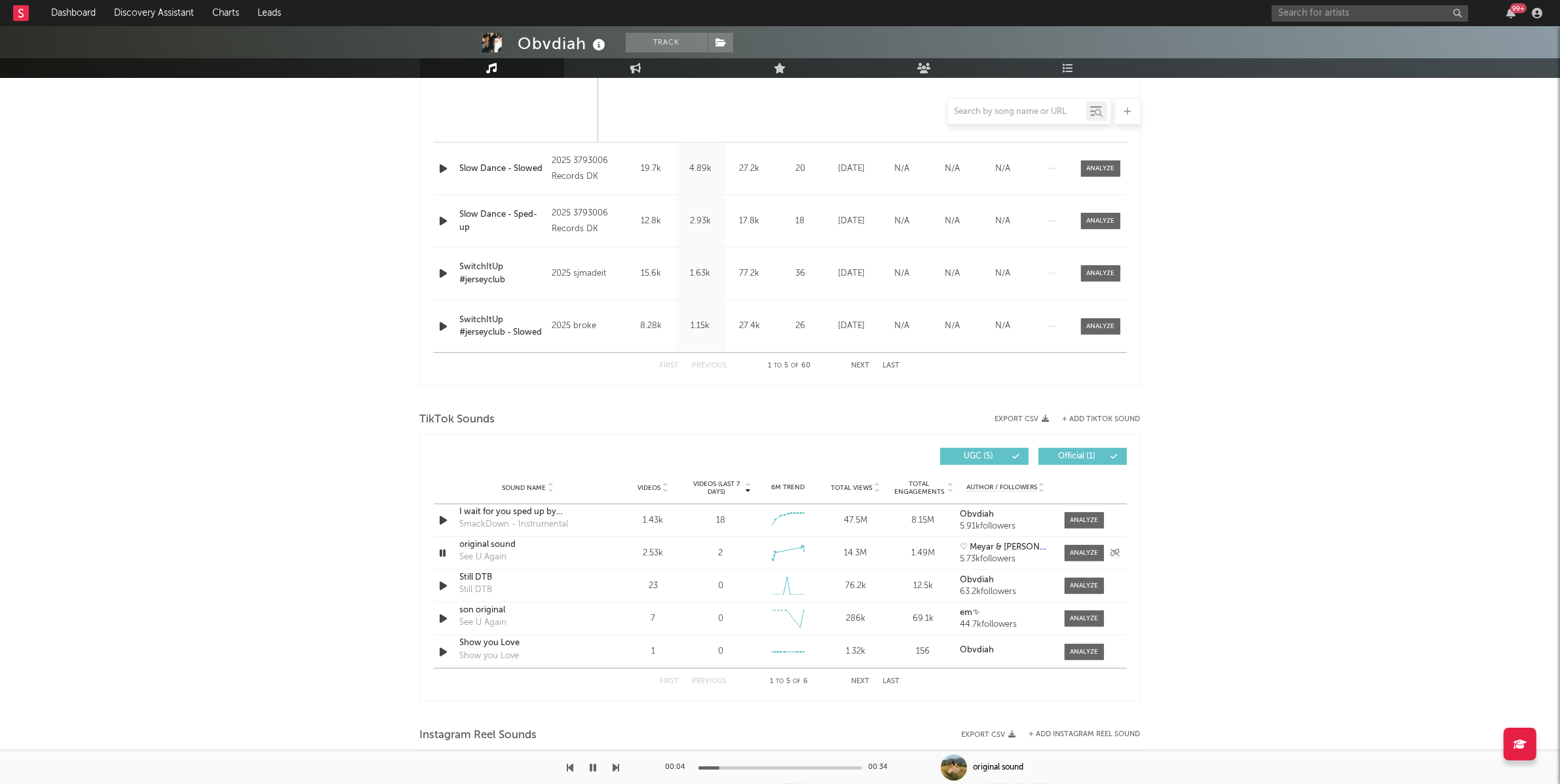
click at [437, 561] on icon "button" at bounding box center [443, 553] width 12 height 17
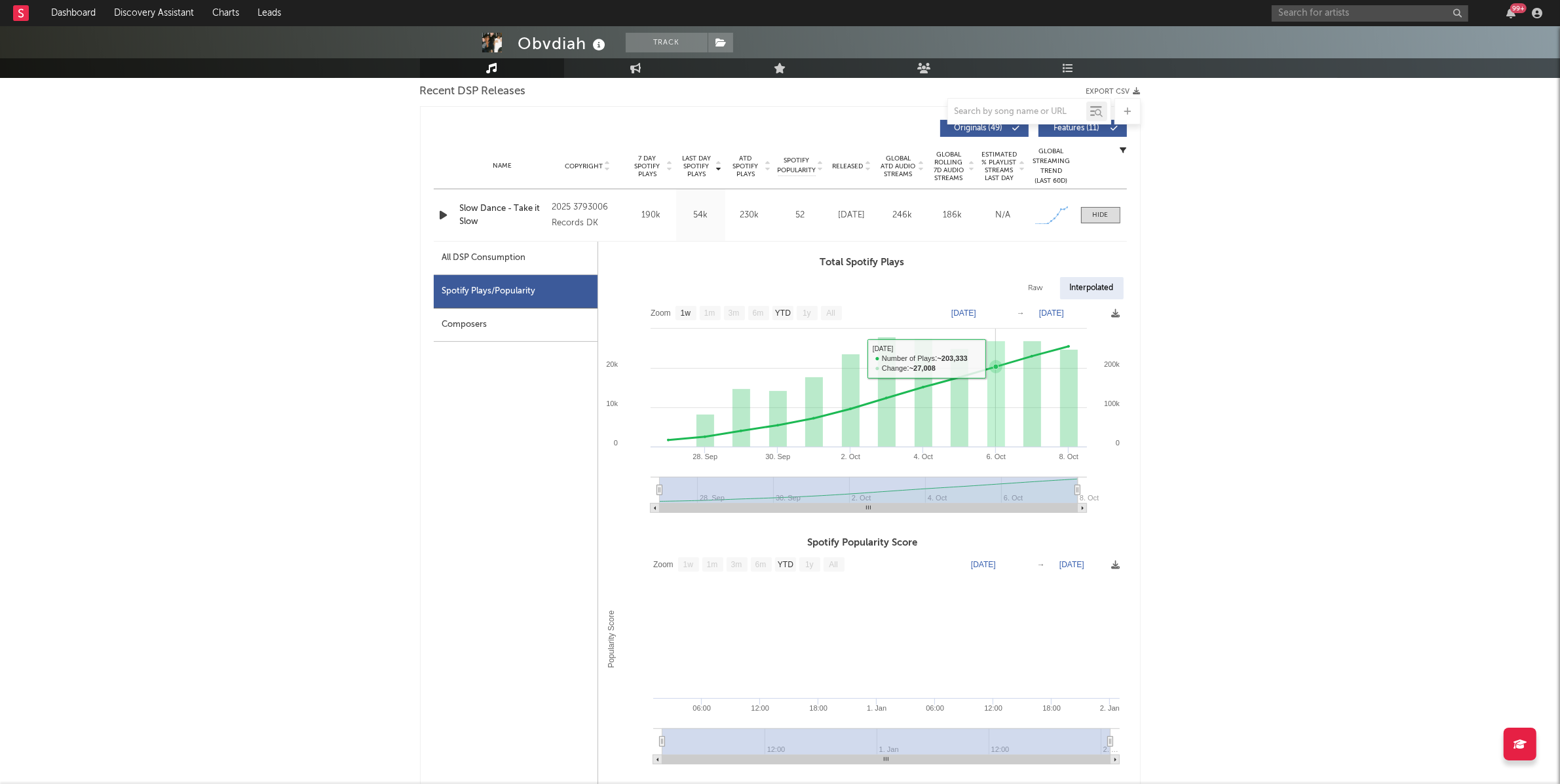
scroll to position [466, 0]
click at [530, 259] on div "All DSP Consumption" at bounding box center [515, 258] width 164 height 33
select select "1w"
